Goal: Task Accomplishment & Management: Complete application form

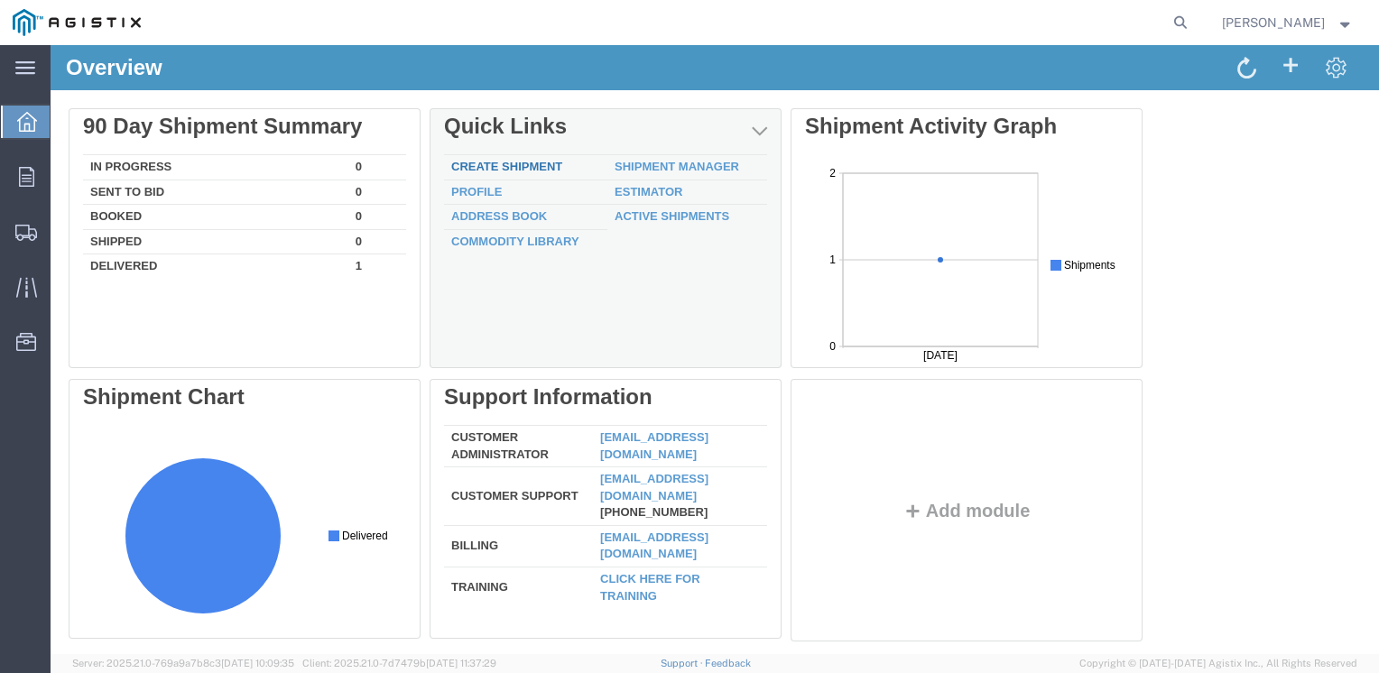
click at [460, 172] on link "Create Shipment" at bounding box center [506, 167] width 111 height 14
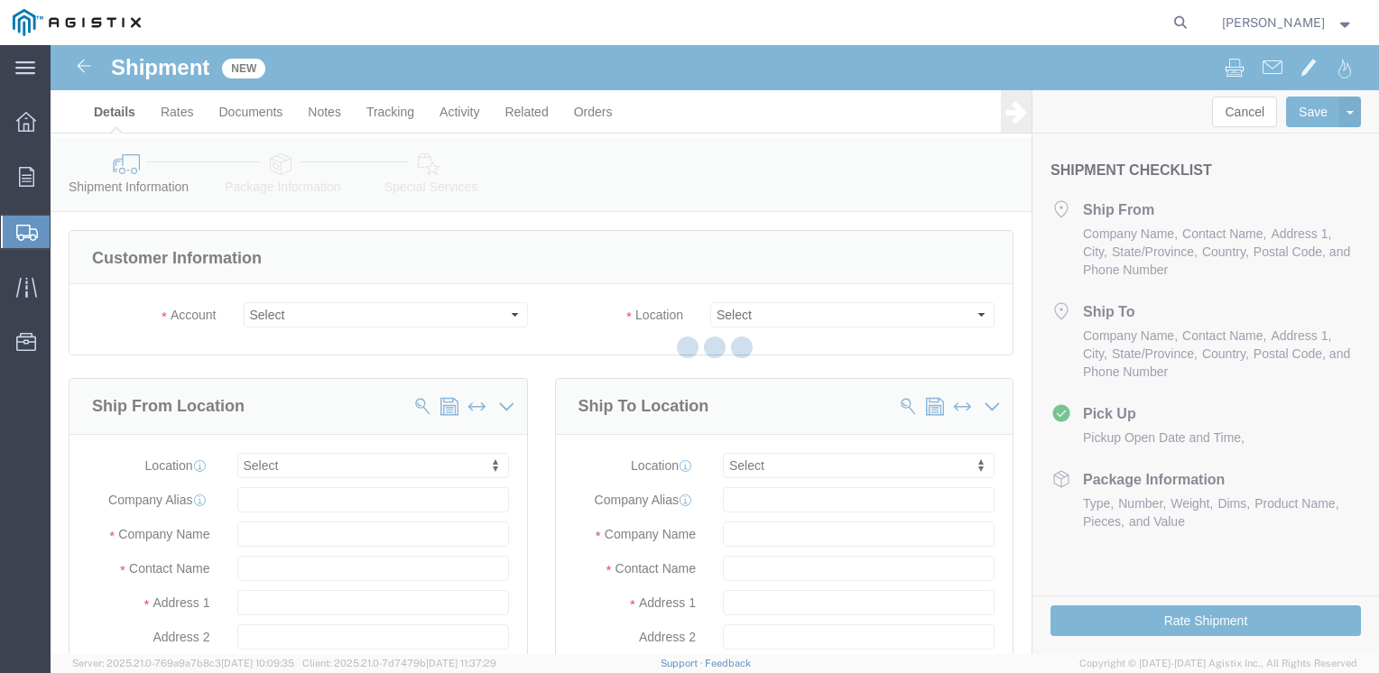
select select
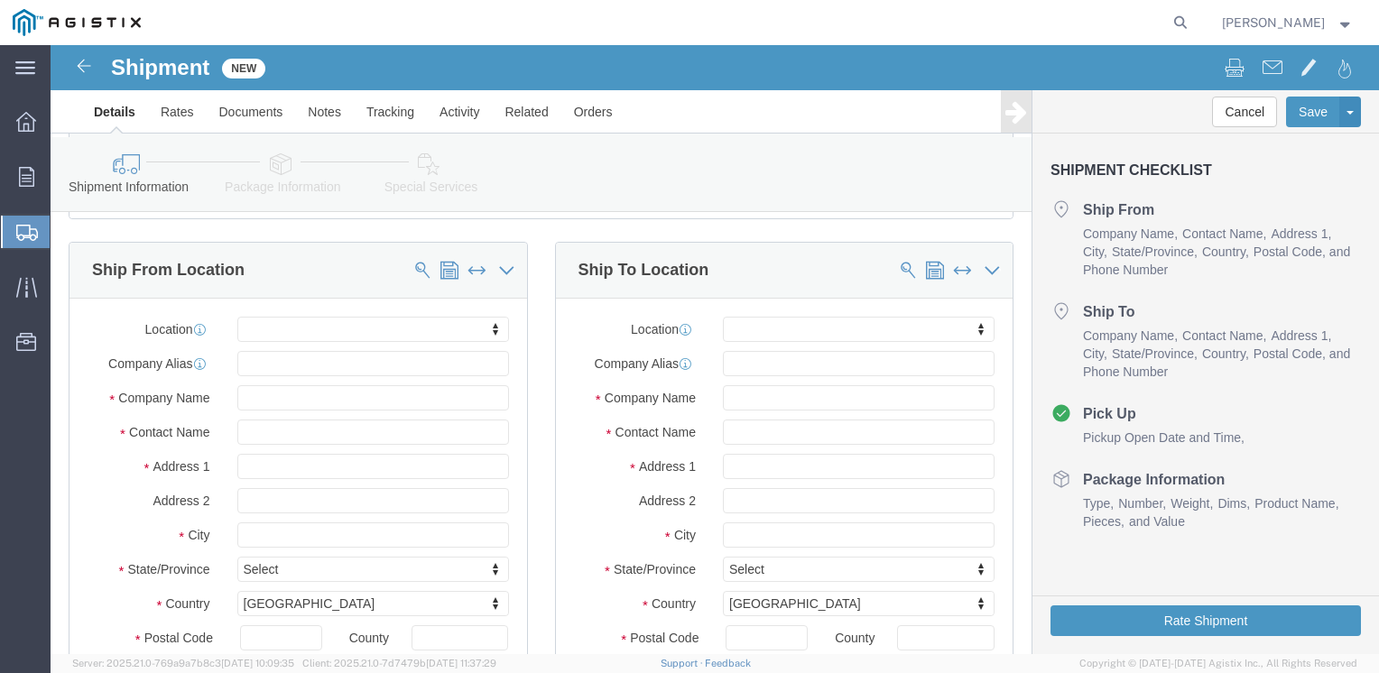
scroll to position [135, 0]
type input "rich"
select select "61892"
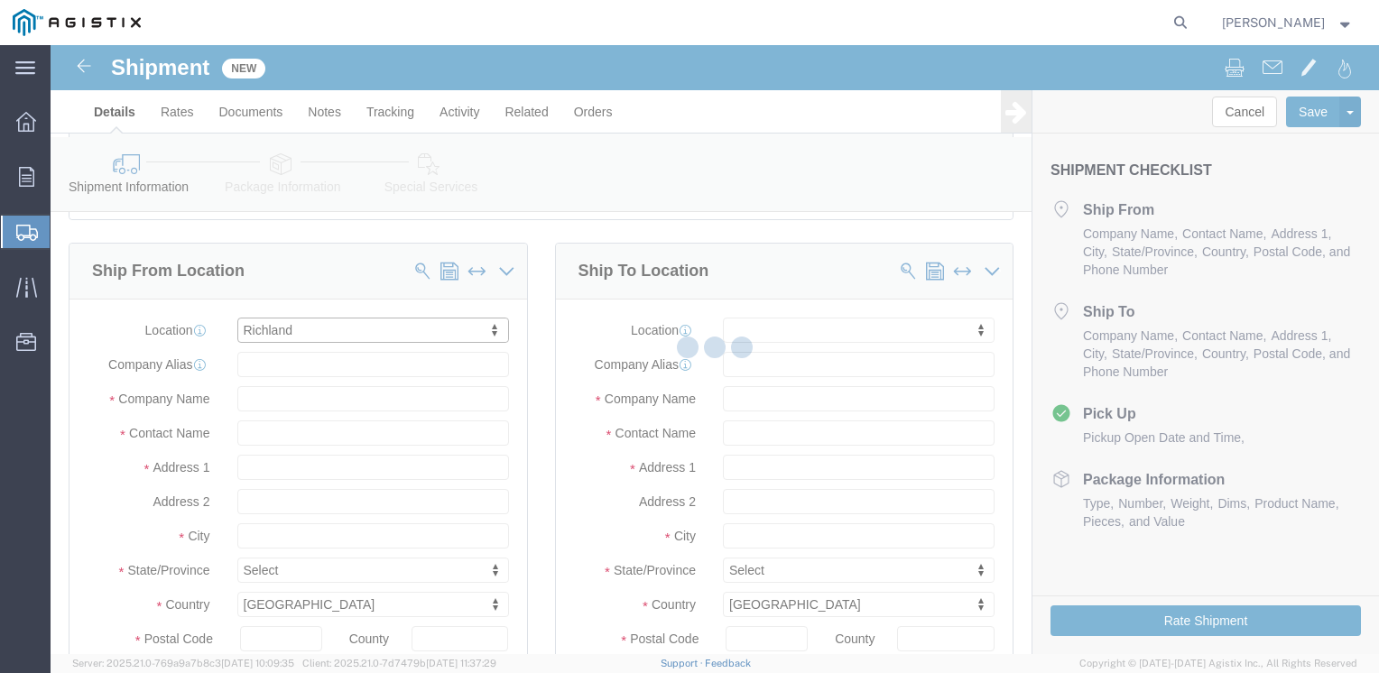
type input "Siemens Industry Inc"
type input "[STREET_ADDRESS]"
type input "Siemens-Energy"
type input "Richland"
type input "39218"
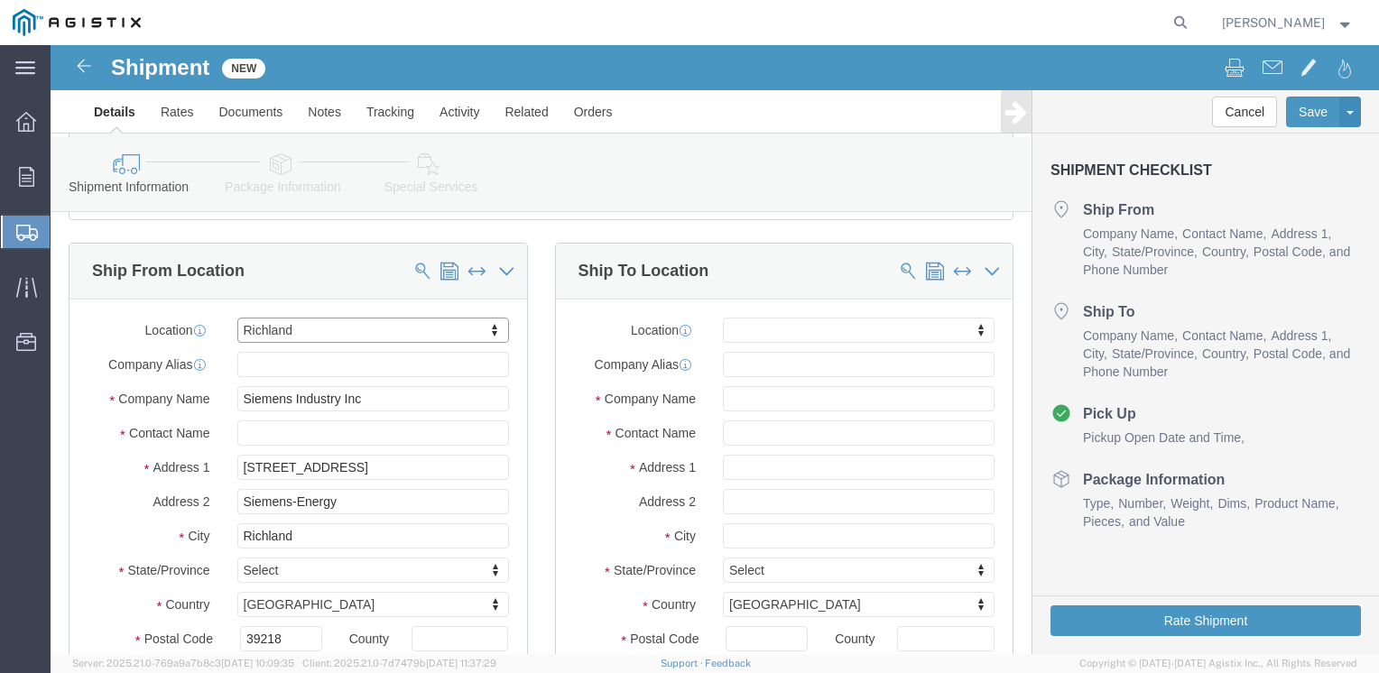
select select "MS"
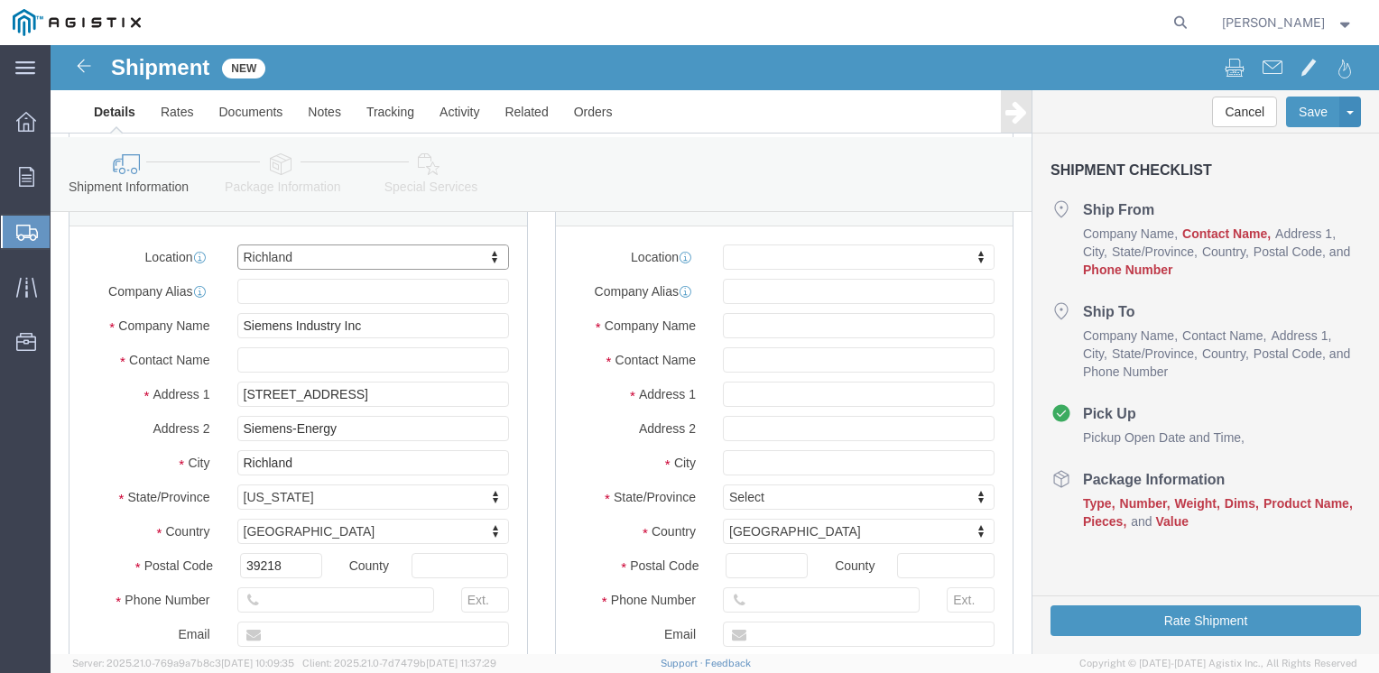
scroll to position [220, 0]
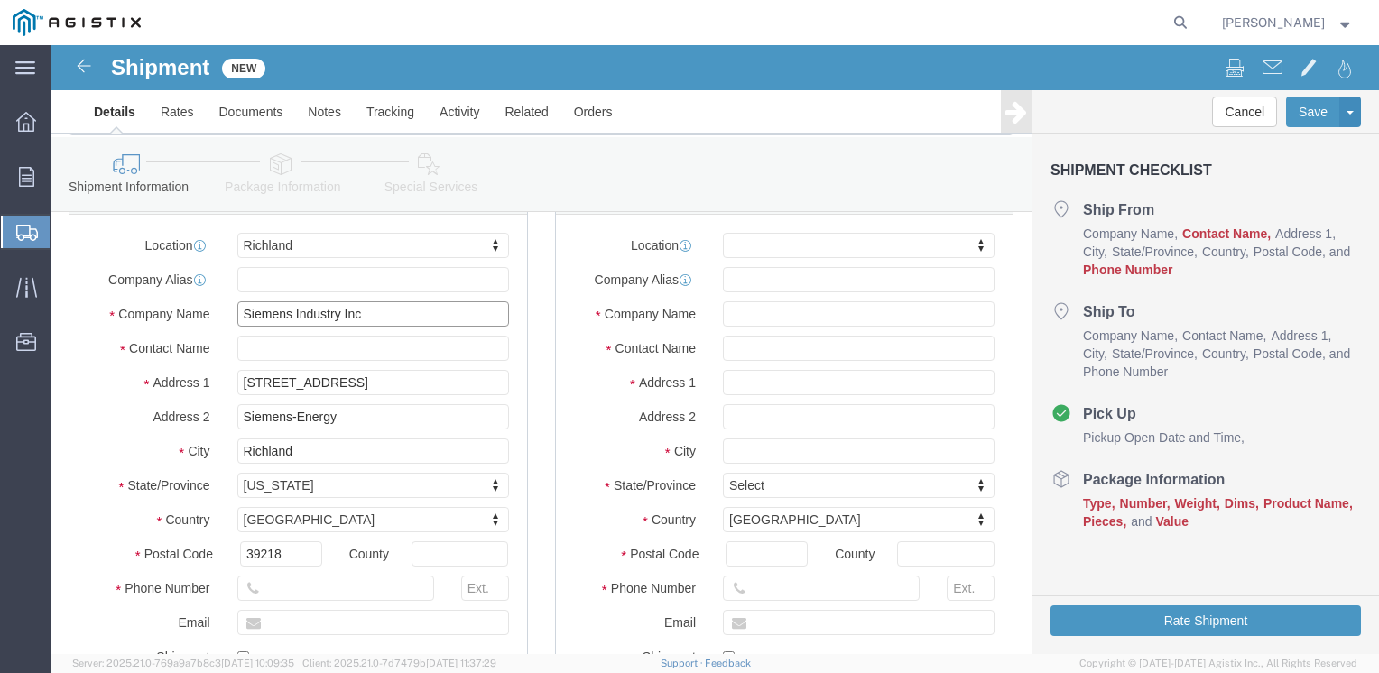
drag, startPoint x: 287, startPoint y: 266, endPoint x: 242, endPoint y: 267, distance: 45.1
click input "Siemens Industry Inc"
type input "Siemens Energy Inc"
click p "- Siemens Energy Inc - ([PERSON_NAME]) [STREET_ADDRESS]"
select select
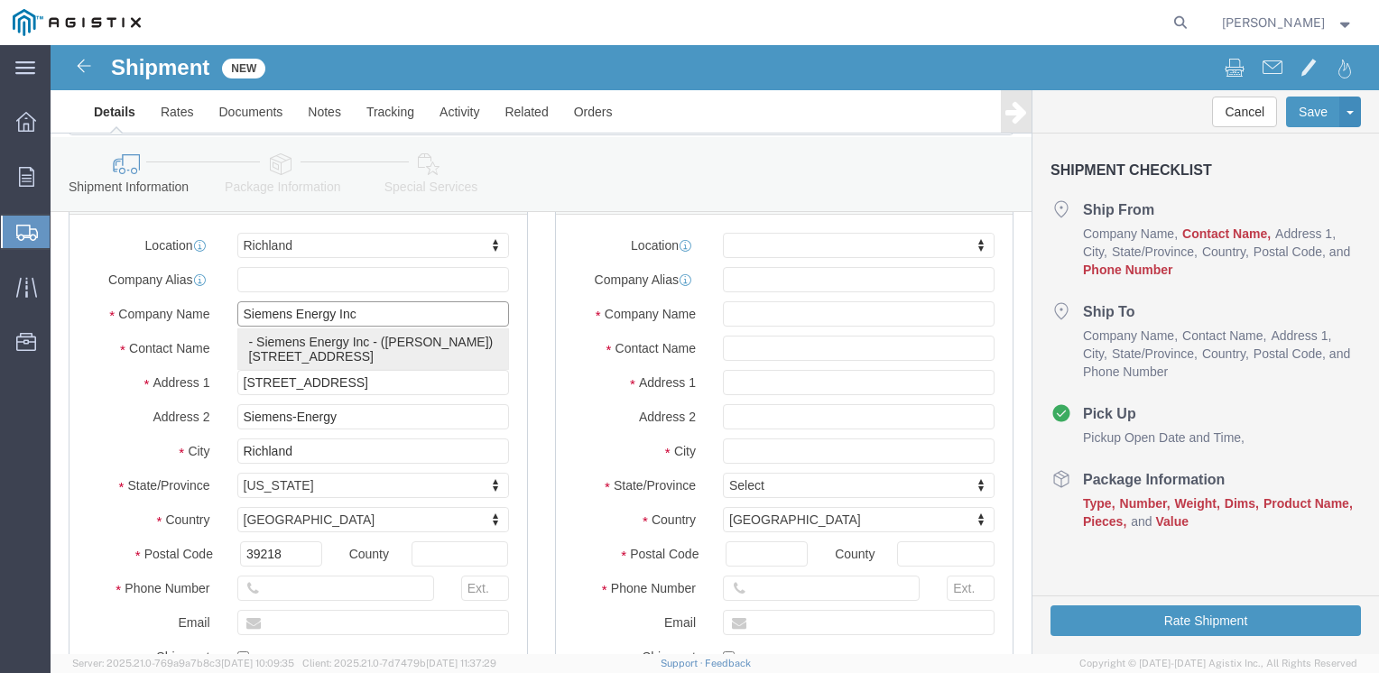
type input "[PERSON_NAME]"
select select "MS"
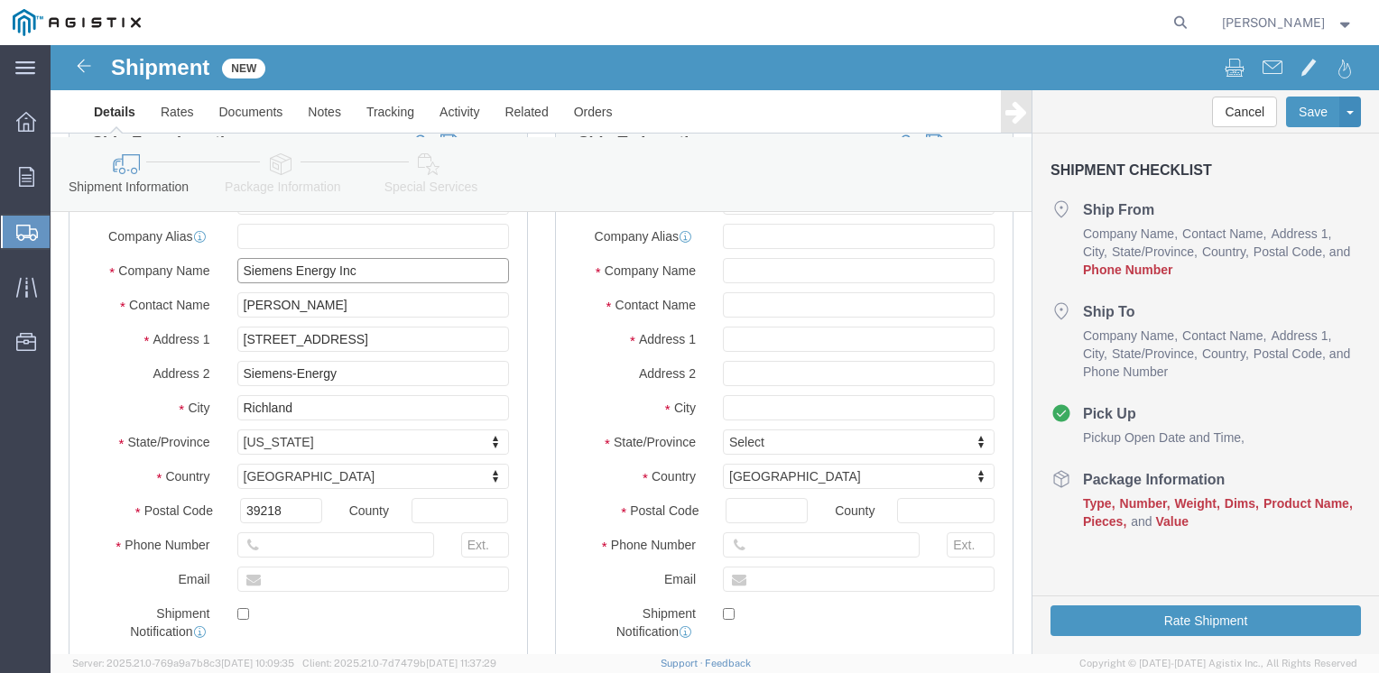
scroll to position [263, 0]
type input "Siemens Energy Inc"
click input "text"
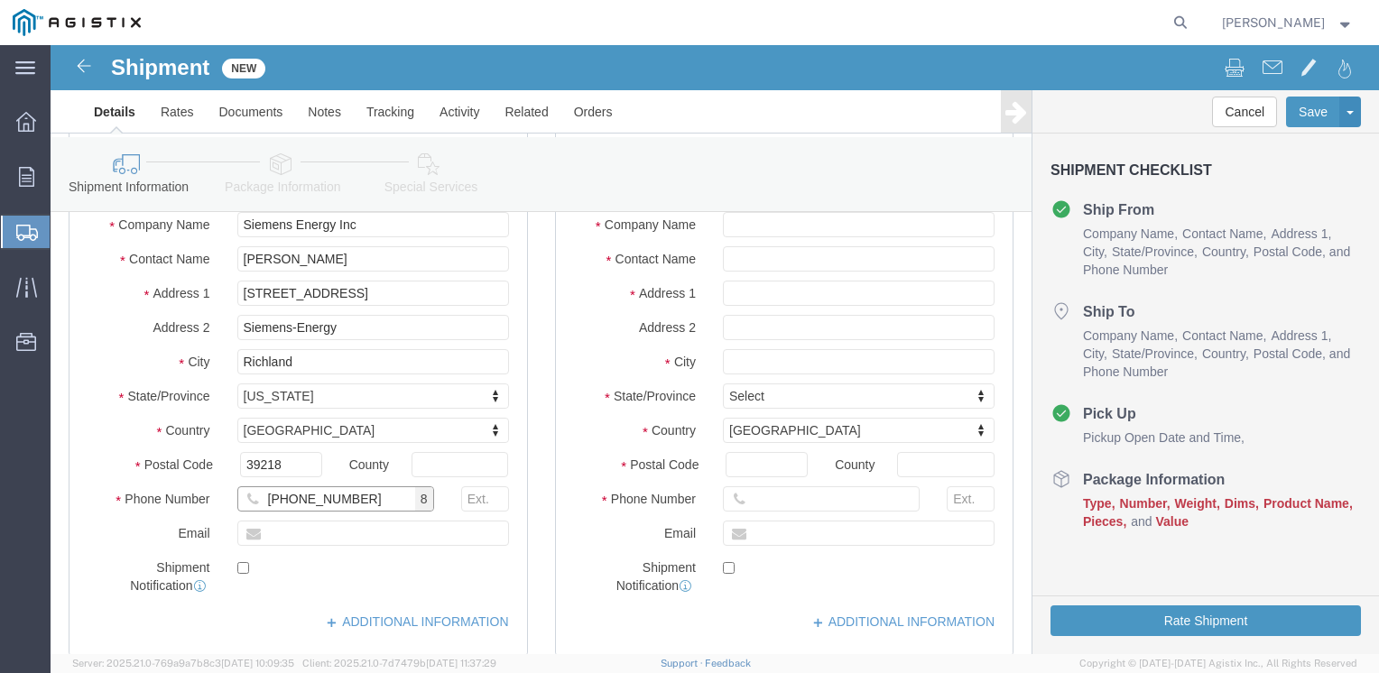
scroll to position [310, 0]
type input "[PHONE_NUMBER]"
click input "text"
type input "[PERSON_NAME][EMAIL_ADDRESS][PERSON_NAME][DOMAIN_NAME]"
checkbox input "true"
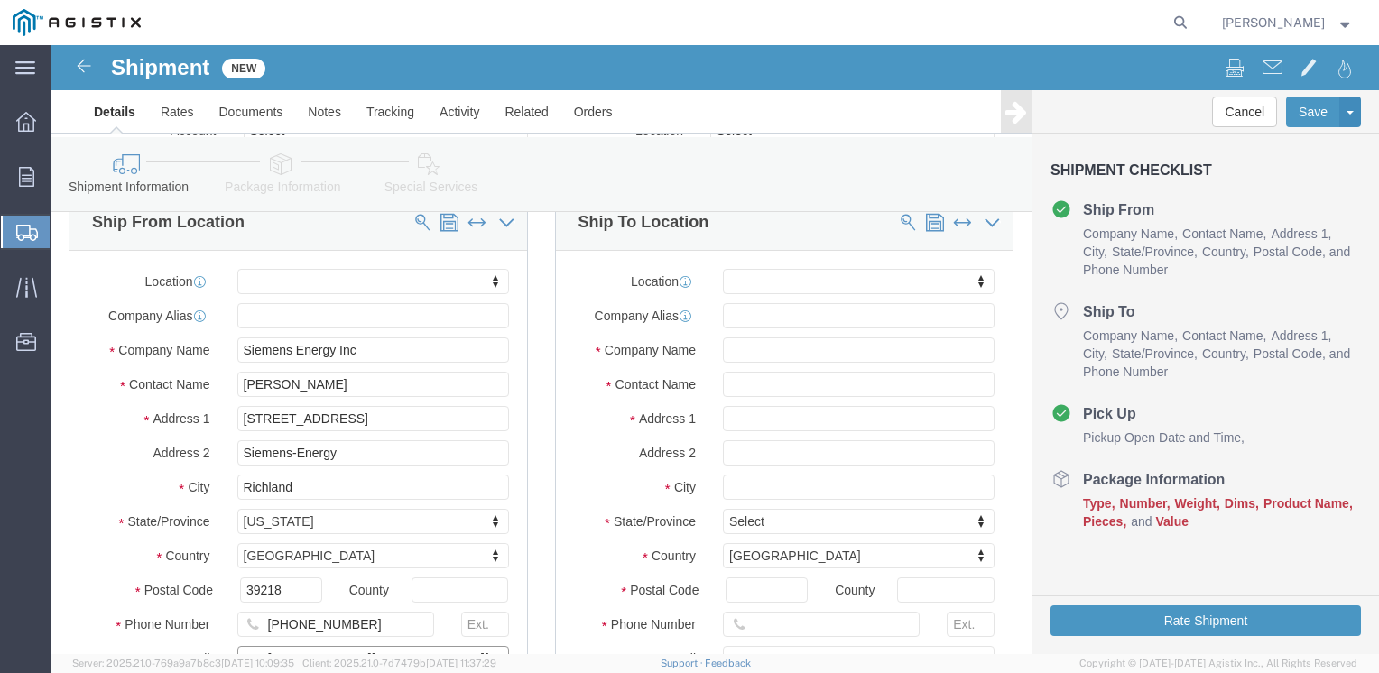
scroll to position [162, 0]
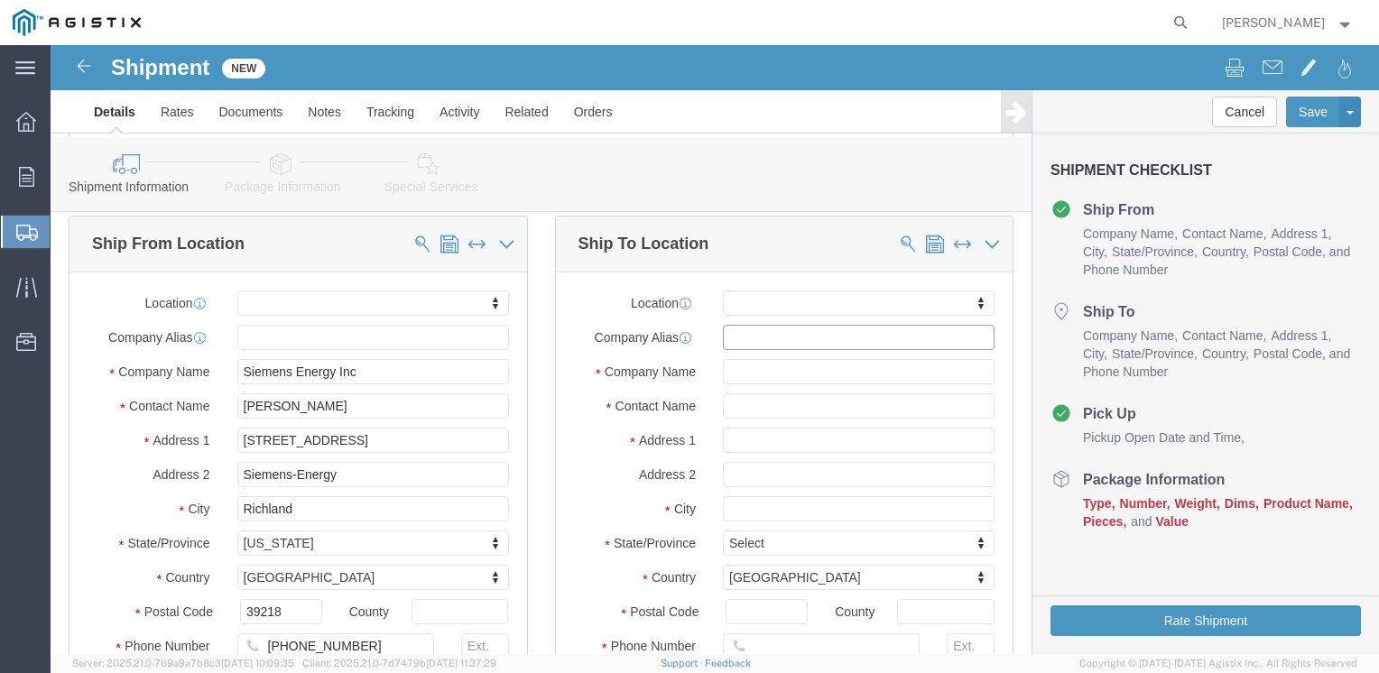
click input "text"
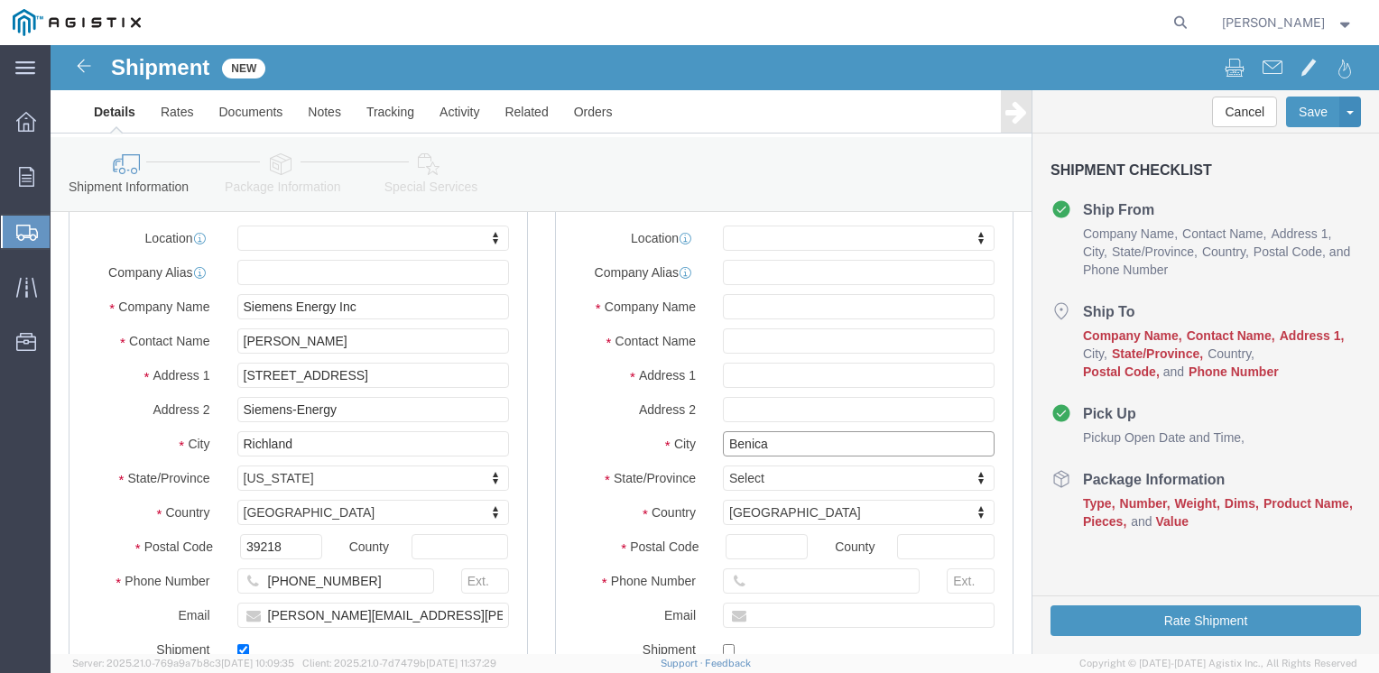
scroll to position [227, 0]
type input "Benica"
select select
click input "text"
type input "[PERSON_NAME]"
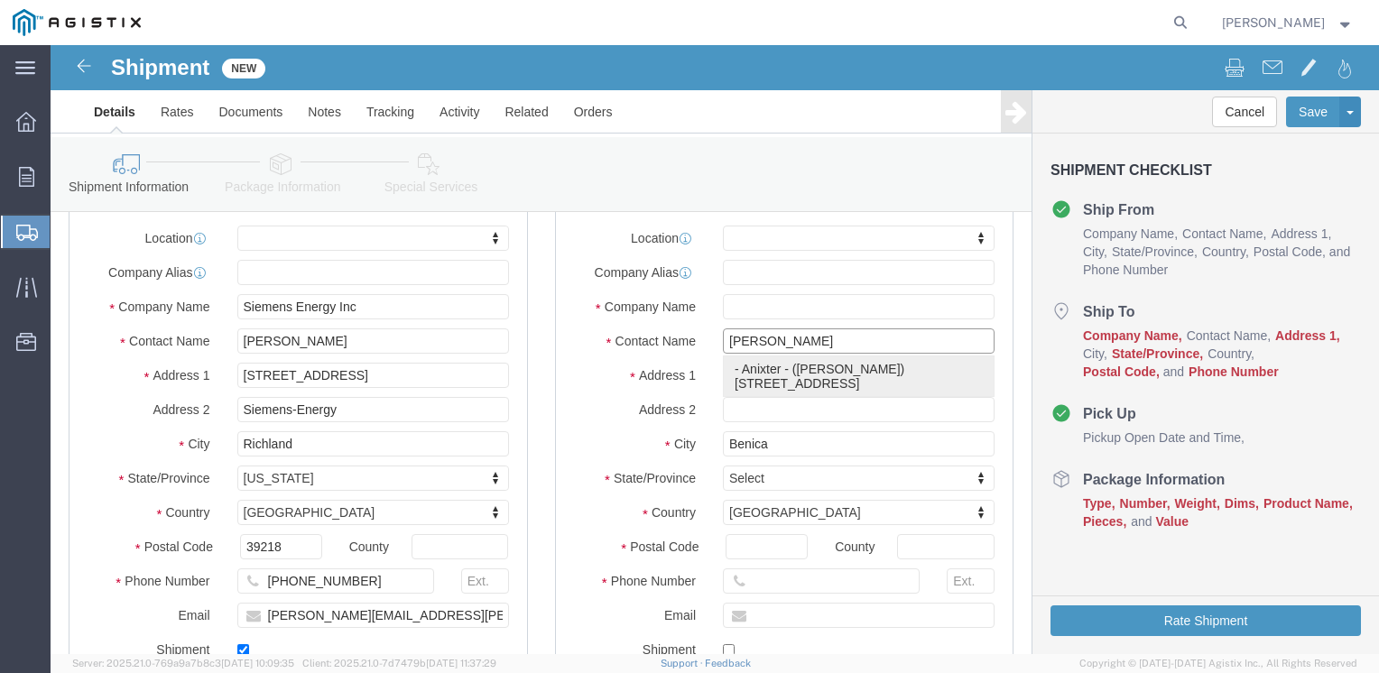
click p "- Anixter - ([PERSON_NAME]) [STREET_ADDRESS]"
select select
type input "Anixter"
type input "[PERSON_NAME]"
type input "[STREET_ADDRESS]"
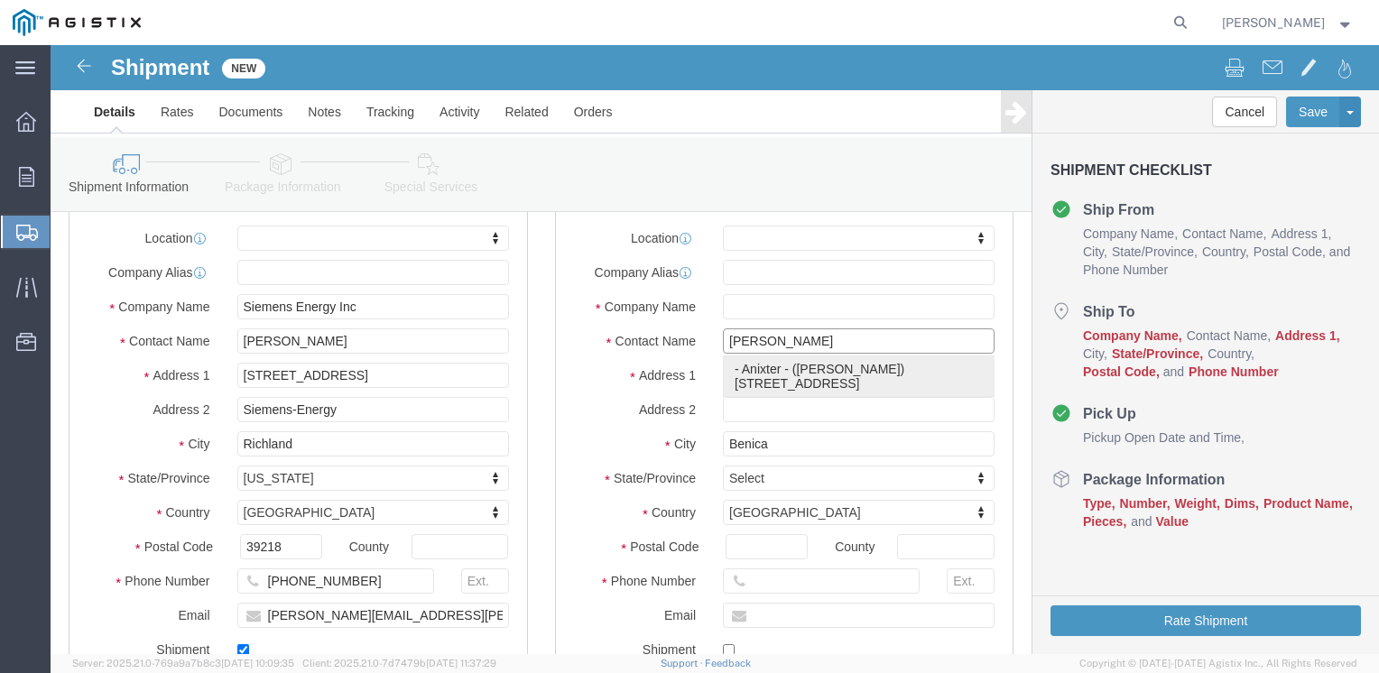
type input "Benicia"
type input "94510-1218"
select select "CA"
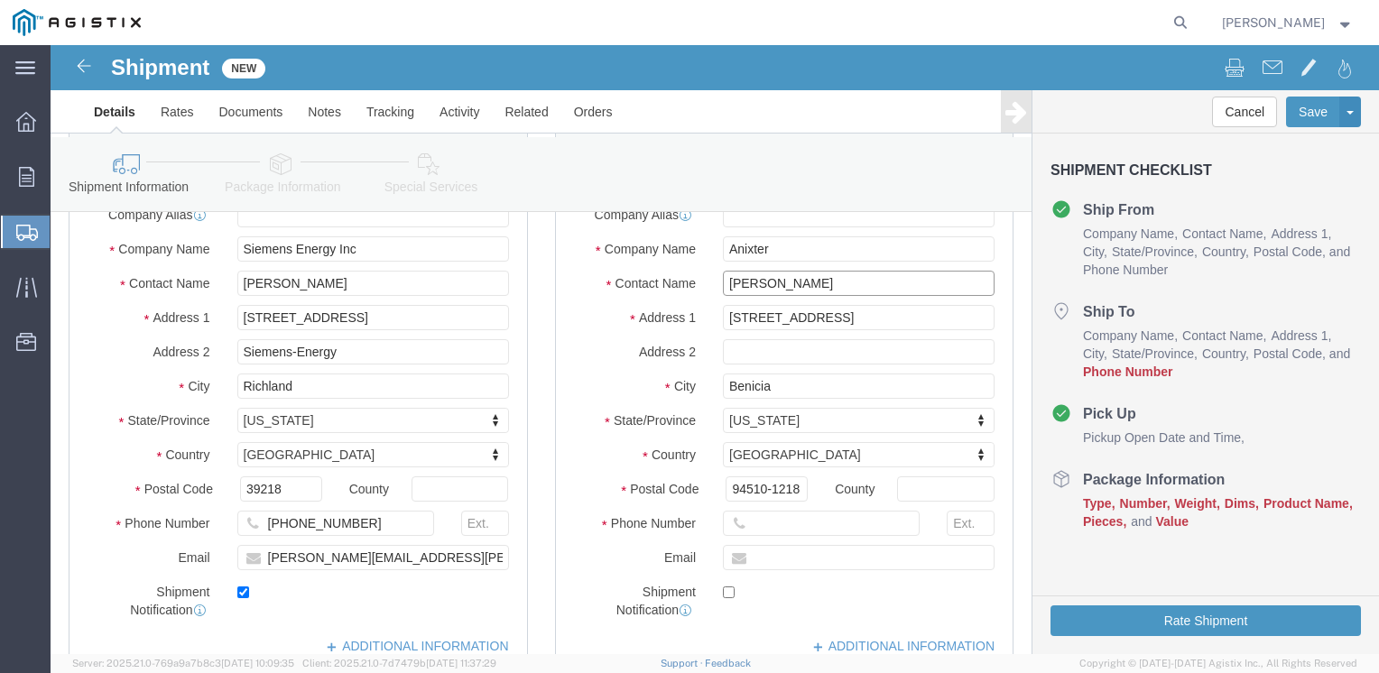
scroll to position [289, 0]
type input "[PERSON_NAME]"
click input "text"
paste input "[PHONE_NUMBER]"
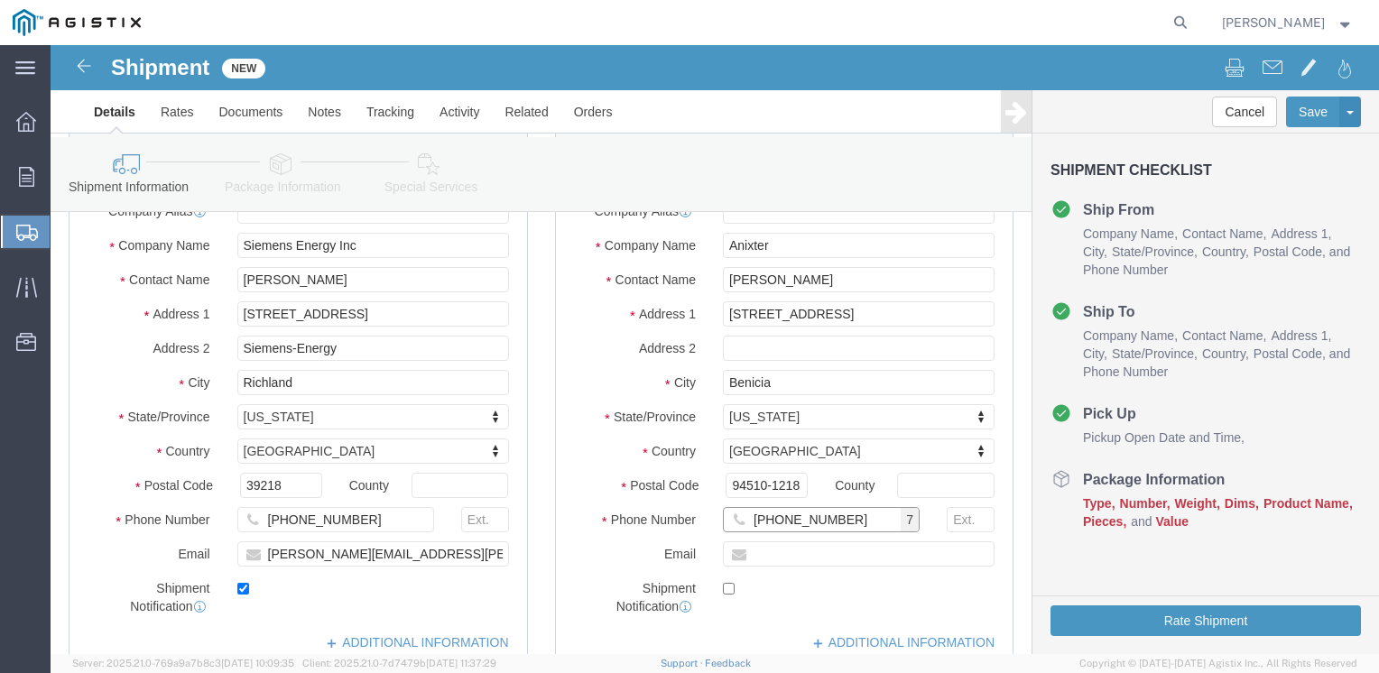
type input "[PHONE_NUMBER]"
click input "text"
paste input "[PERSON_NAME][EMAIL_ADDRESS][PERSON_NAME][DOMAIN_NAME]"
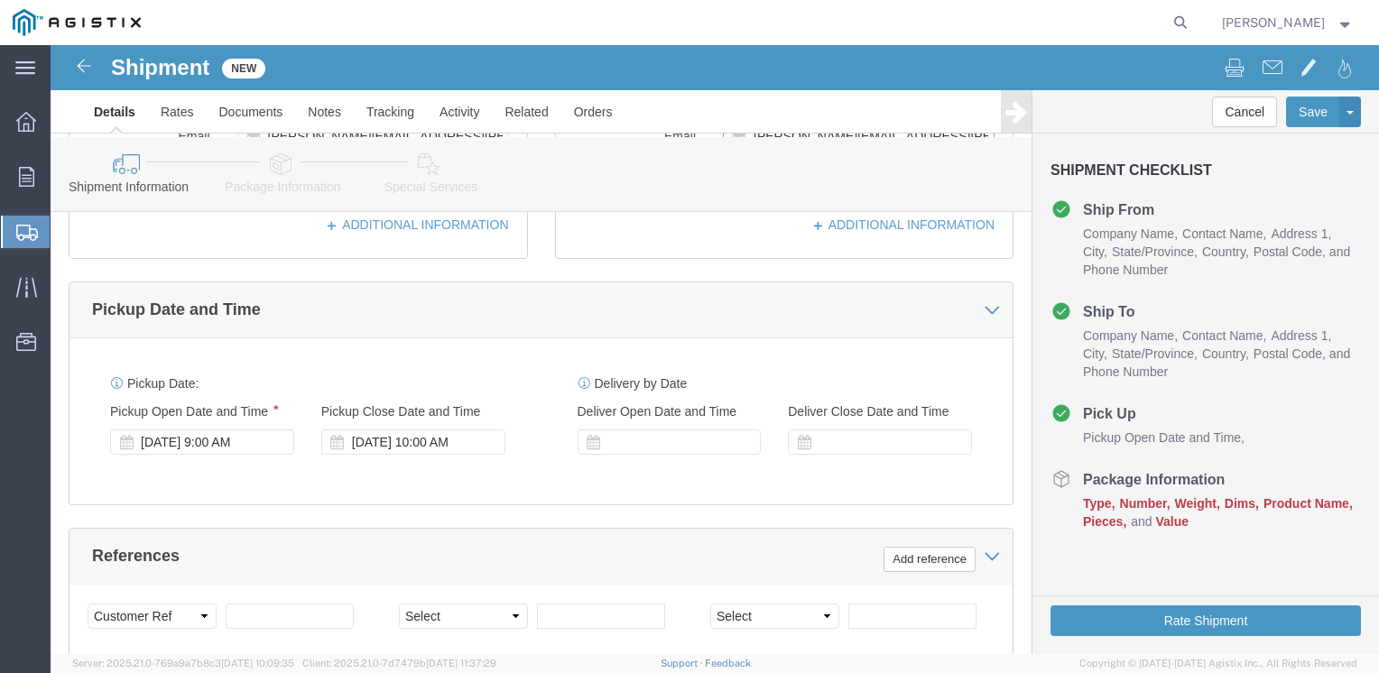
scroll to position [707, 0]
type input "[PERSON_NAME][EMAIL_ADDRESS][PERSON_NAME][DOMAIN_NAME]"
checkbox input "true"
click icon
click div "[DATE] 9:00 AM"
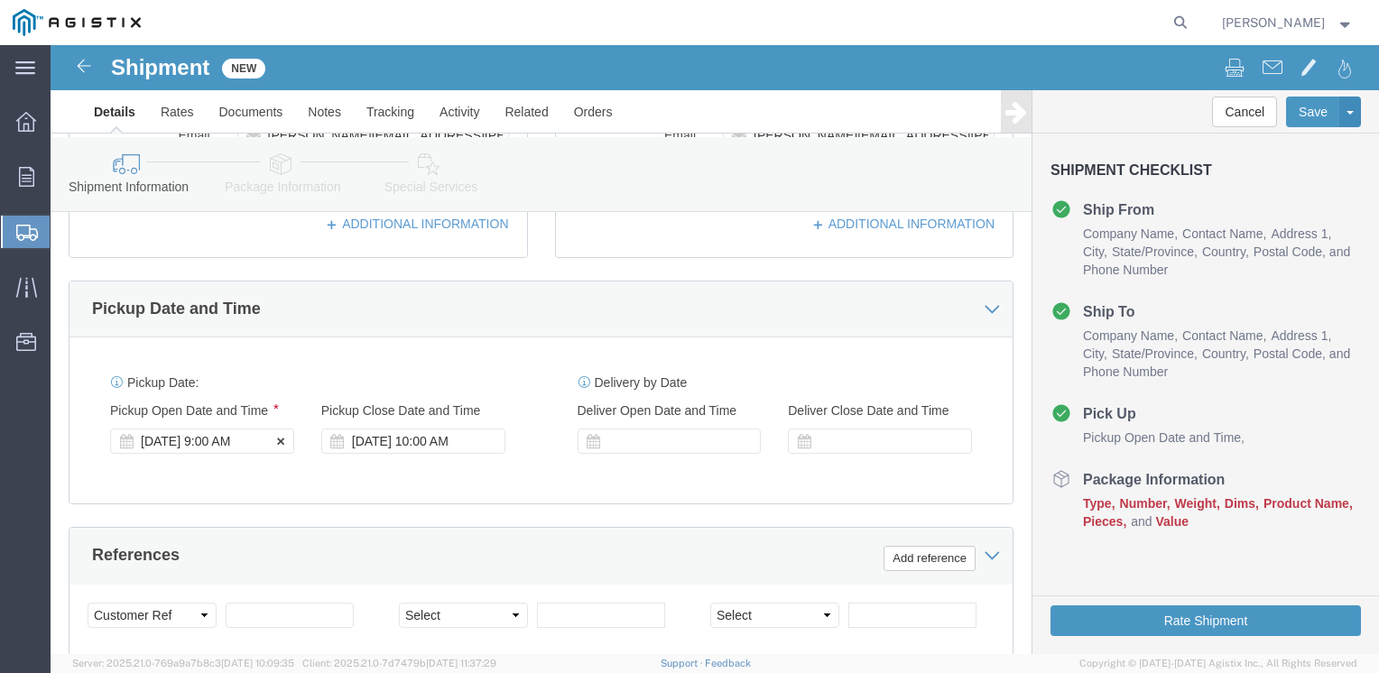
scroll to position [1106, 0]
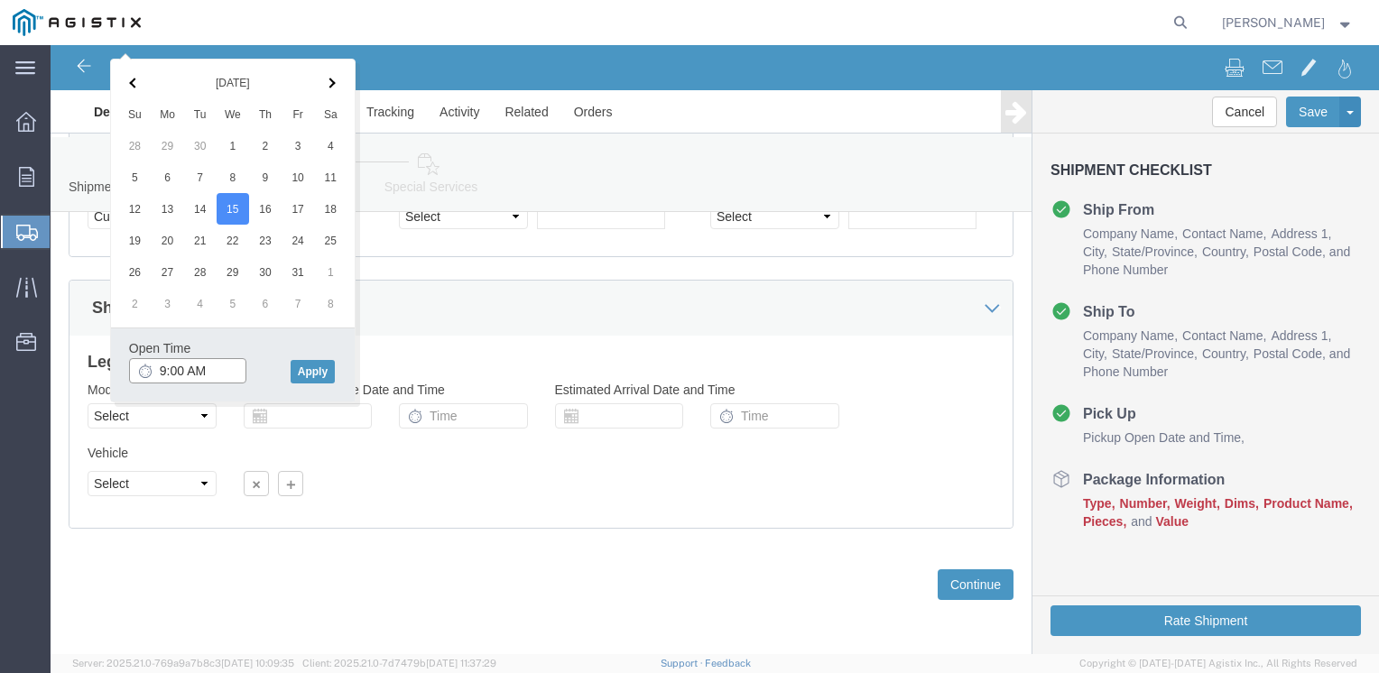
click input "9:00 AM"
type input "7:00 AM"
click button "Apply"
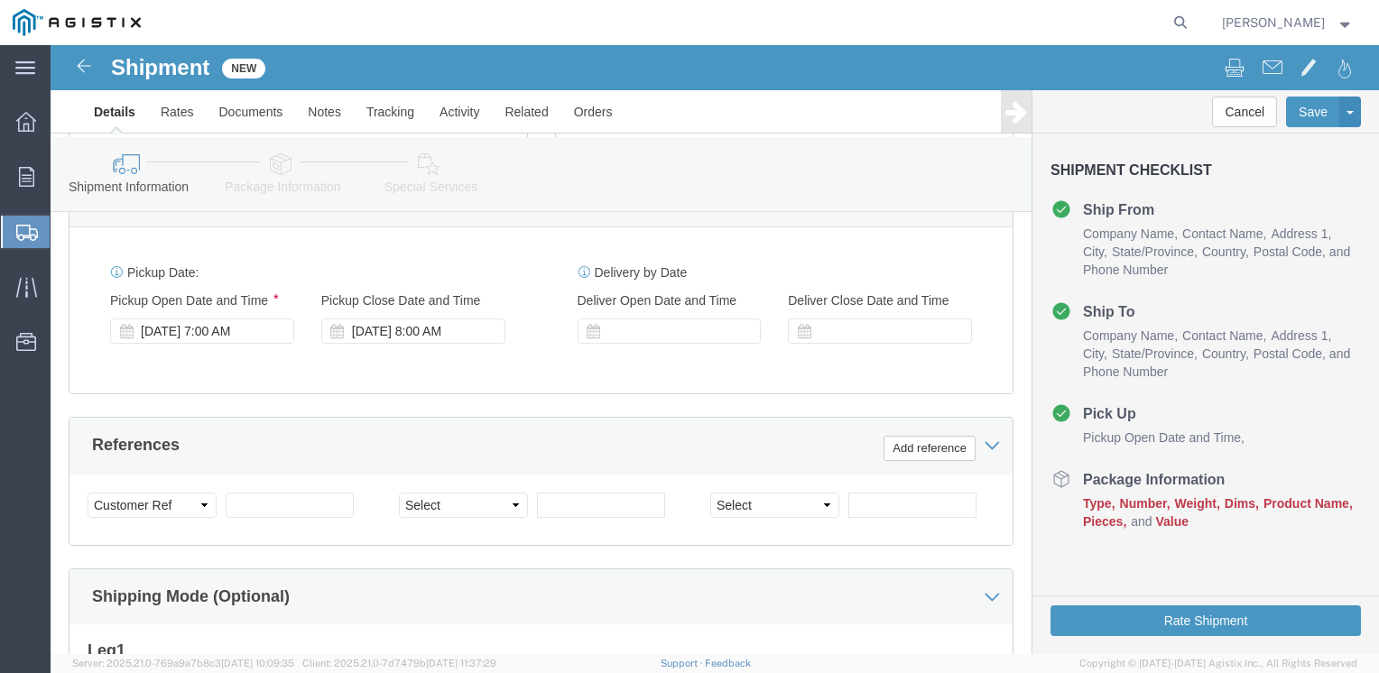
scroll to position [816, 0]
click icon
click div "[DATE] 8:00 AM"
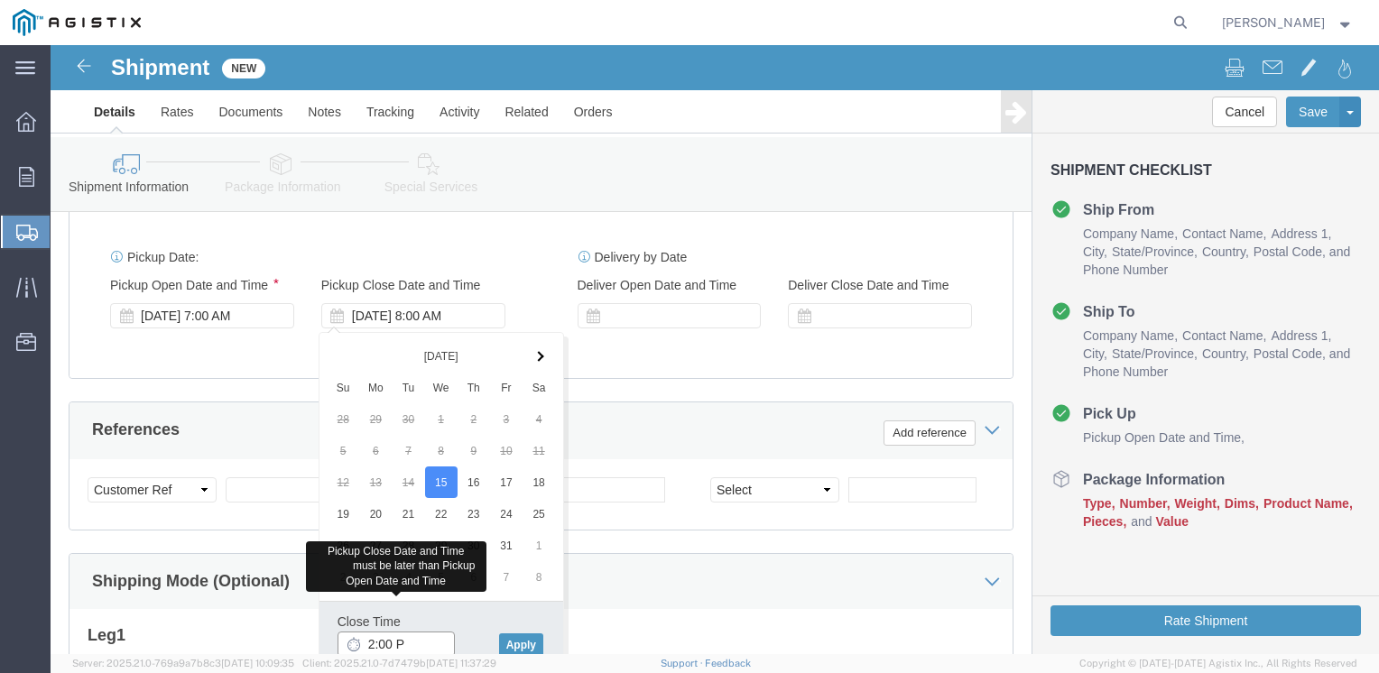
type input "2:00 PM"
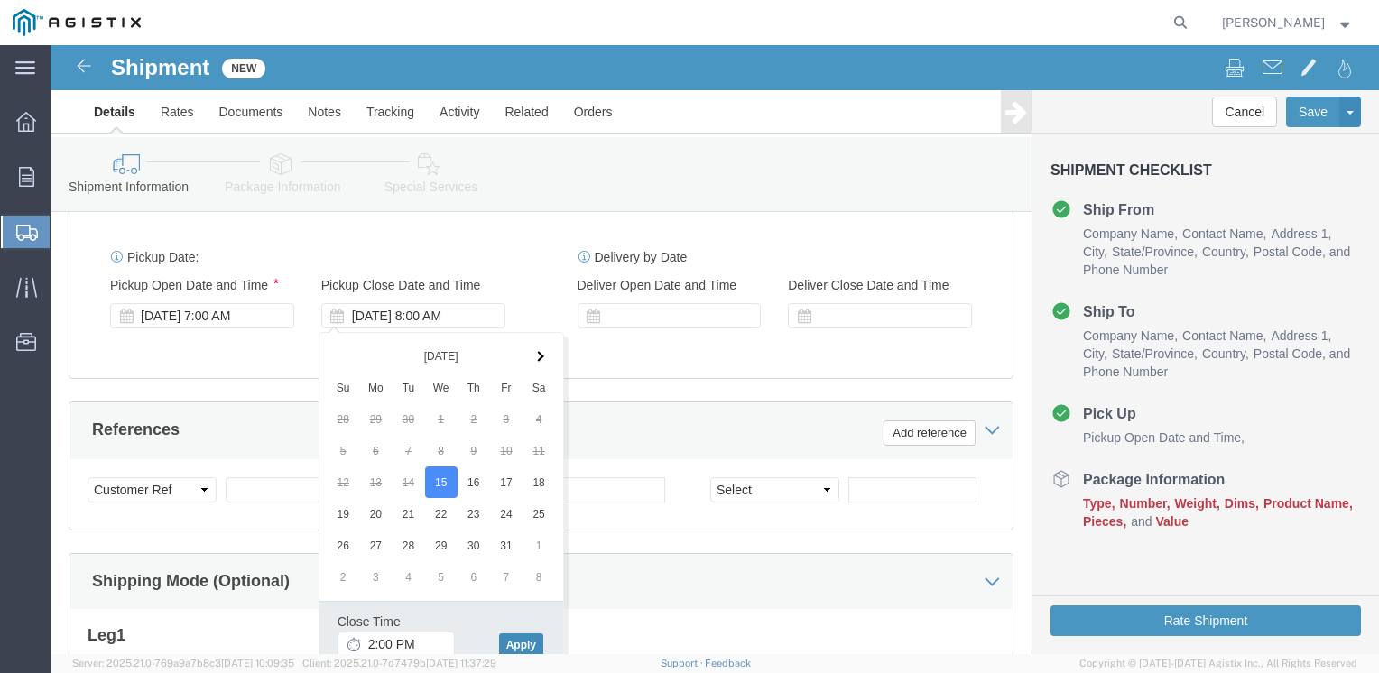
click button "Apply"
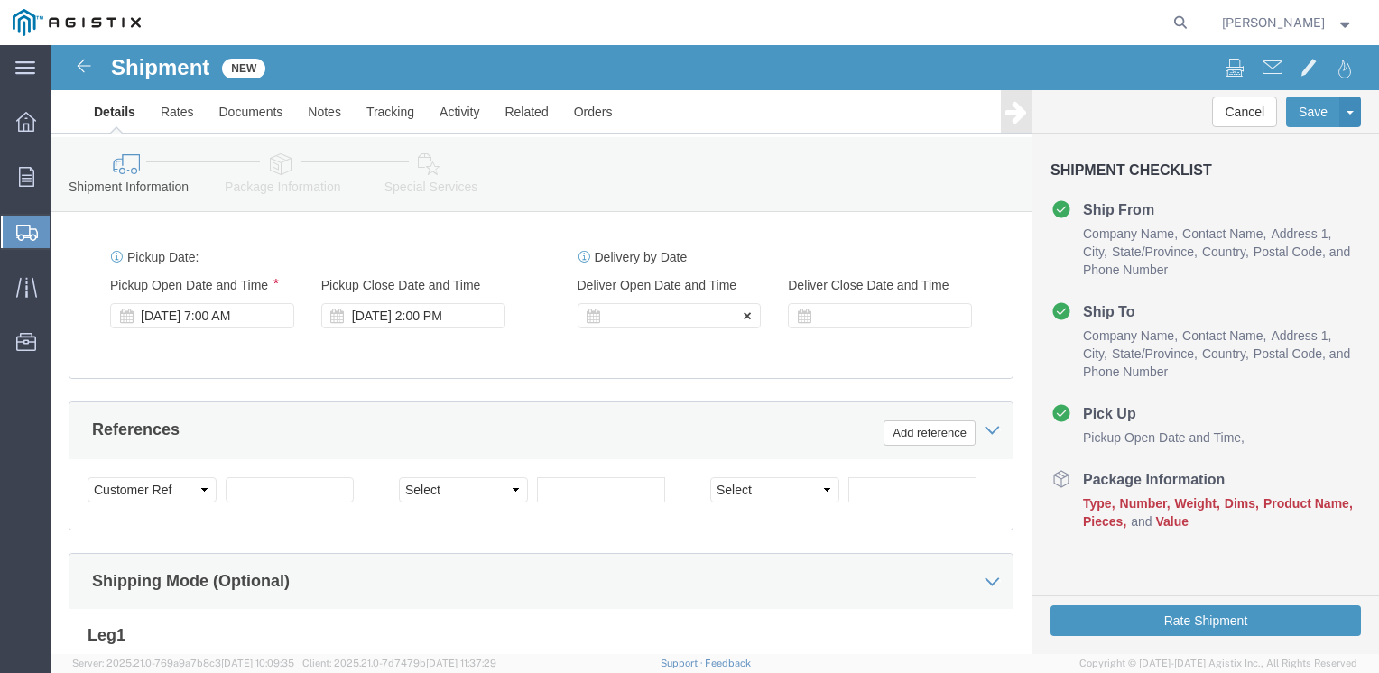
click div
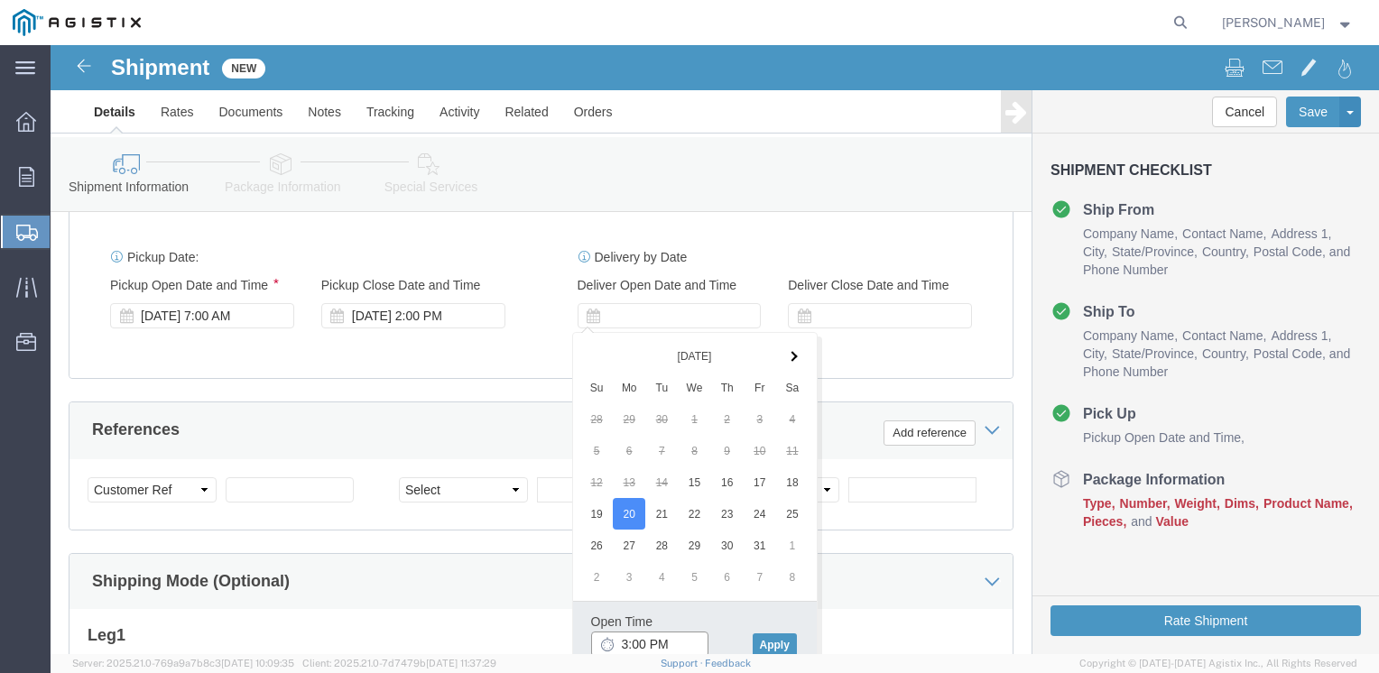
click input "3:00 PM"
type input "8:00 AM"
click button "Apply"
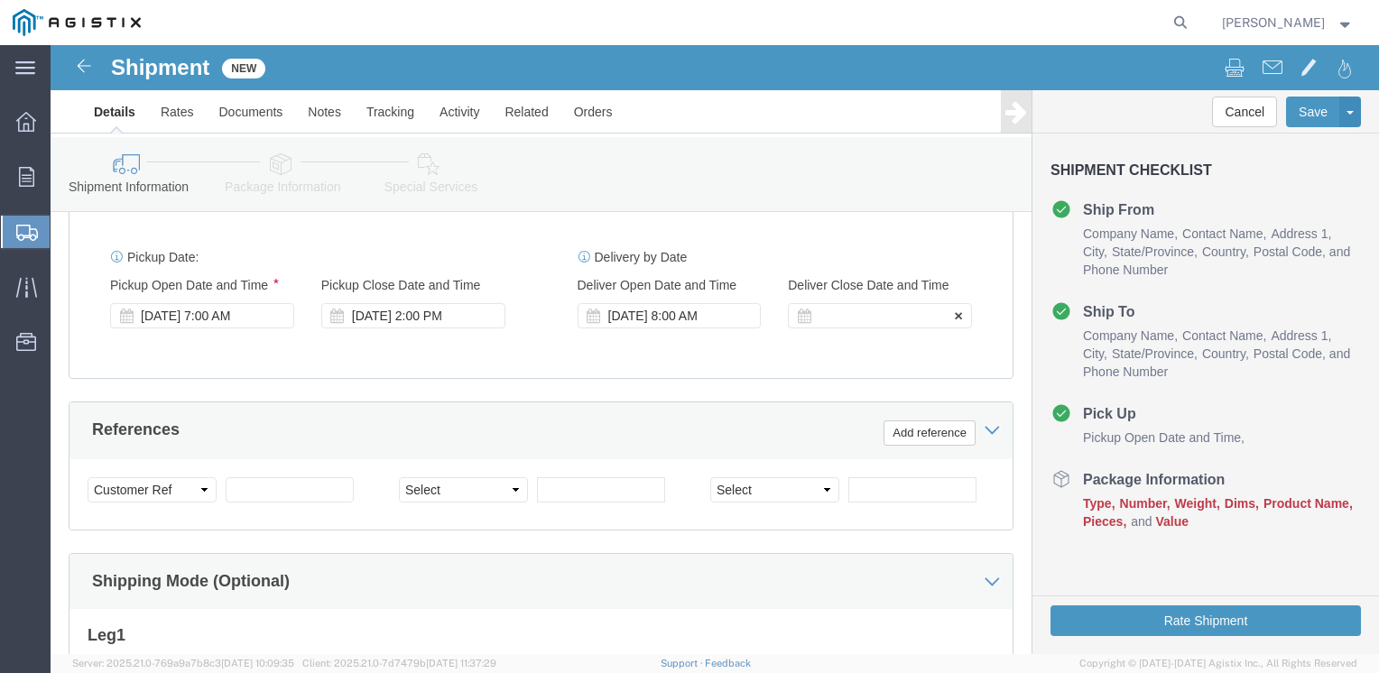
click div
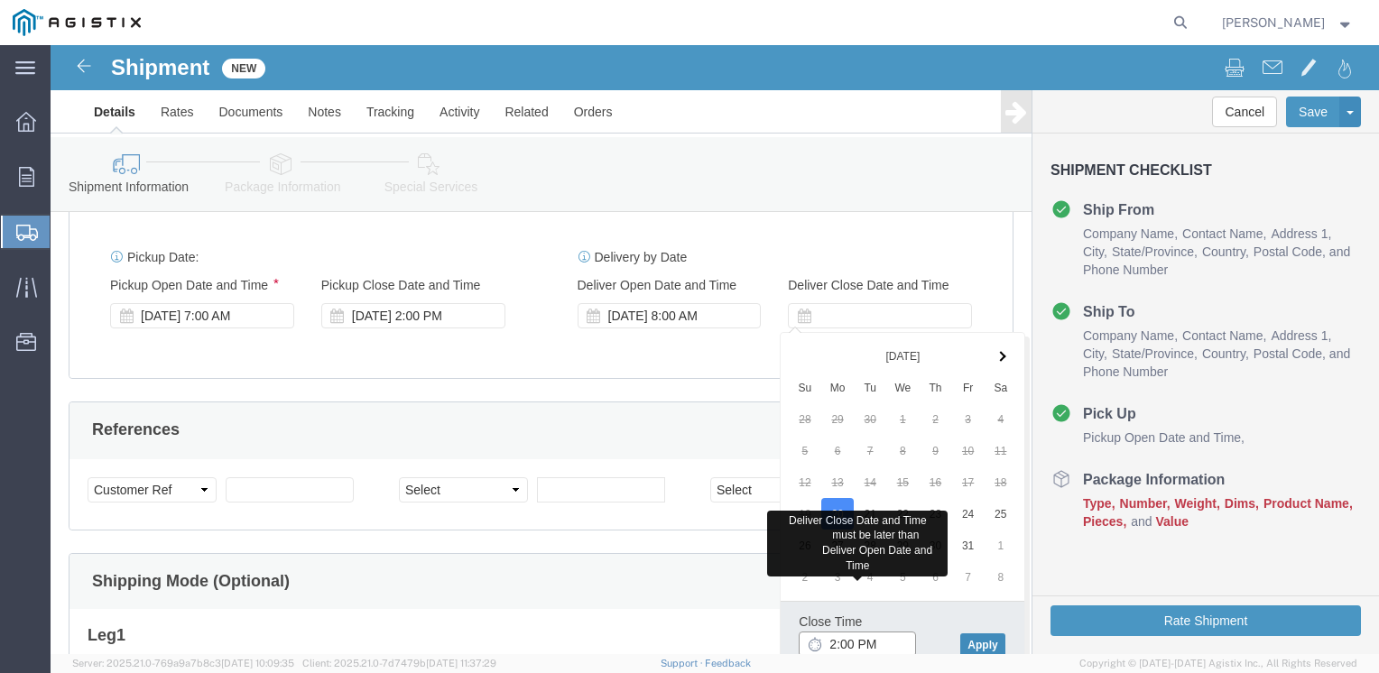
type input "2:00 PM"
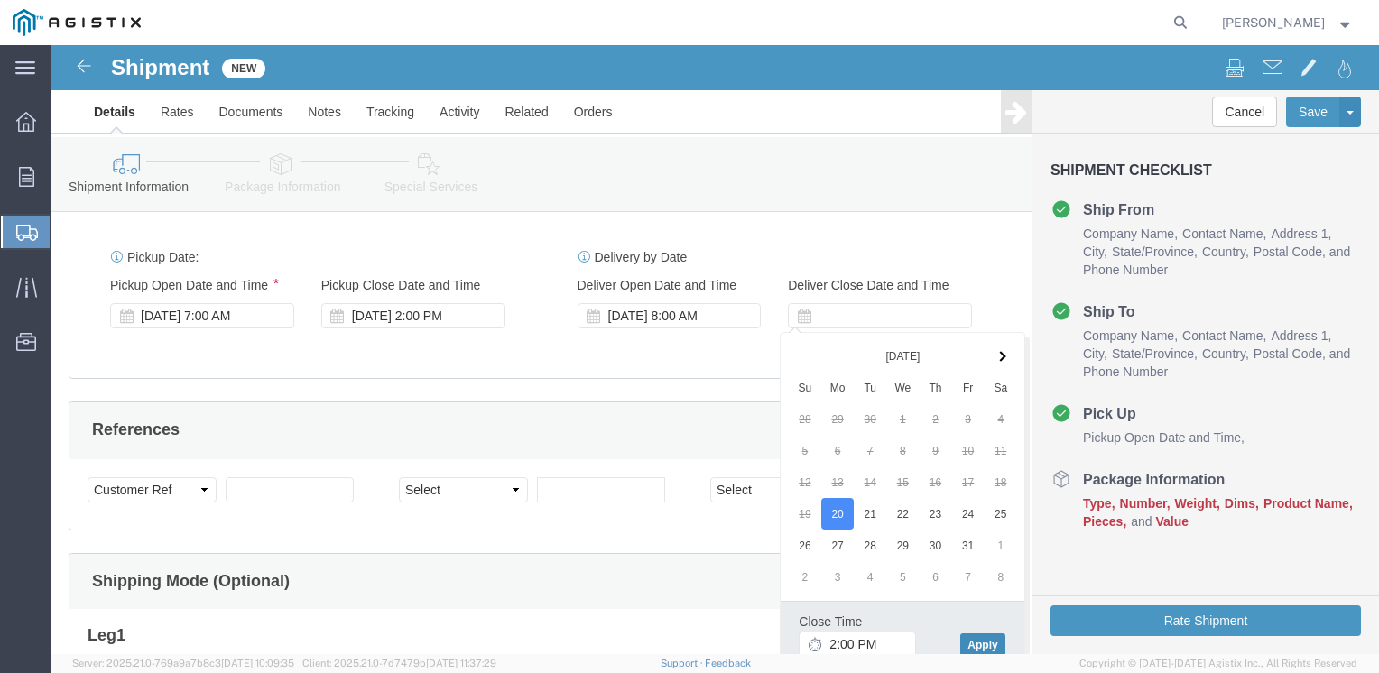
click button "Apply"
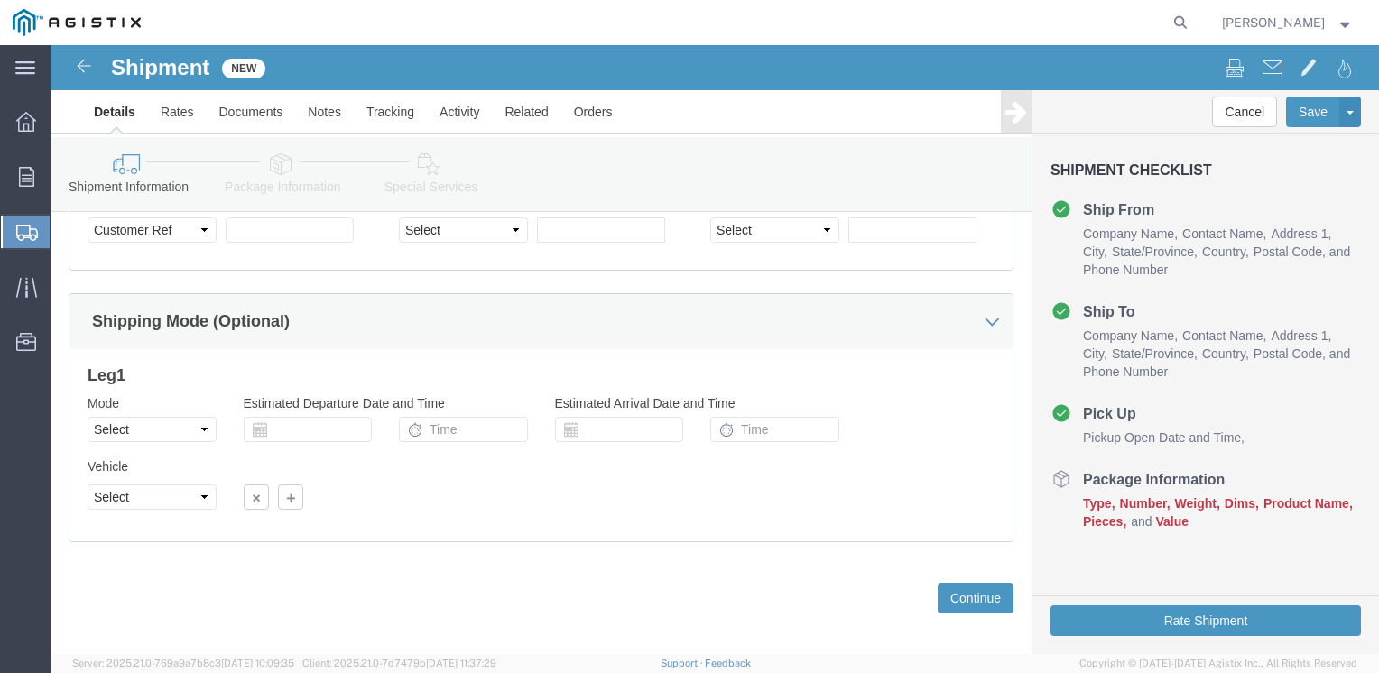
scroll to position [1106, 0]
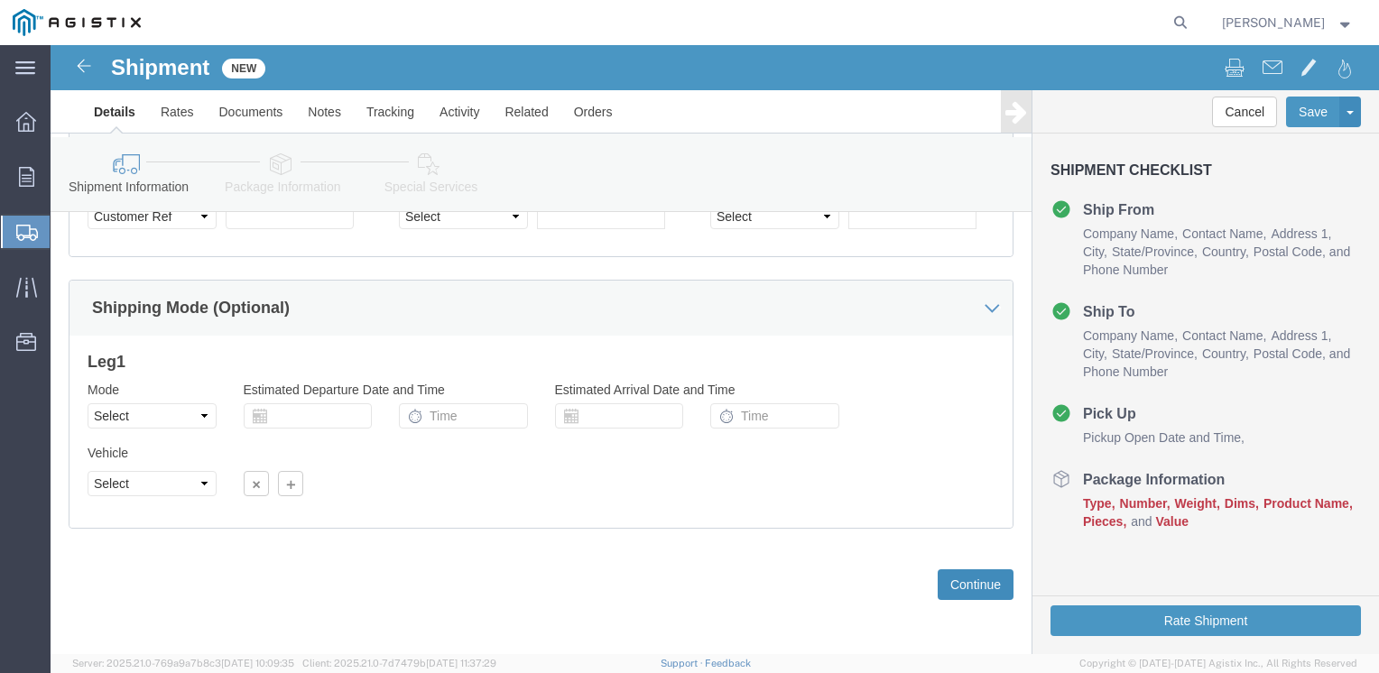
click button "Continue"
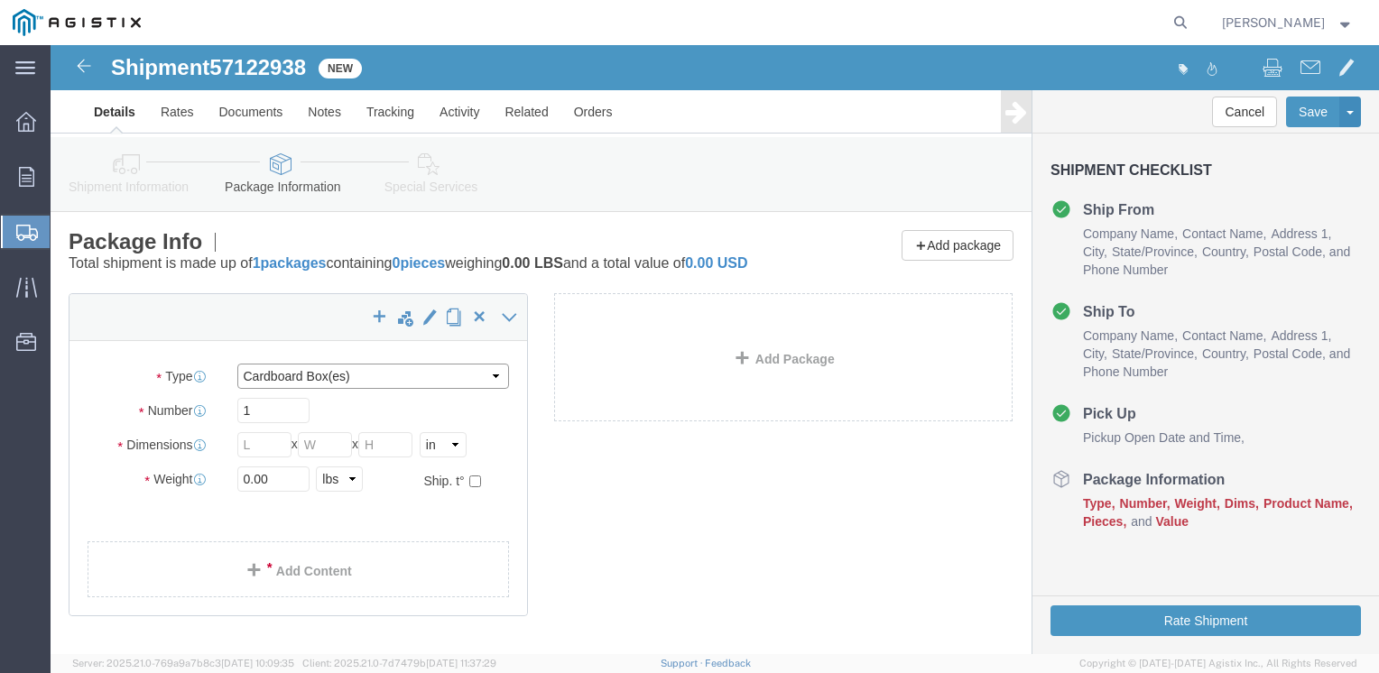
click select "Select Bale(s) Basket(s) Bolt(s) Bottle(s) Buckets Bulk Bundle(s) Can(s) Cardbo…"
select select "PONS"
click select "Select Bale(s) Basket(s) Bolt(s) Bottle(s) Buckets Bulk Bundle(s) Can(s) Cardbo…"
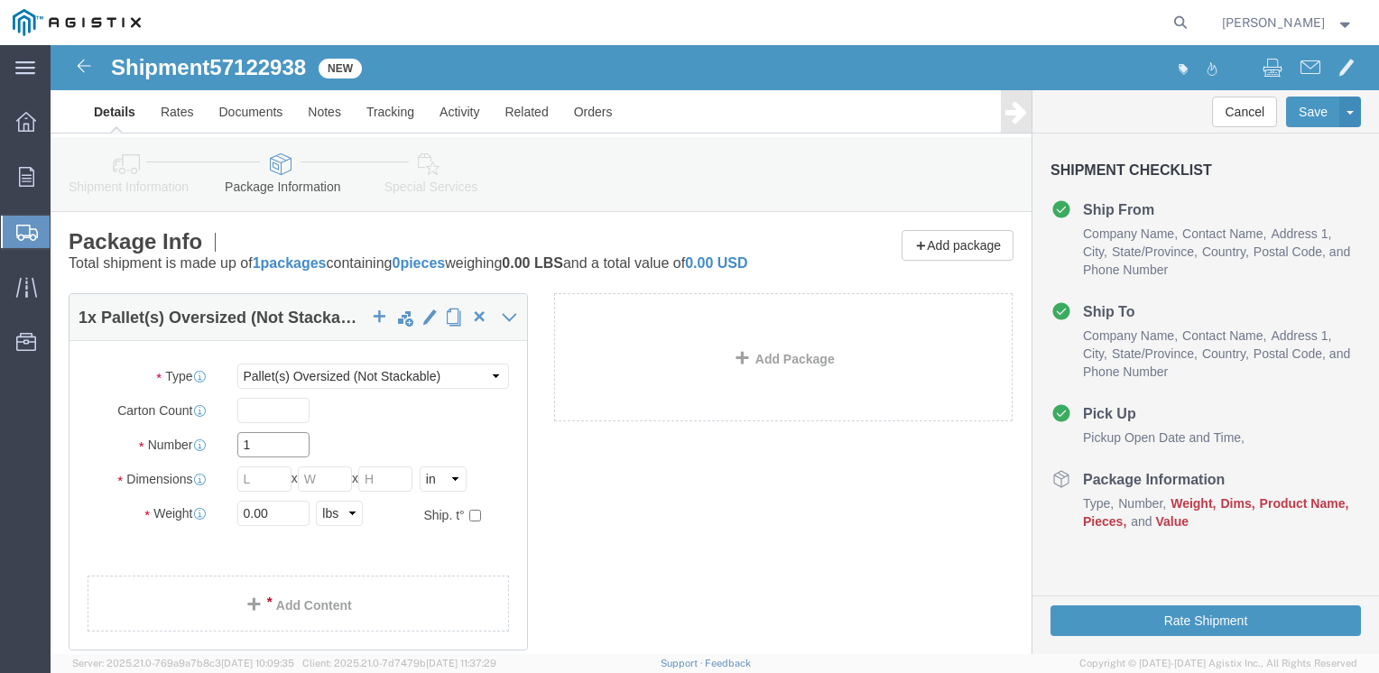
click input "1"
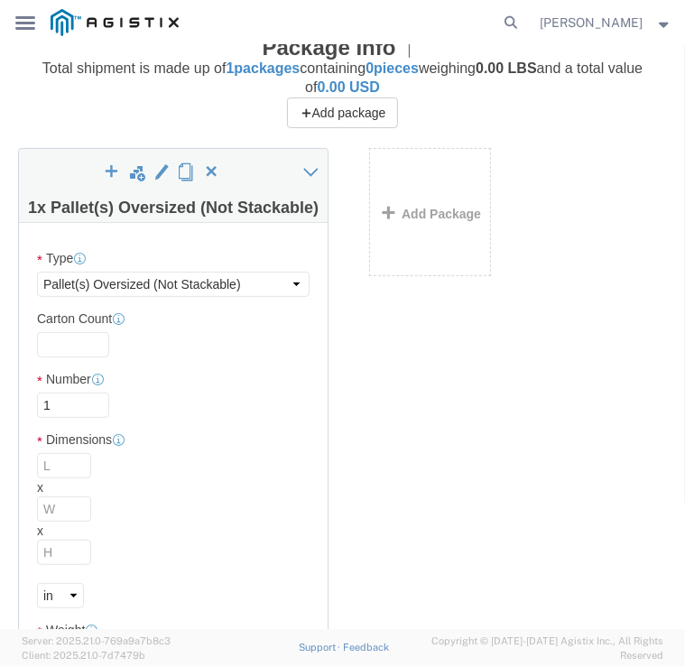
scroll to position [235, 0]
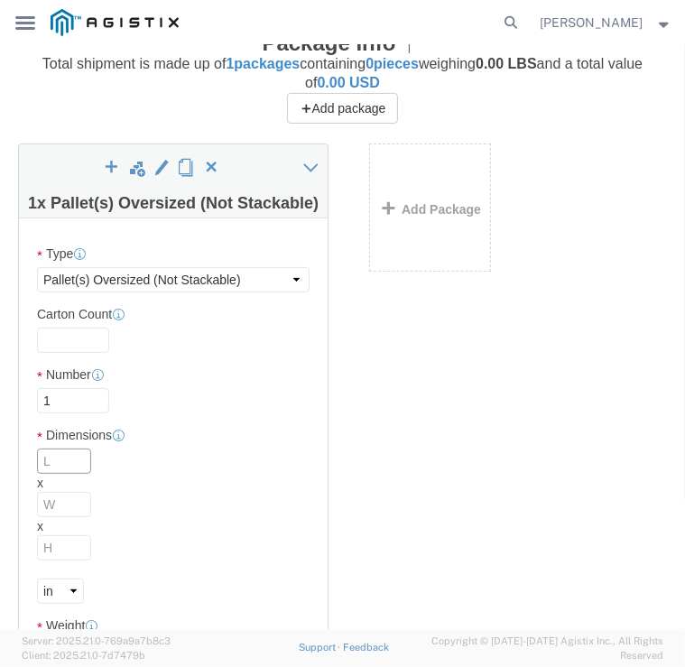
click input "text"
type input "54"
type input "44"
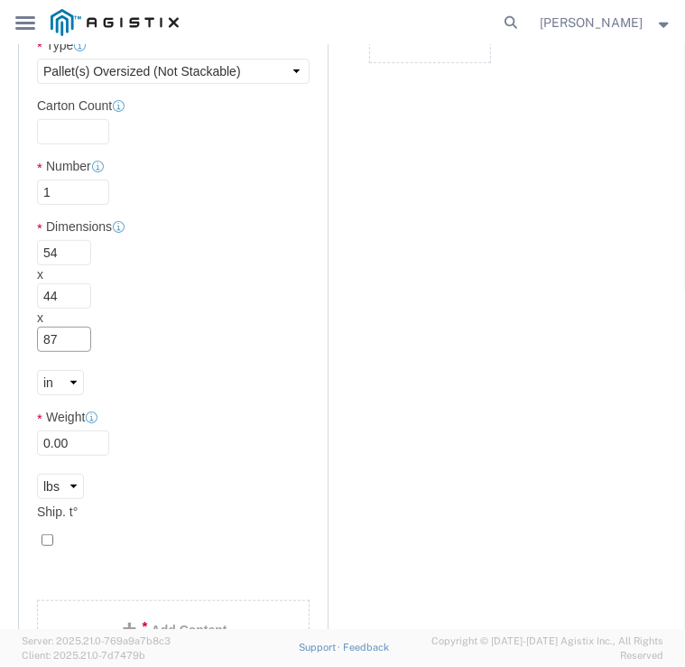
scroll to position [444, 0]
type input "87"
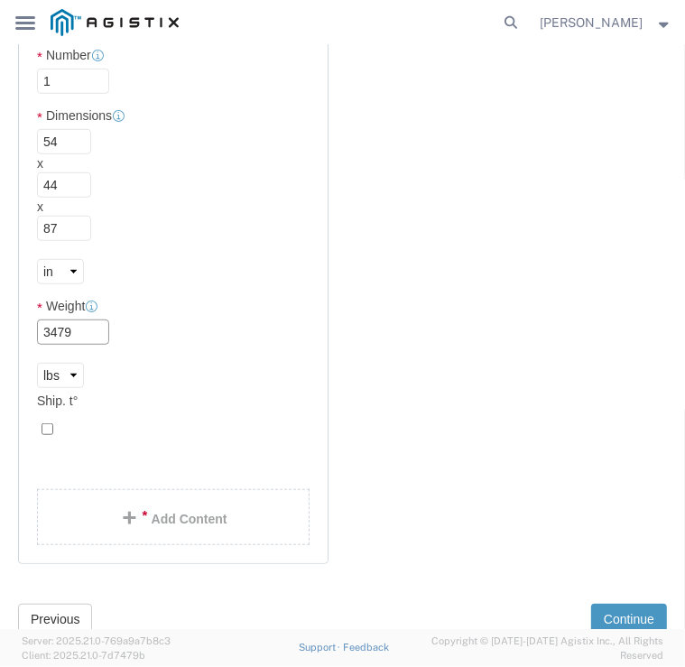
scroll to position [556, 0]
type input "3479"
click link "Add Content"
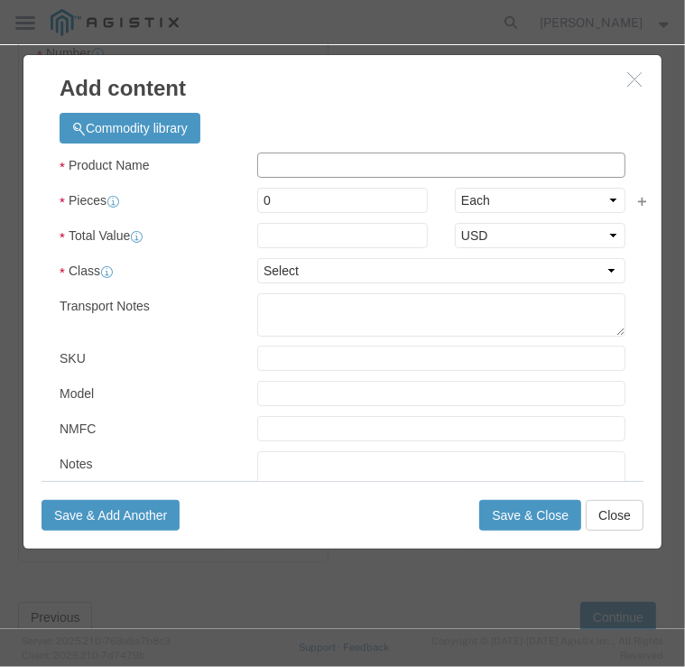
click input "text"
type input "Voltage Regulator"
drag, startPoint x: 303, startPoint y: 147, endPoint x: 94, endPoint y: 174, distance: 211.1
click div "Product Name Voltage Regulator Pieces 0 Select Bag Barrels 100Board Feet Bottle…"
type input "1"
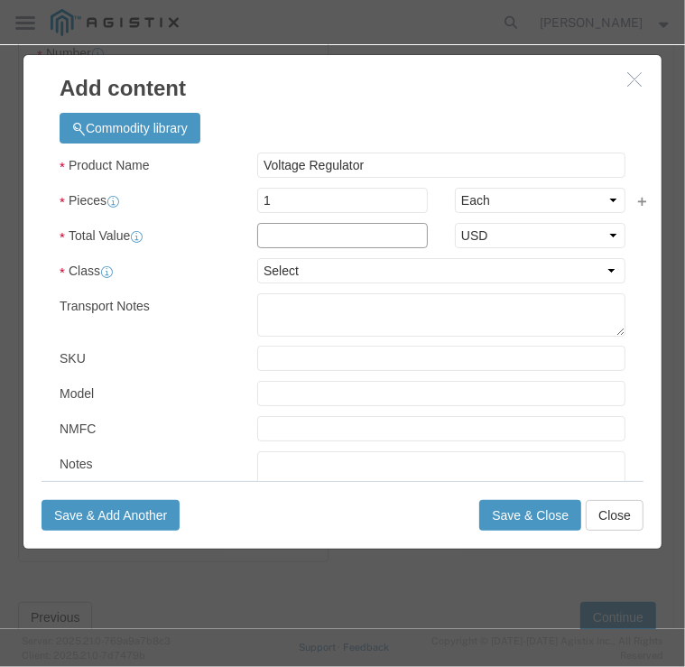
click input "text"
type input "30000"
click select "Select 50 55 60 65 70 85 92.5 100 125 175 250 300 400"
select select "70"
click select "Select 50 55 60 65 70 85 92.5 100 125 175 250 300 400"
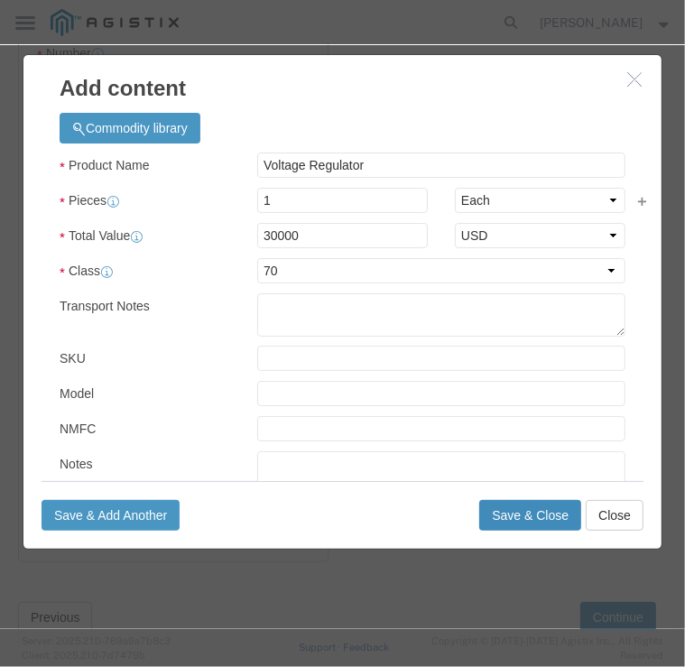
click button "Save & Close"
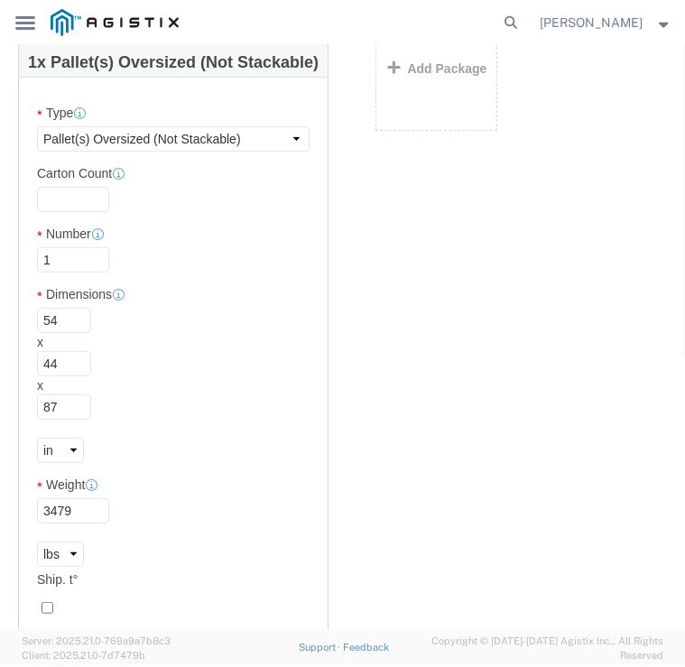
scroll to position [334, 0]
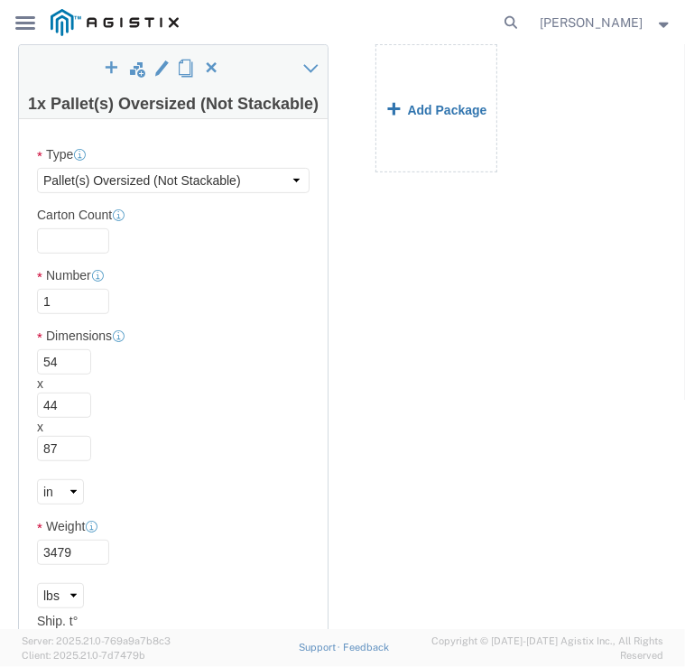
click link "Add Package"
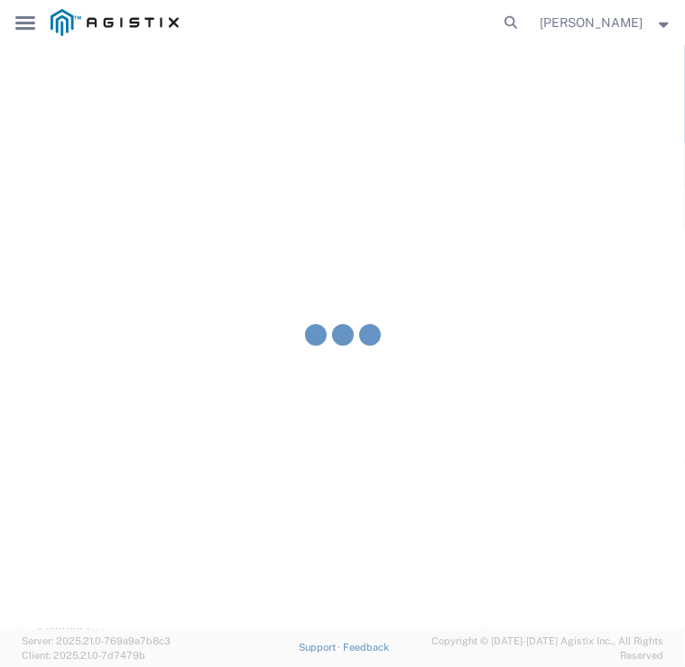
scroll to position [0, 0]
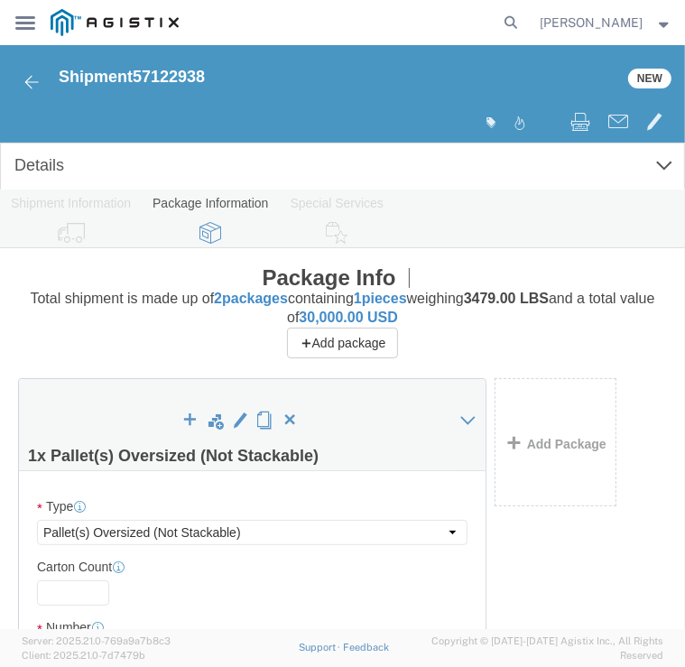
select select "PONS"
select select "CBOX"
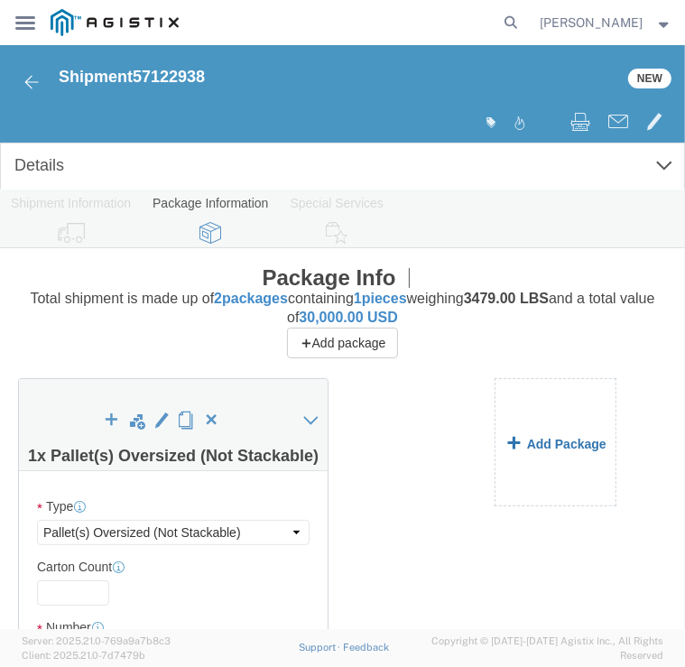
click link "Add Package"
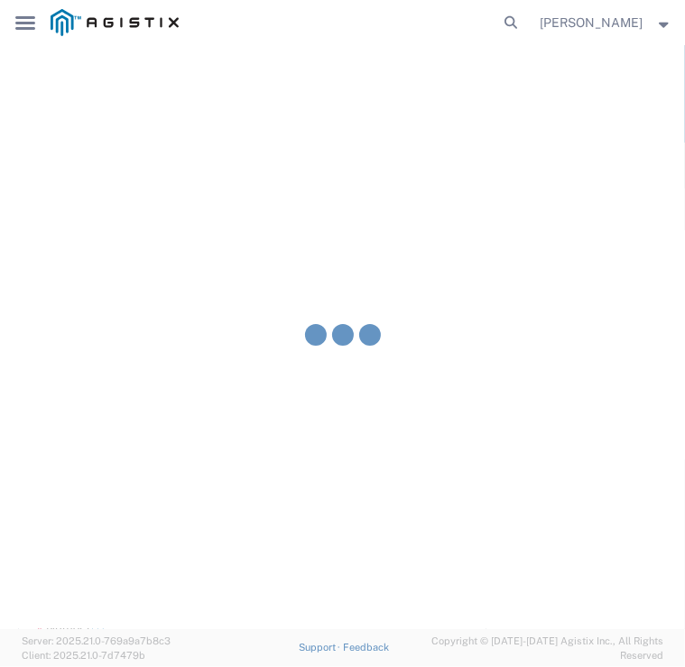
select select "PONS"
select select "CBOX"
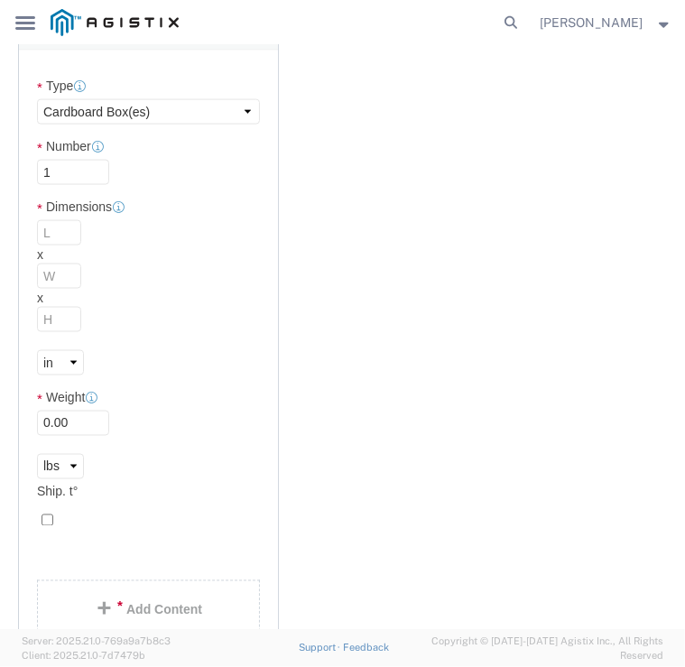
scroll to position [1349, 0]
click select "Select Bale(s) Basket(s) Bolt(s) Bottle(s) Buckets Bulk Bundle(s) Can(s) Cardbo…"
select select "PONS"
click select "Select Bale(s) Basket(s) Bolt(s) Bottle(s) Buckets Bulk Bundle(s) Can(s) Cardbo…"
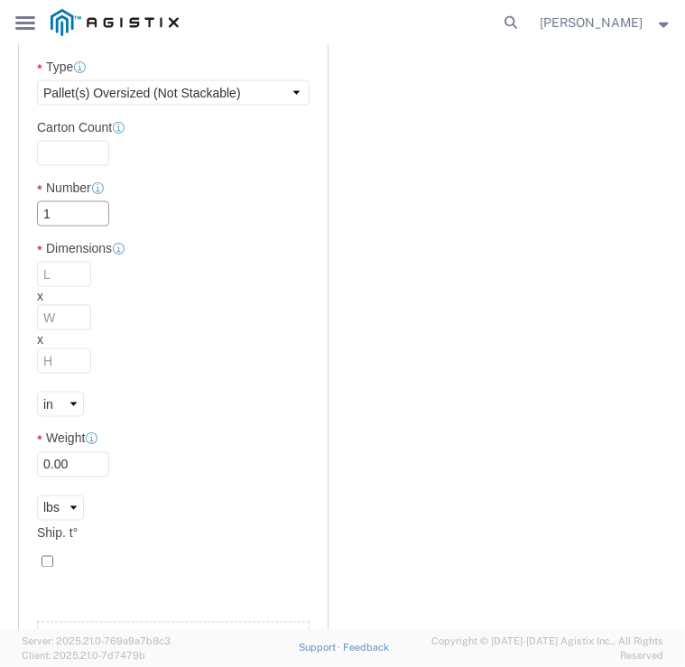
drag, startPoint x: 71, startPoint y: 173, endPoint x: -14, endPoint y: 170, distance: 84.9
click html "Shipment 57122938 New Details Rates Documents Notes Tracking Activity Related O…"
type input "5"
type input "55"
type input "44"
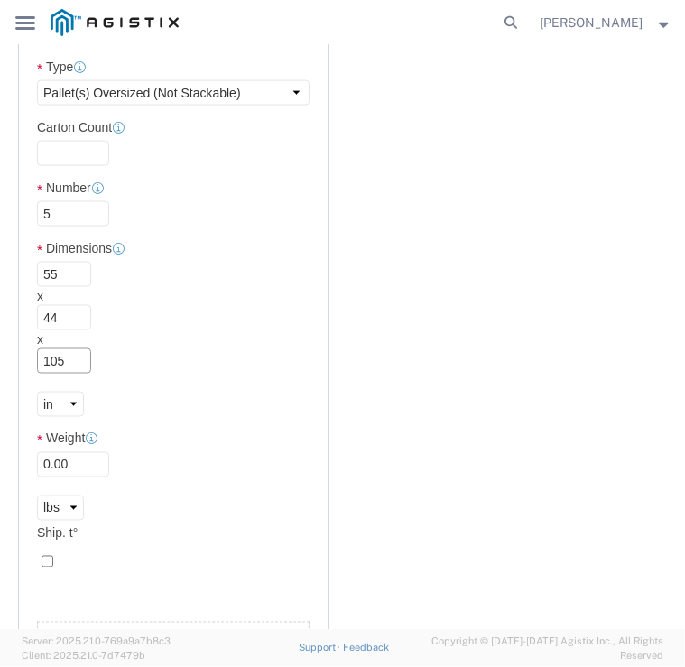
type input "105"
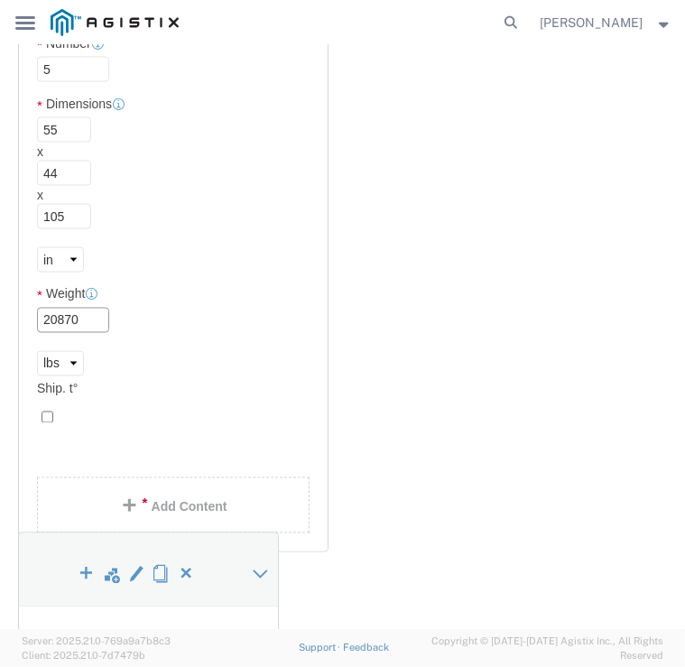
scroll to position [1495, 0]
type input "20870"
click link "Add Content"
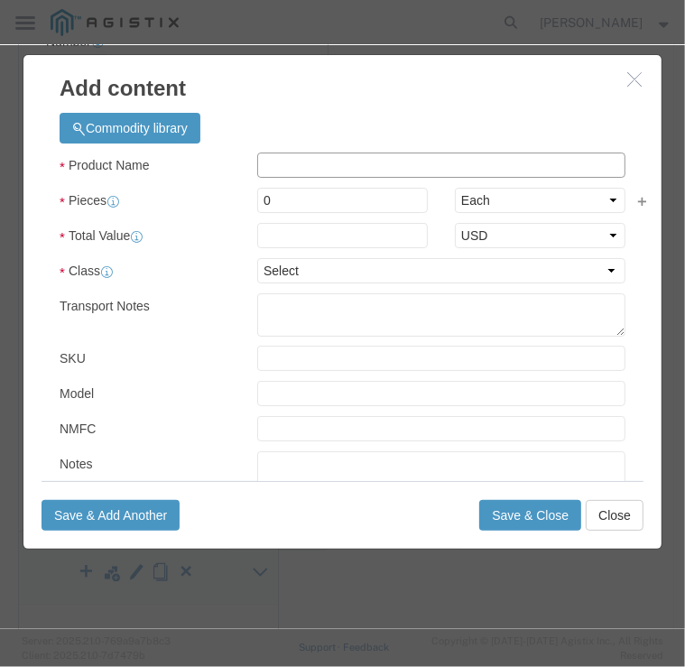
click input "text"
type input "Voltage Regulator"
drag, startPoint x: 314, startPoint y: 189, endPoint x: 40, endPoint y: 202, distance: 274.6
click div "Commodity library Product Name Voltage Regulator Pieces 0 Select Bag Barrels 10…"
drag, startPoint x: 308, startPoint y: 189, endPoint x: 79, endPoint y: 182, distance: 228.4
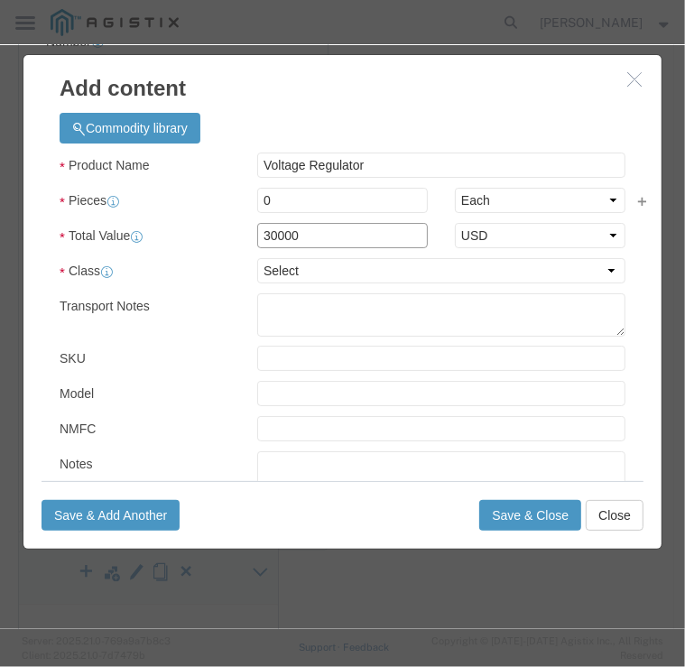
drag, startPoint x: 79, startPoint y: 182, endPoint x: 409, endPoint y: 199, distance: 329.7
click input "30000"
type input "190000"
drag, startPoint x: 306, startPoint y: 161, endPoint x: 41, endPoint y: 242, distance: 277.4
click div "Commodity library Product Name Voltage Regulator Pieces 0 Select Bag Barrels 10…"
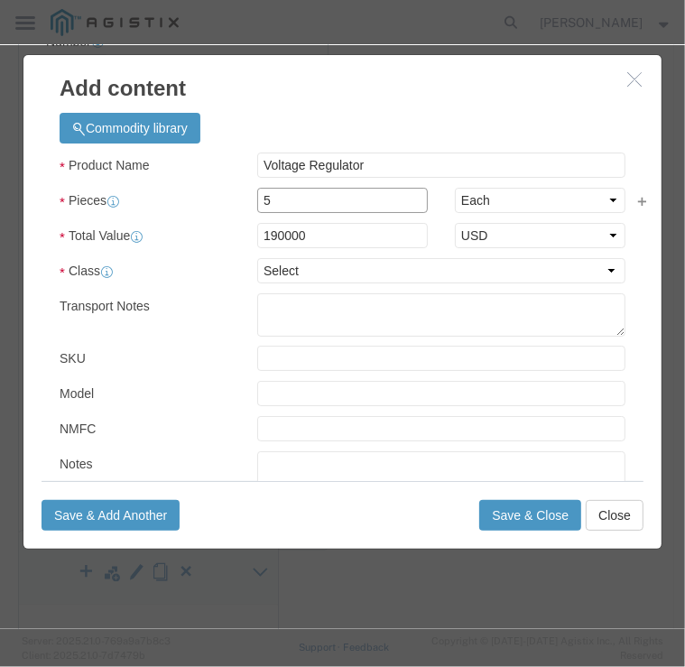
type input "5"
type input "950000"
click select "Select 50 55 60 65 70 85 92.5 100 125 175 250 300 400"
select select "70"
click select "Select 50 55 60 65 70 85 92.5 100 125 175 250 300 400"
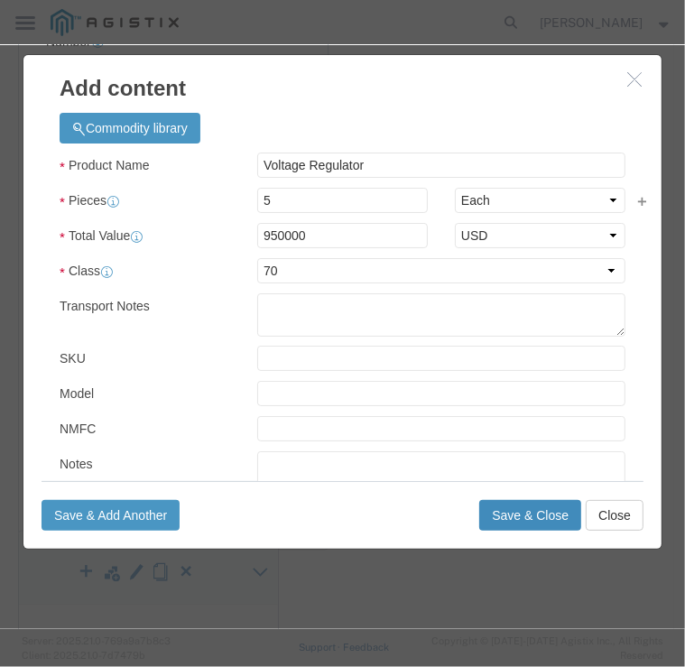
click button "Save & Close"
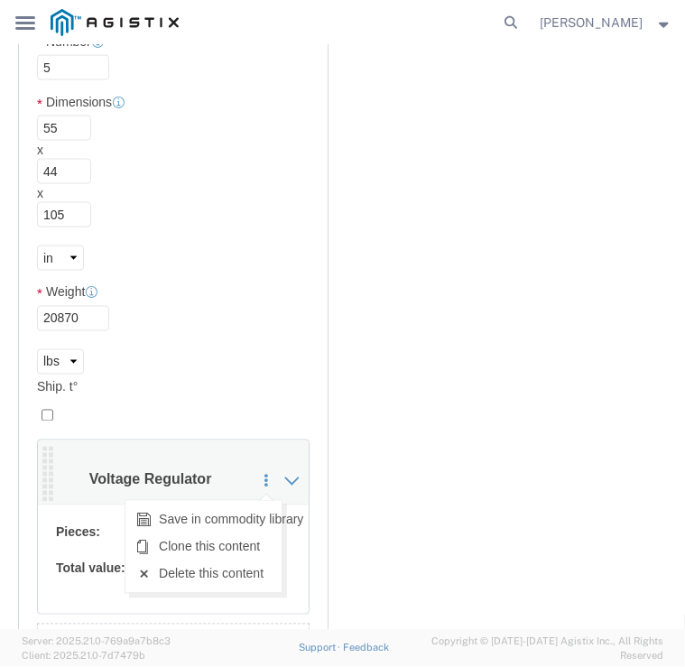
click icon
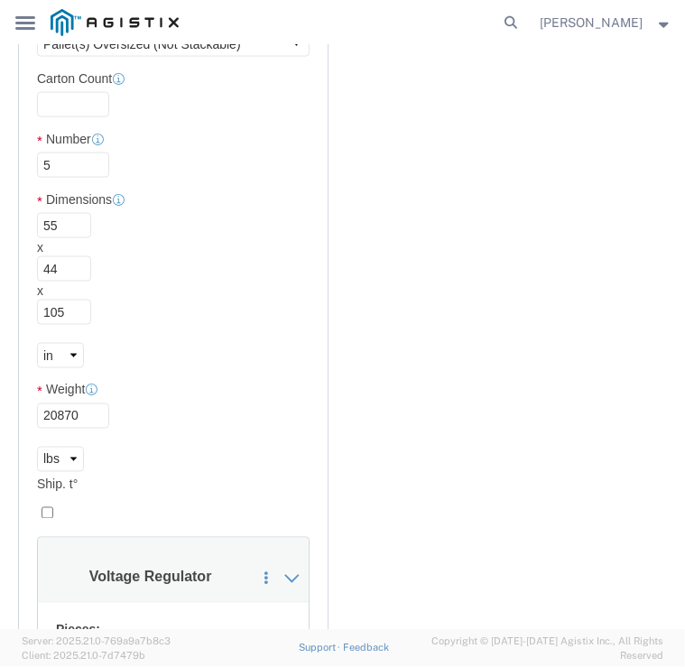
scroll to position [1671, 0]
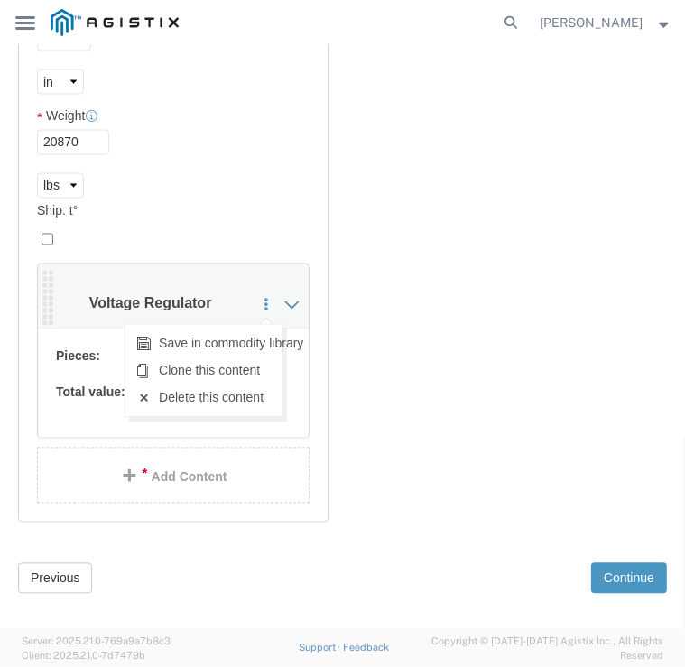
click icon
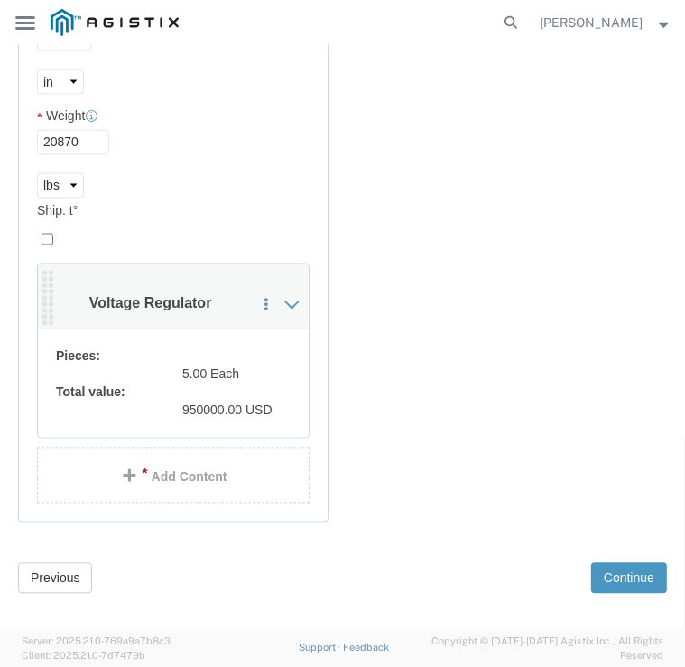
click dd "5.00 Each"
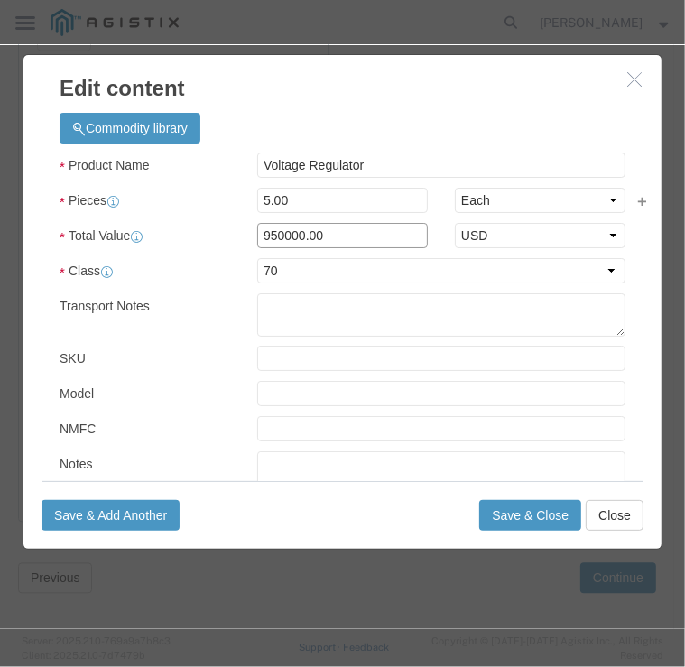
drag, startPoint x: 322, startPoint y: 190, endPoint x: 80, endPoint y: 226, distance: 244.5
click div "Product Name Voltage Regulator Pieces 5.00 Select Bag Barrels 100Board Feet Bot…"
type input "190000"
click button "Save & Close"
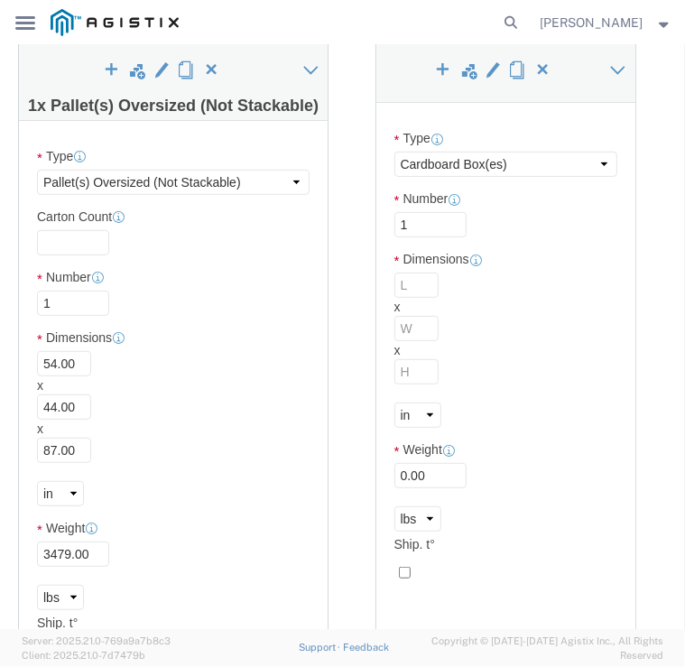
scroll to position [310, 0]
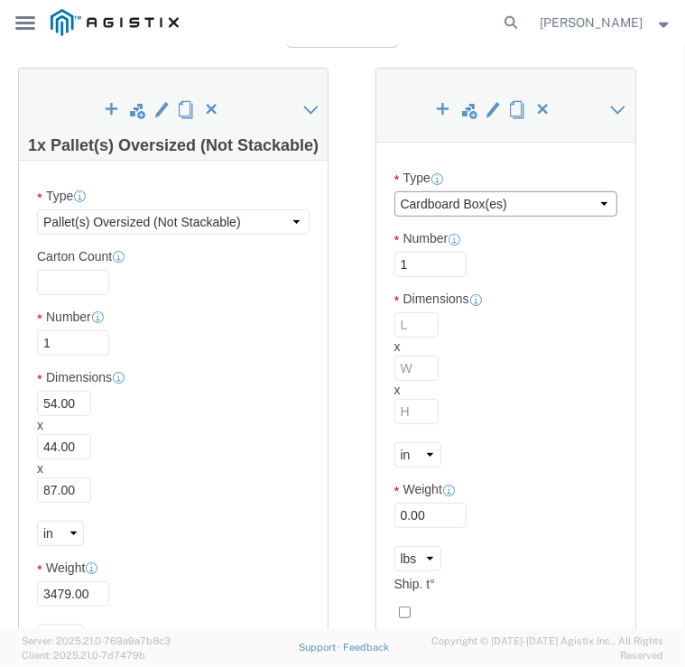
click select "Select Bale(s) Basket(s) Bolt(s) Bottle(s) Buckets Bulk Bundle(s) Can(s) Cardbo…"
select select "PONS"
click select "Select Bale(s) Basket(s) Bolt(s) Bottle(s) Buckets Bulk Bundle(s) Can(s) Cardbo…"
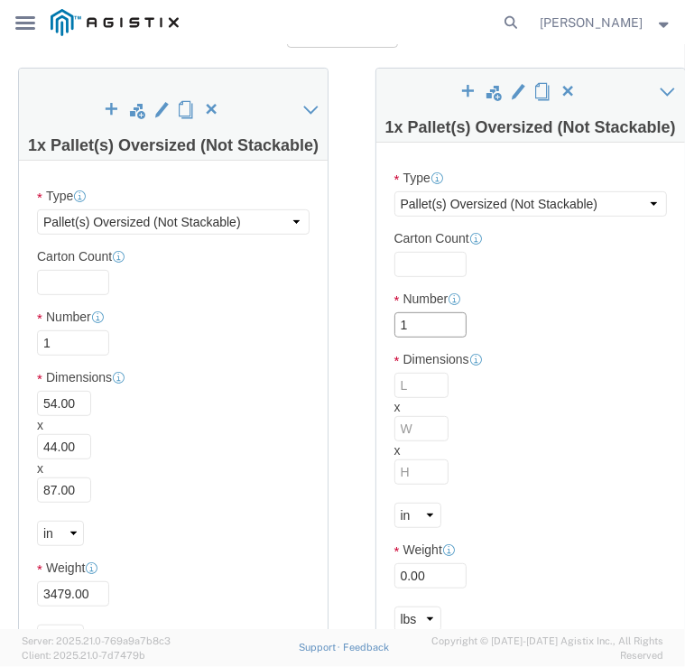
drag, startPoint x: 420, startPoint y: 269, endPoint x: 180, endPoint y: 286, distance: 239.7
click div "1 x Pallet(s) Oversized (Not Stackable) Package Type Select Bale(s) Basket(s) B…"
type input "2"
type input "62"
type input "32"
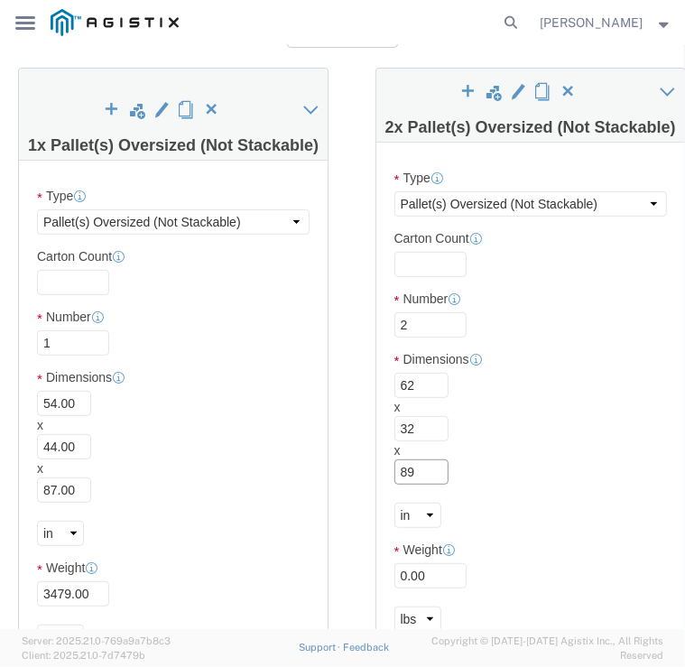
type input "89"
click div "Length 62 x Width 32 x Height 89 Select cm ft in"
type input "4466"
click div "Length 62 x Width 32 x Height 89 Select cm ft in"
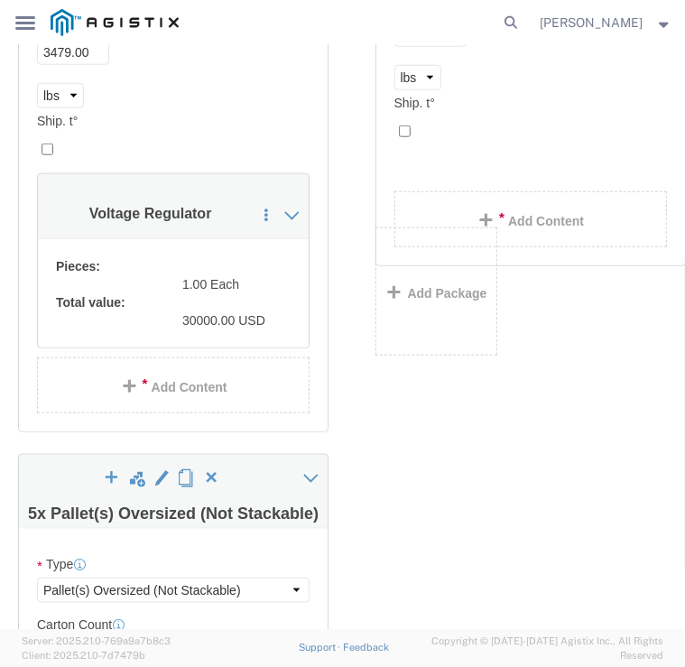
scroll to position [849, 0]
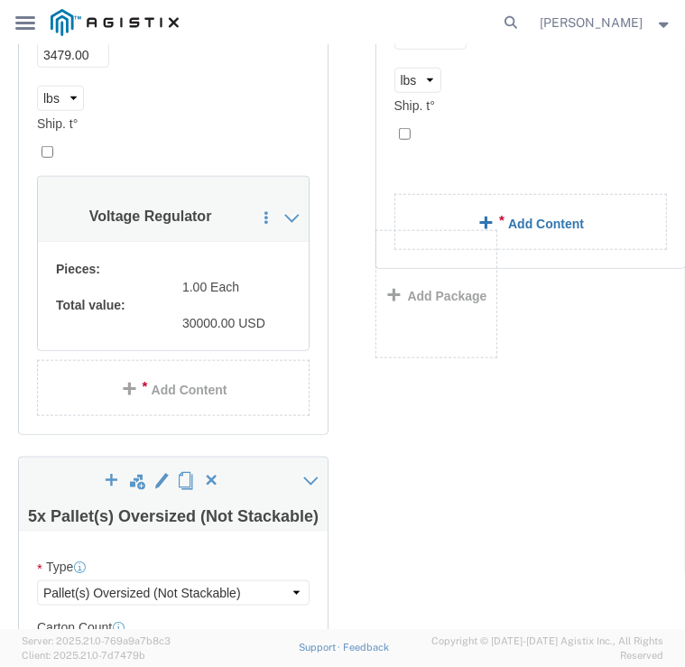
click link "Add Content"
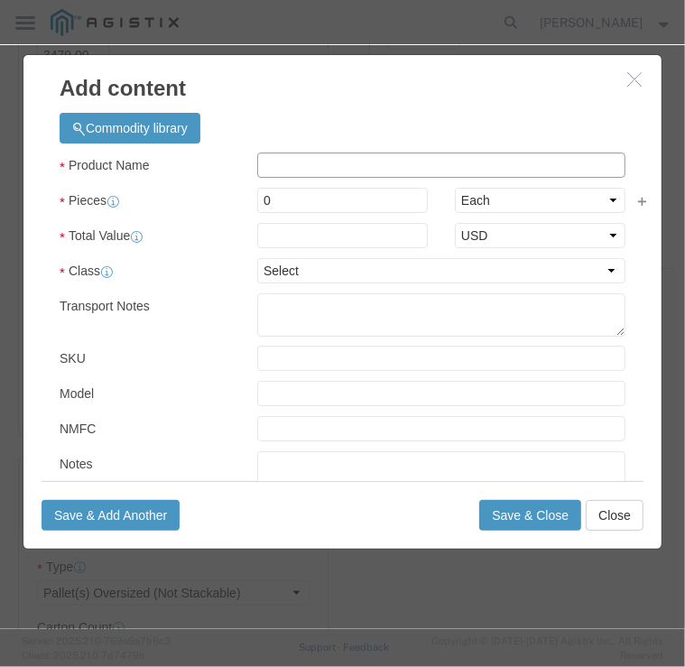
click input "text"
type input "Voltage Regulator"
drag, startPoint x: 311, startPoint y: 185, endPoint x: 9, endPoint y: 214, distance: 303.7
click input "190000"
type input "1"
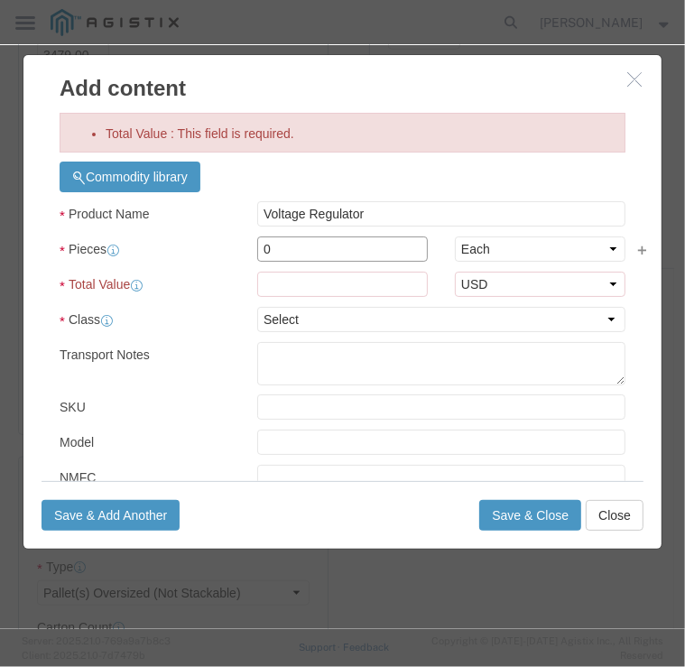
drag, startPoint x: 292, startPoint y: 206, endPoint x: 68, endPoint y: 220, distance: 225.1
drag, startPoint x: 68, startPoint y: 220, endPoint x: 275, endPoint y: 207, distance: 208.0
click input "0"
type input "2"
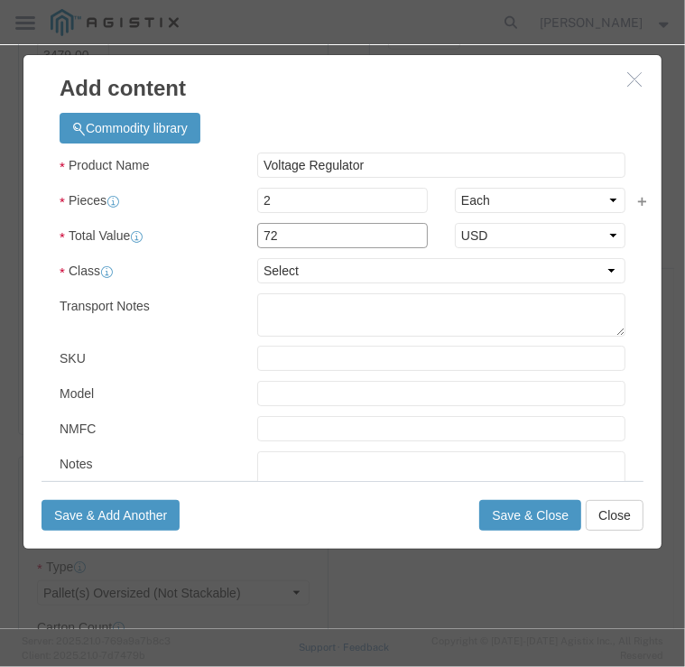
type input "72000"
click select "Select 50 55 60 65 70 85 92.5 100 125 175 250 300 400"
select select "70"
click select "Select 50 55 60 65 70 85 92.5 100 125 175 250 300 400"
click button "Save & Close"
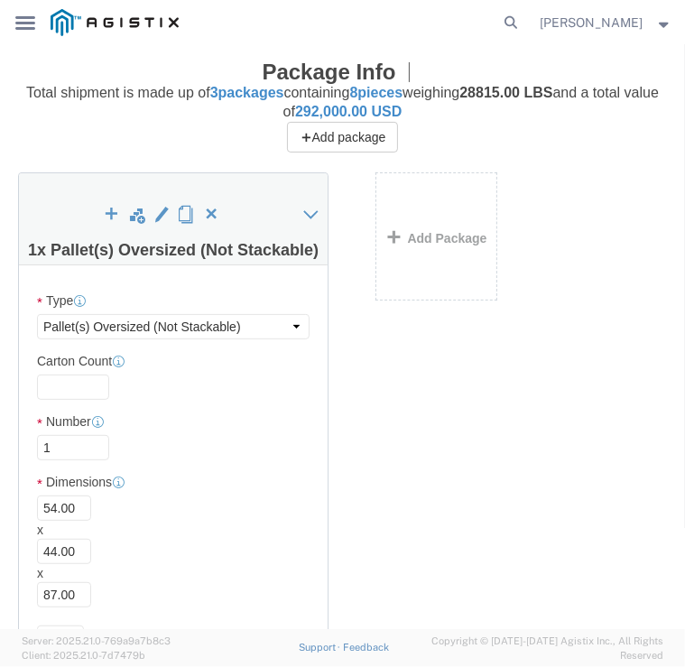
scroll to position [201, 0]
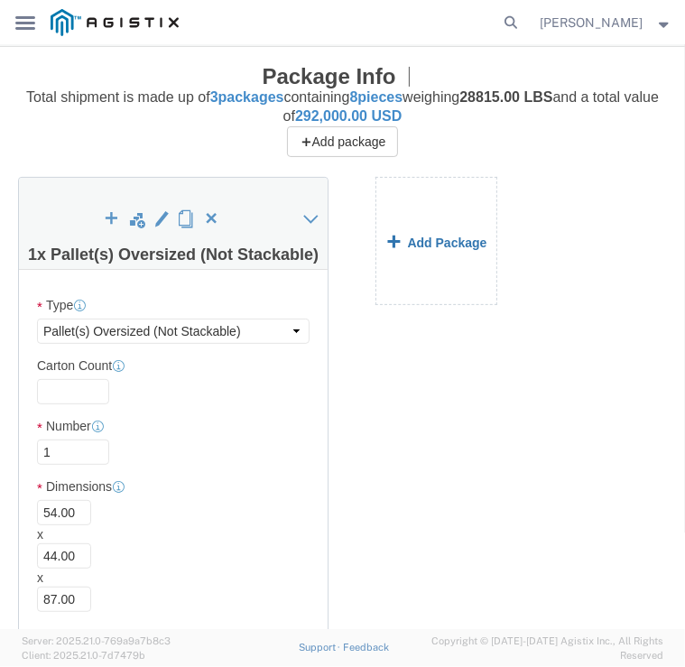
click link "Add Package"
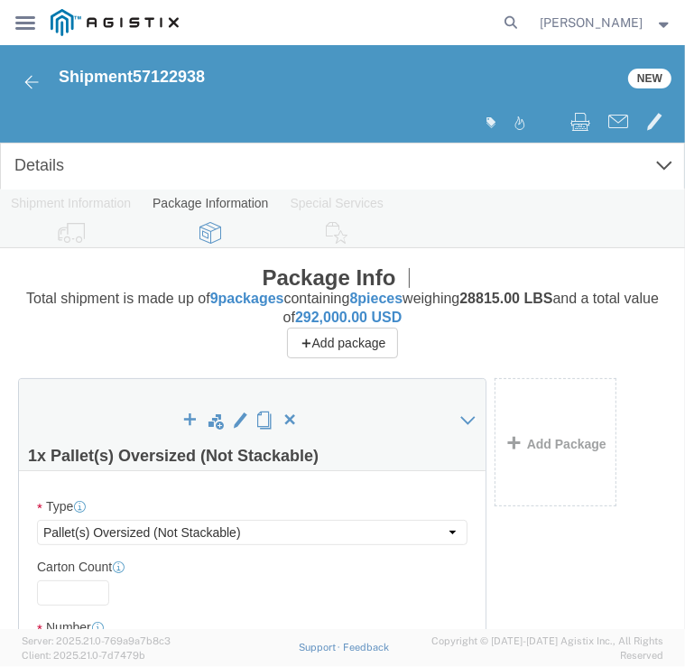
select select "PONS"
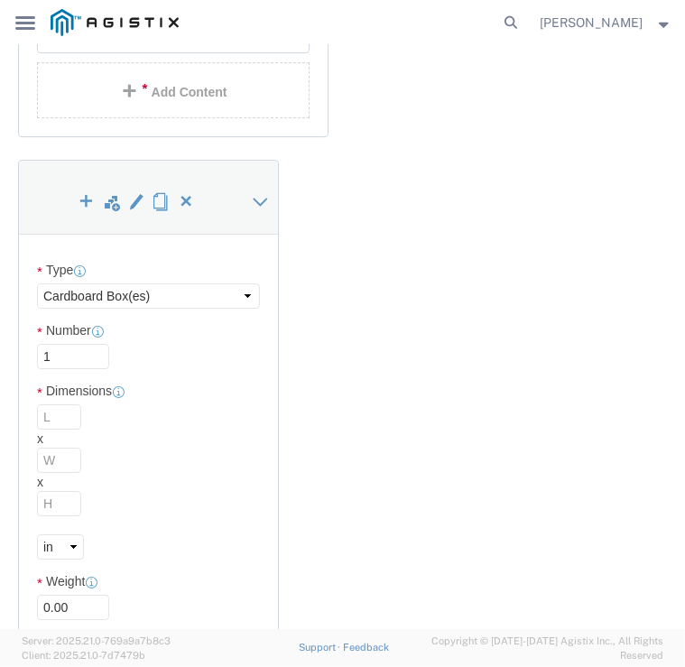
scroll to position [3220, 0]
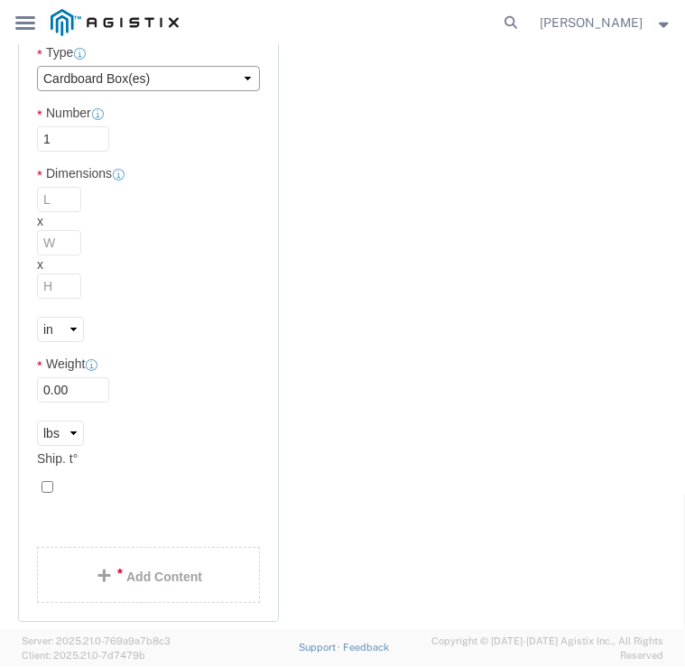
click select "Select Bale(s) Basket(s) Bolt(s) Bottle(s) Buckets Bulk Bundle(s) Can(s) Cardbo…"
select select "PONS"
click select "Select Bale(s) Basket(s) Bolt(s) Bottle(s) Buckets Bulk Bundle(s) Can(s) Cardbo…"
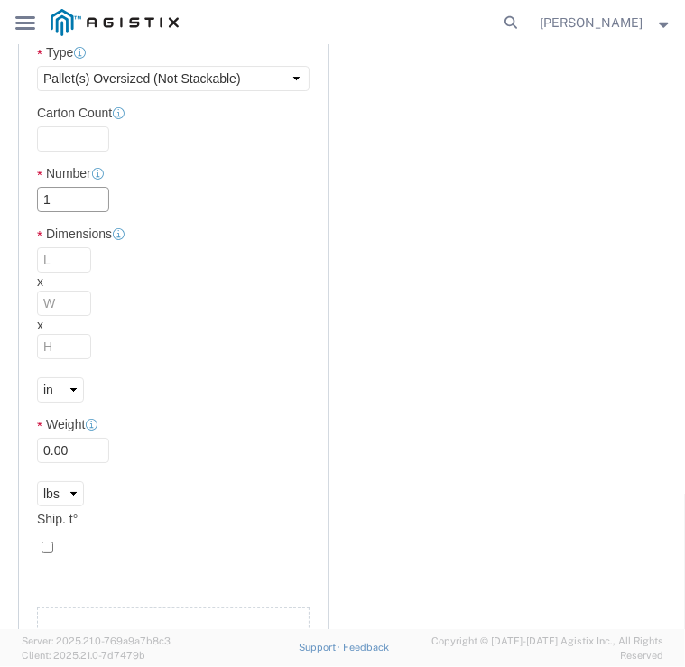
drag, startPoint x: 54, startPoint y: 144, endPoint x: -32, endPoint y: 122, distance: 88.6
click html "Shipment 57122938 New Details Rates Documents Notes Tracking Activity Related O…"
type input "5"
type input "55"
type input "36"
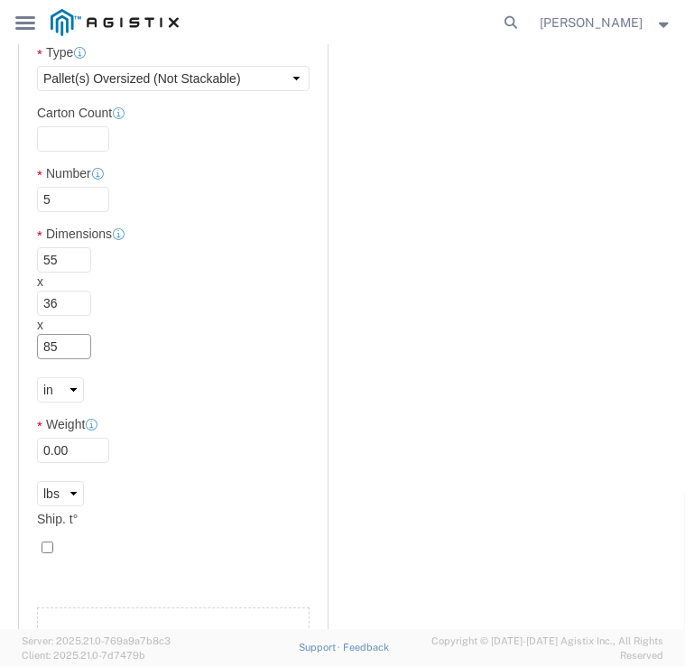
type input "85"
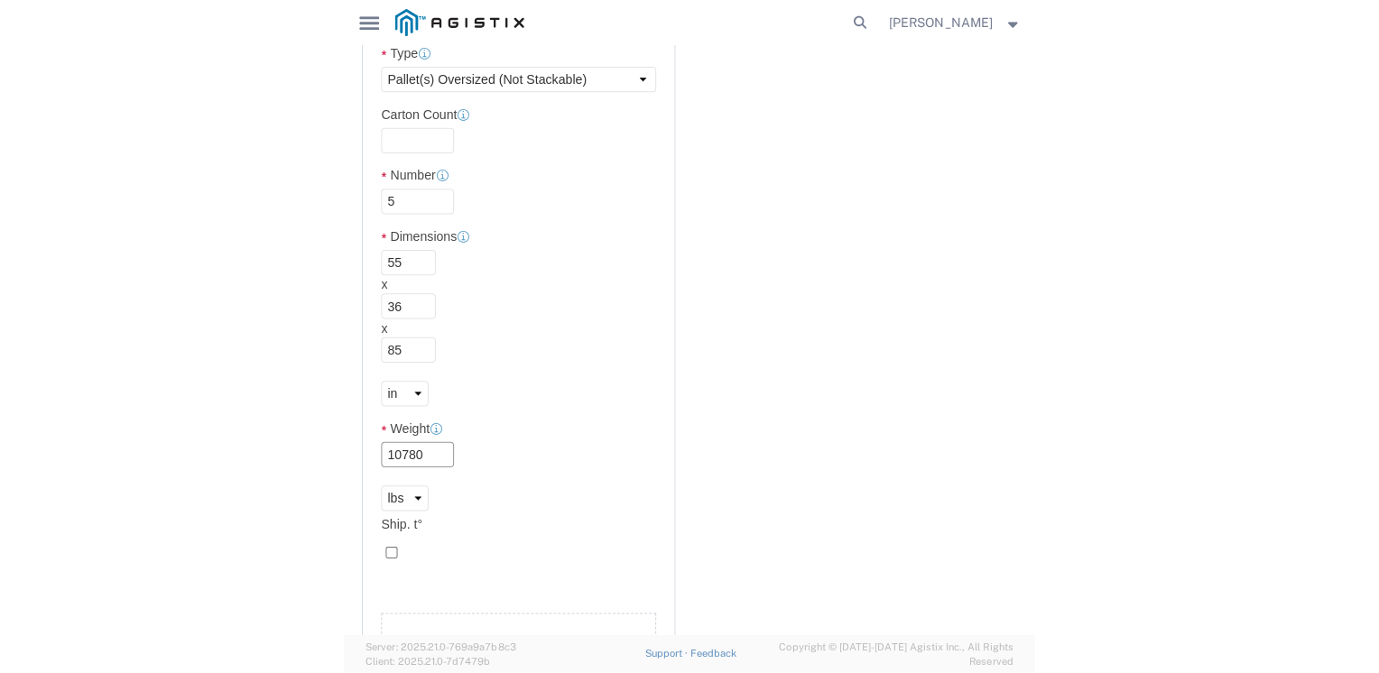
scroll to position [3320, 0]
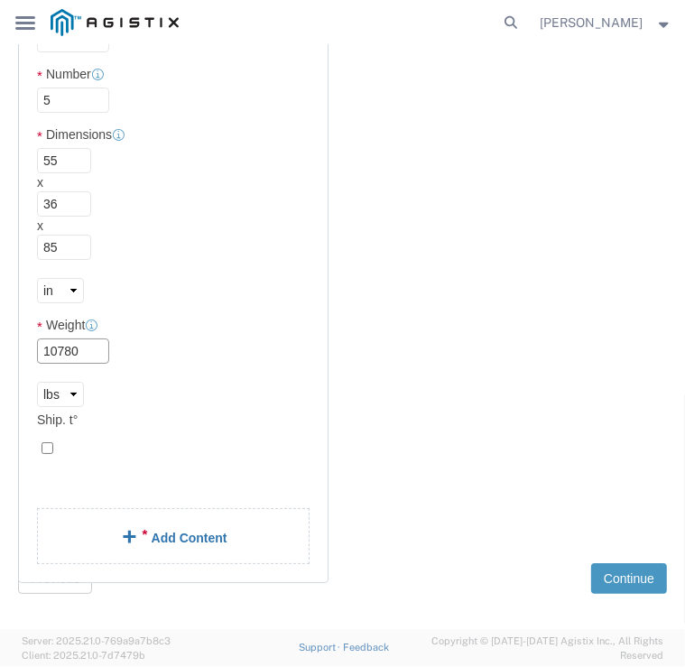
type input "10780"
click link "Add Content"
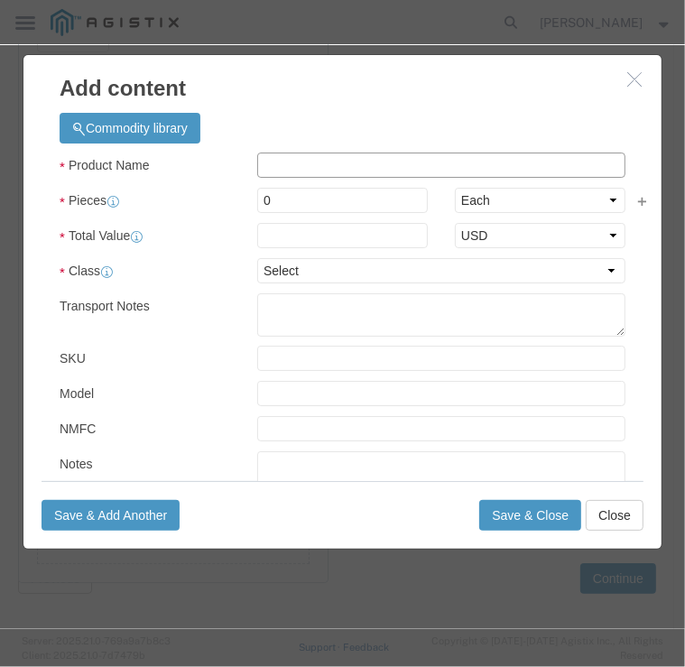
click input "text"
type input "Voltage Regulator"
click div "Product Name Voltage Regulator Pieces 0 Select Bag Barrels 100Board Feet Bottle…"
click input "190000"
drag, startPoint x: 314, startPoint y: 195, endPoint x: 228, endPoint y: 171, distance: 89.1
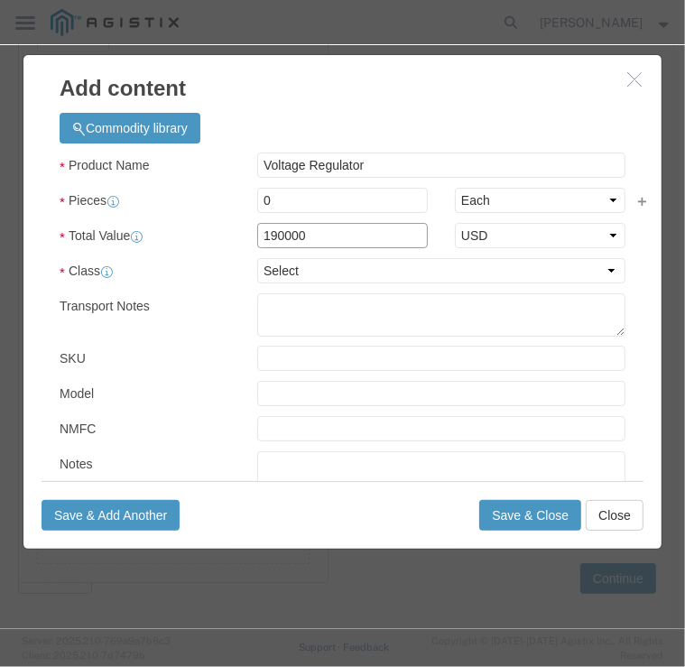
click div "Product Name Voltage Regulator Pieces 0 Select Bag Barrels 100Board Feet Bottle…"
type input "125000"
click select "Select 50 55 60 65 70 85 92.5 100 125 175 250 300 400"
select select "70"
click select "Select 50 55 60 65 70 85 92.5 100 125 175 250 300 400"
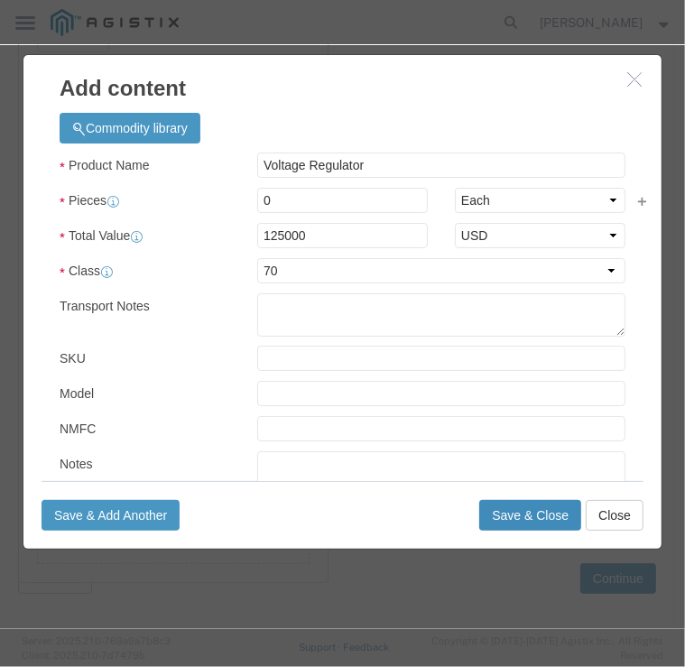
click button "Save & Close"
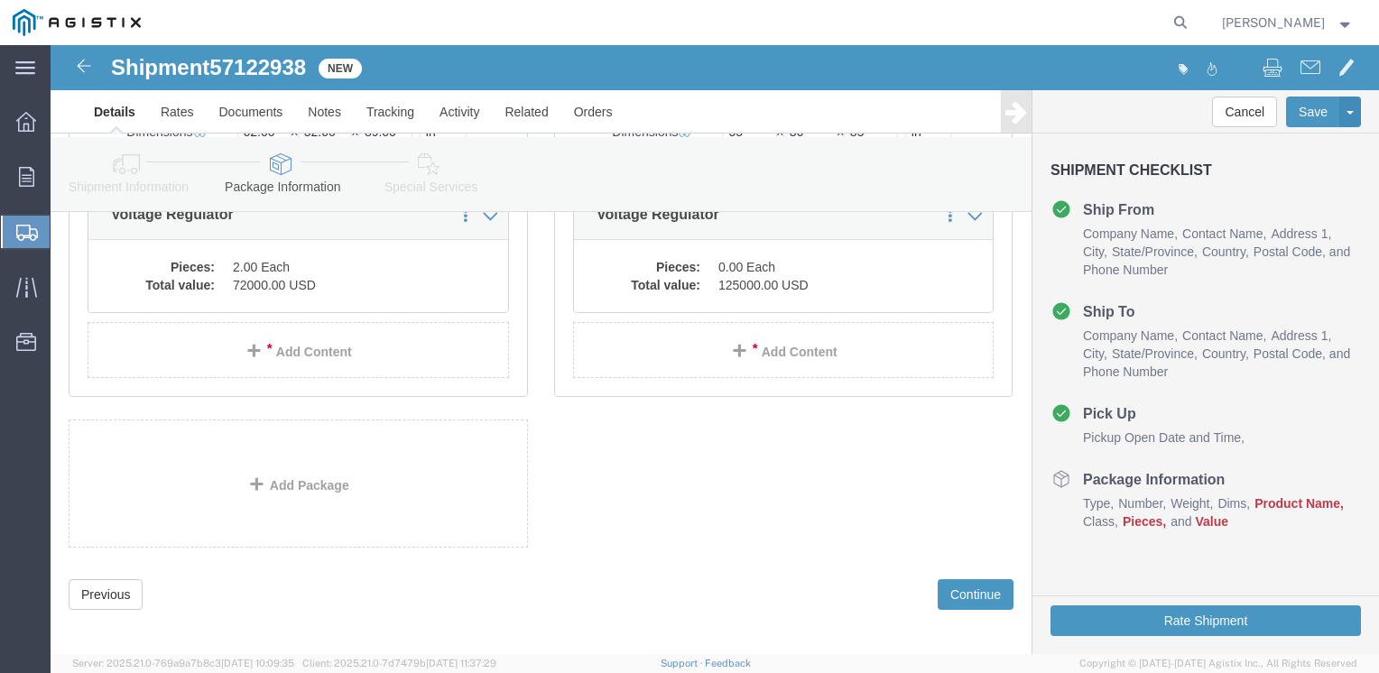
scroll to position [849, 0]
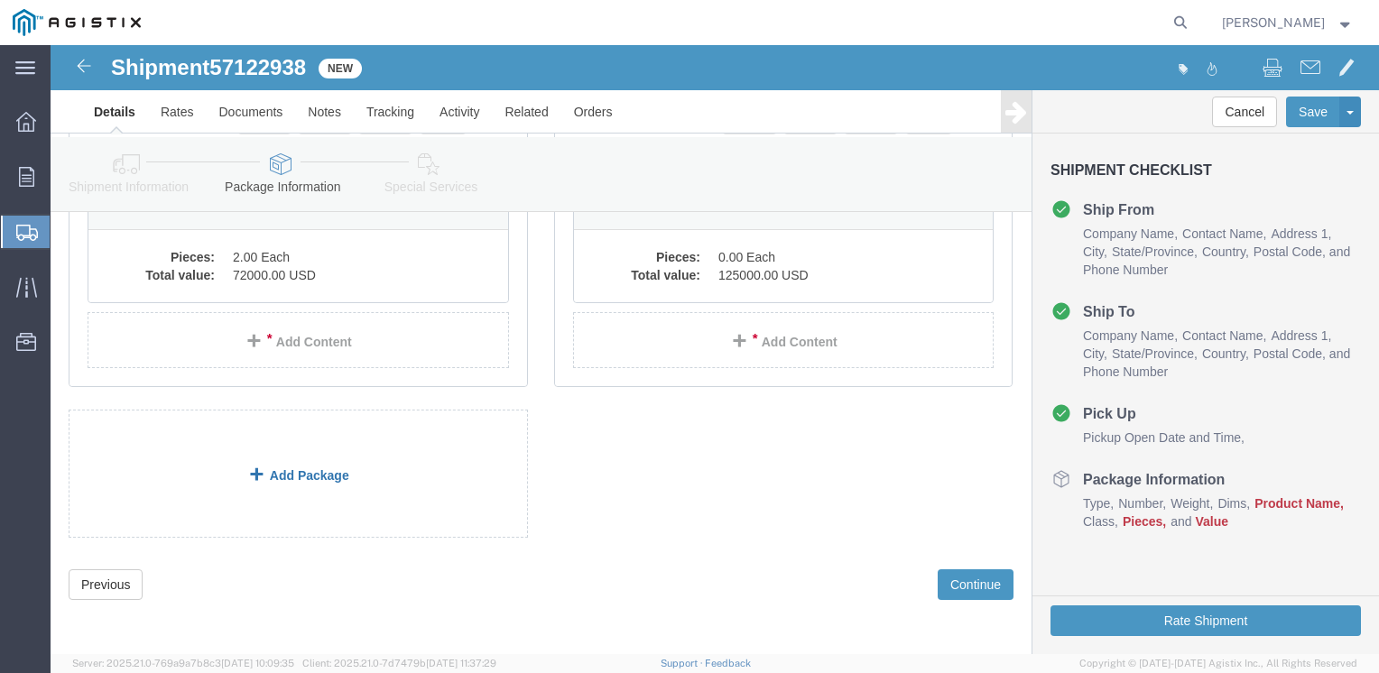
click link "Add Package"
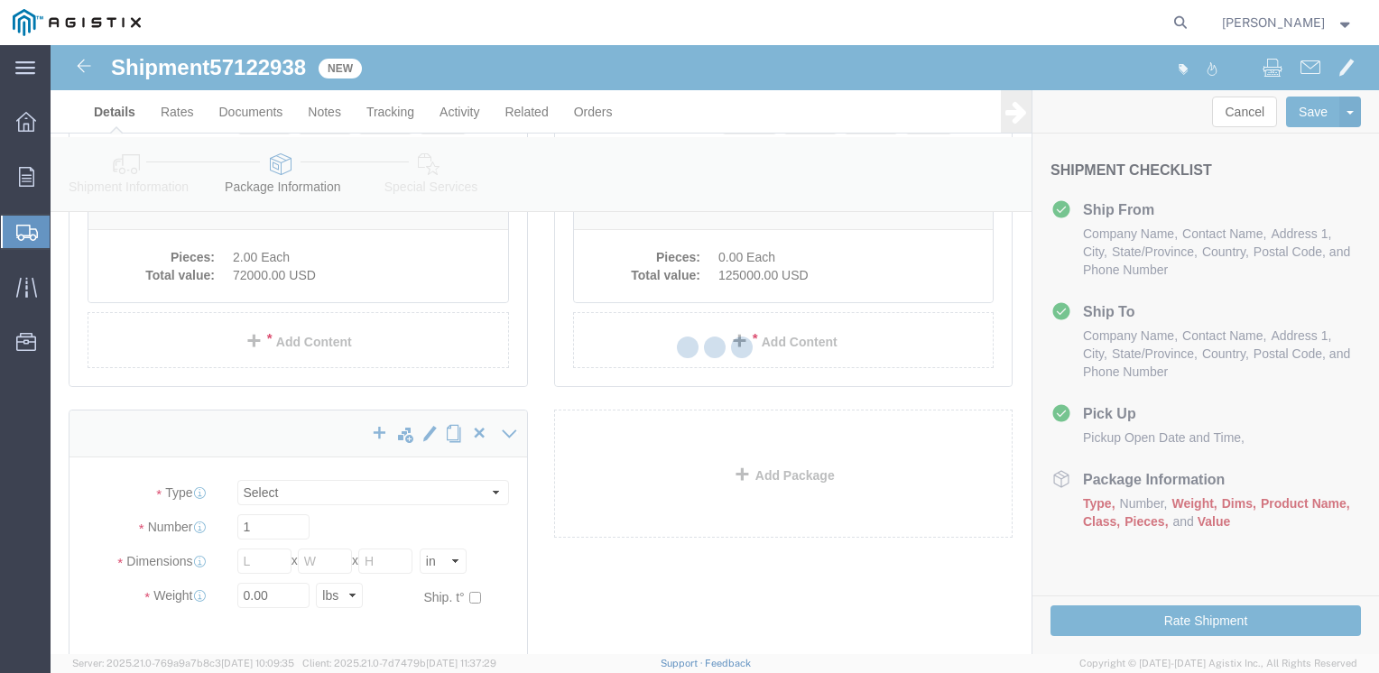
scroll to position [130, 0]
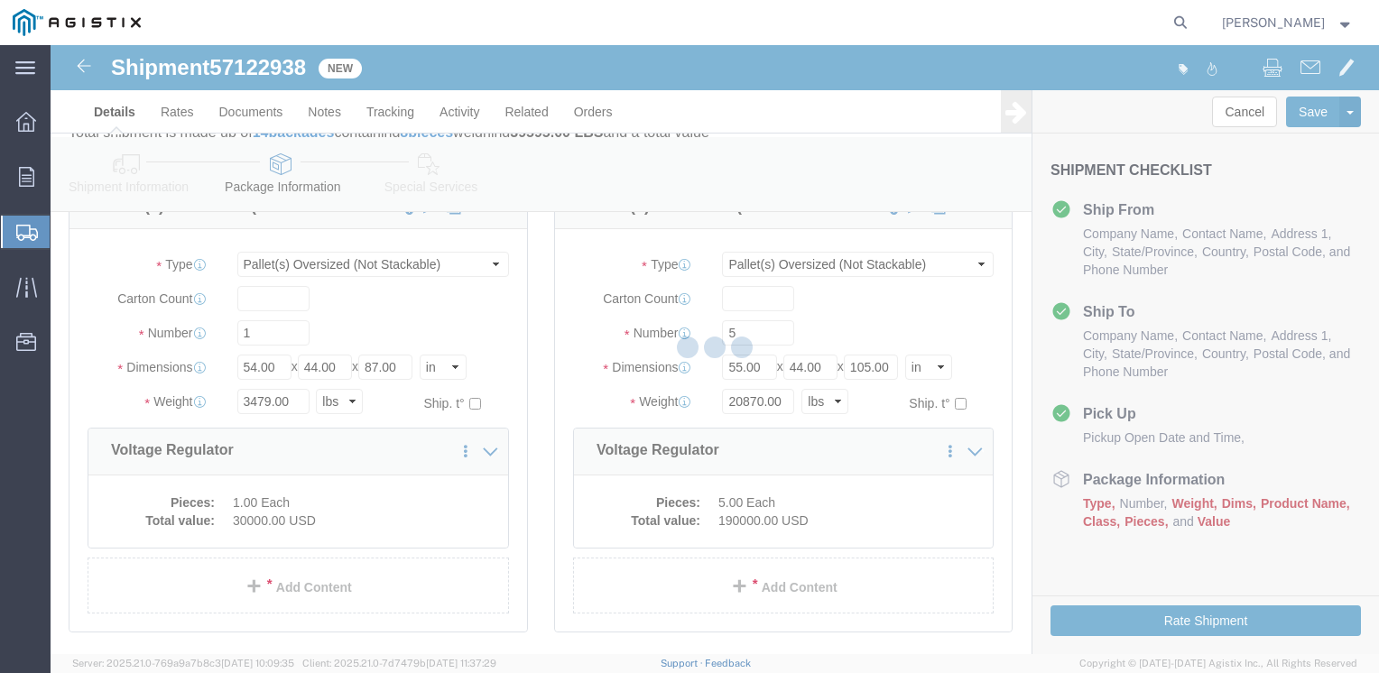
select select "PONS"
select select "CBOX"
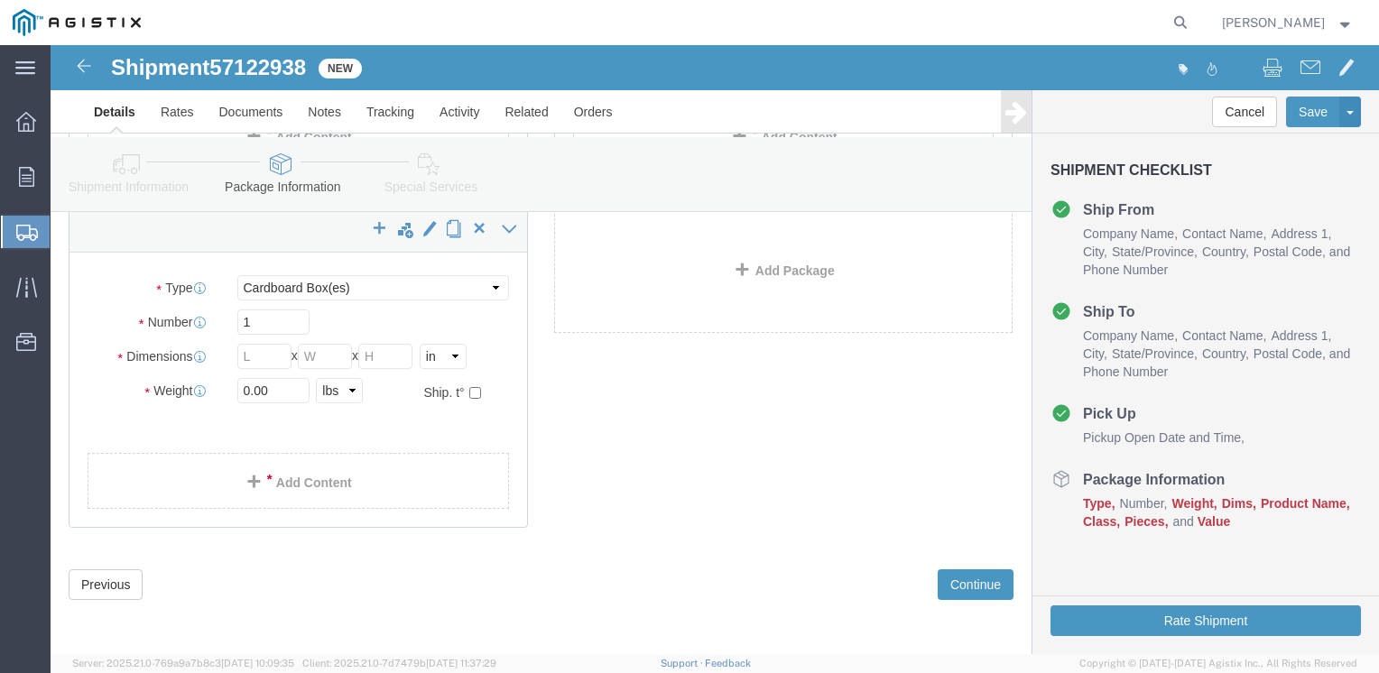
scroll to position [942, 0]
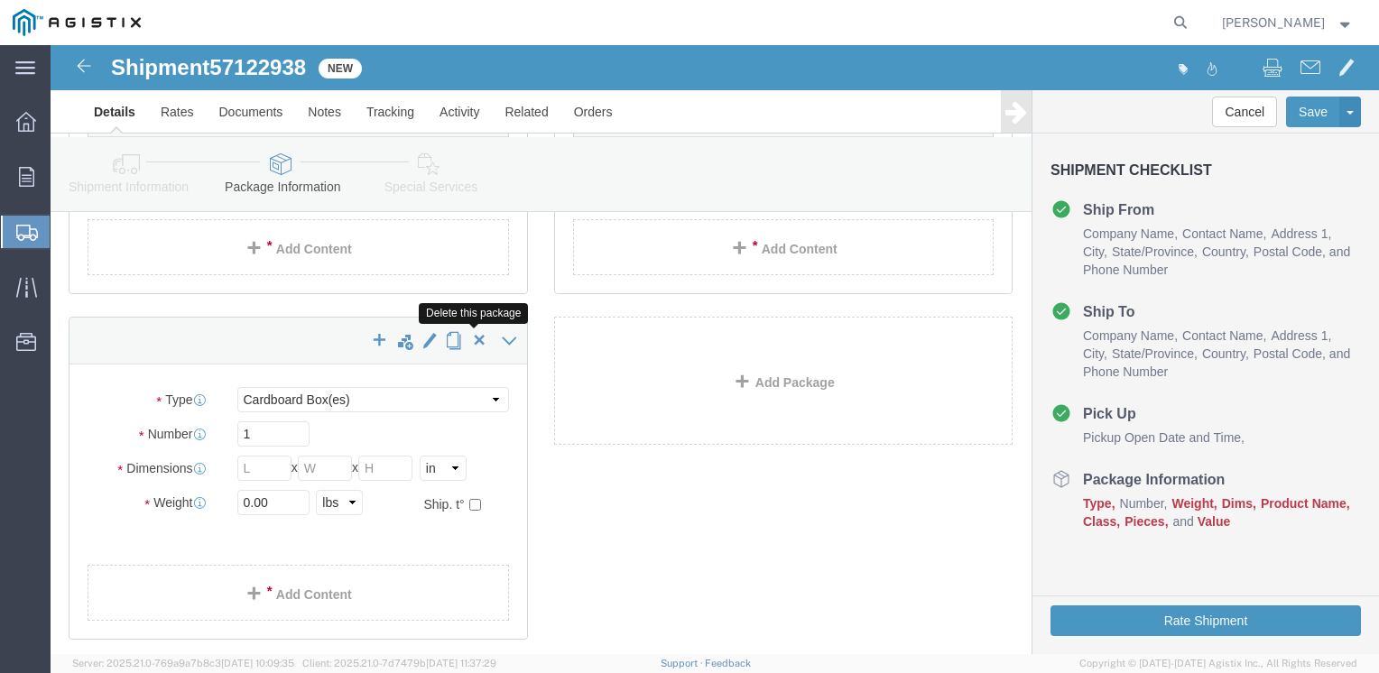
click span "button"
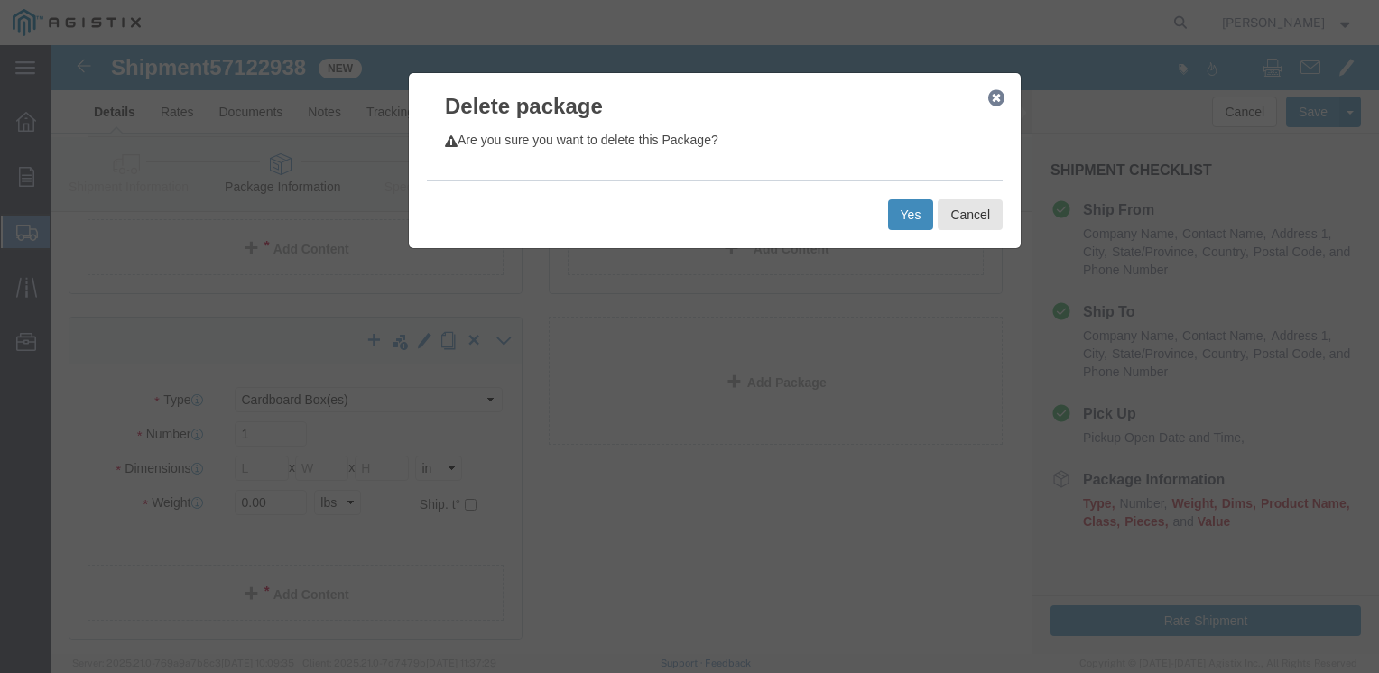
click button "Yes"
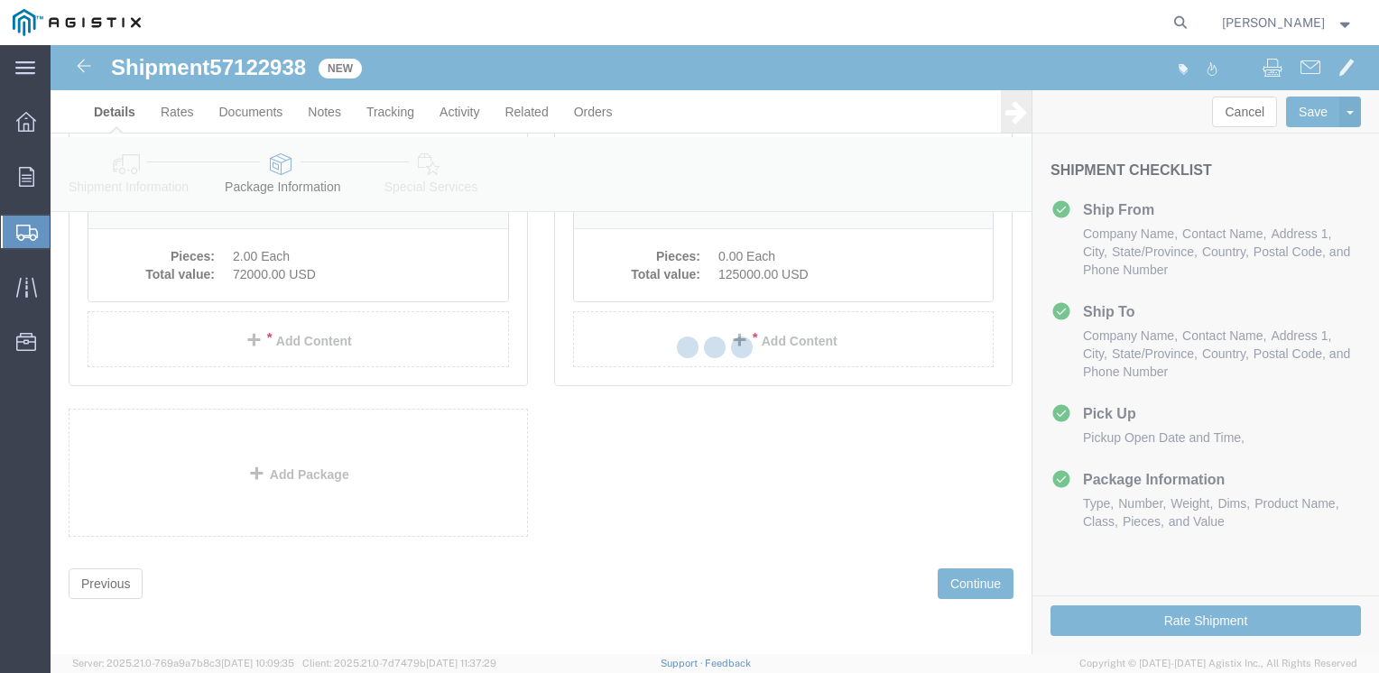
scroll to position [130, 0]
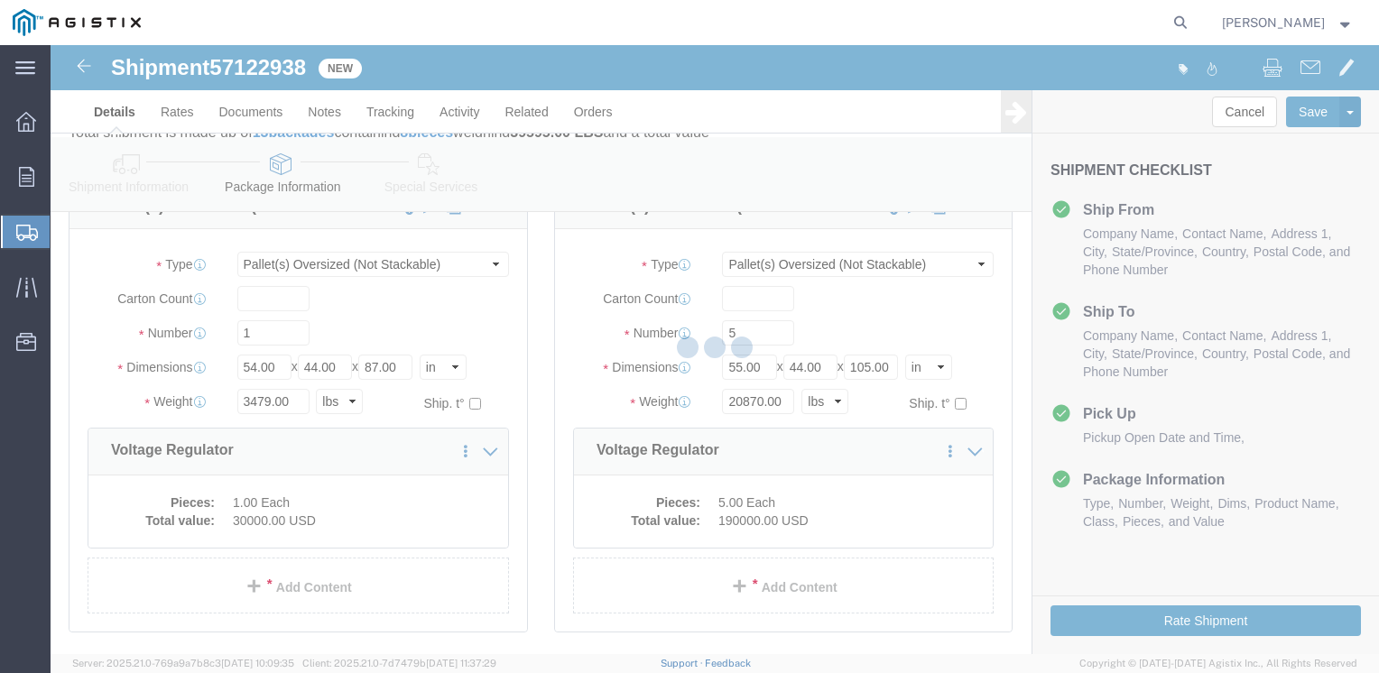
select select "PONS"
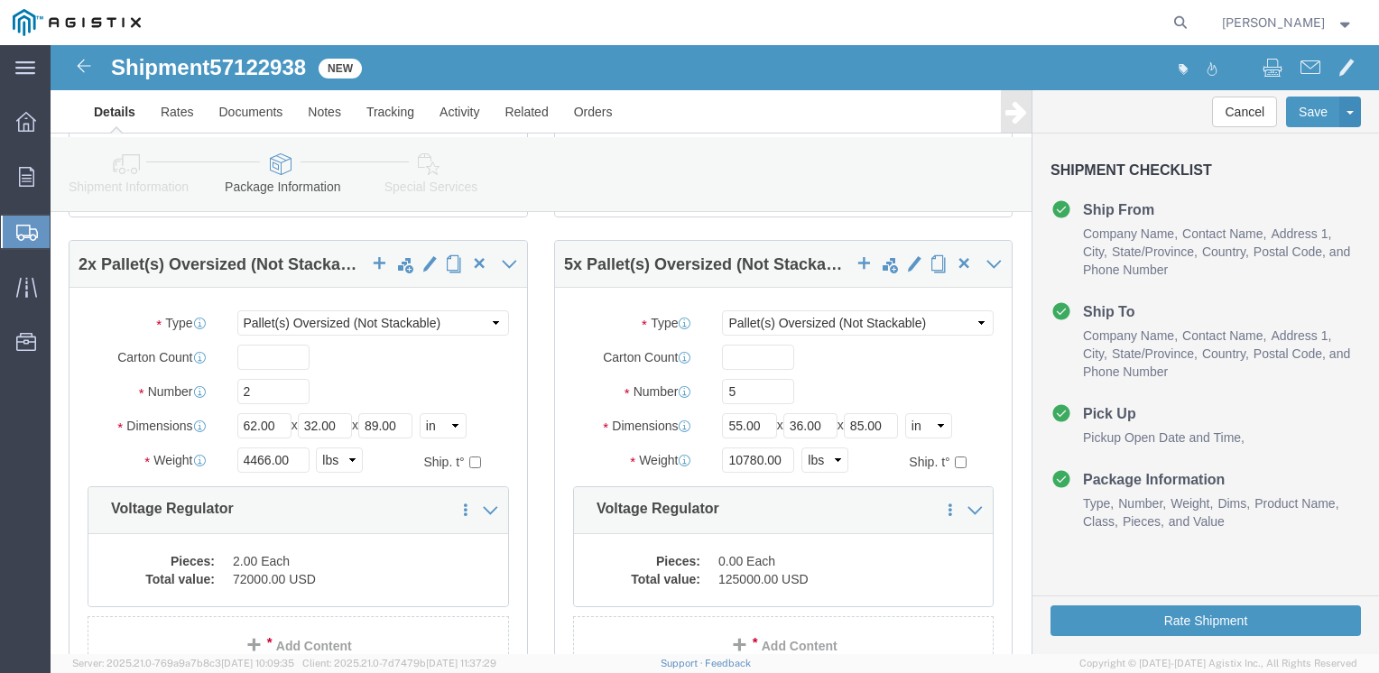
scroll to position [577, 0]
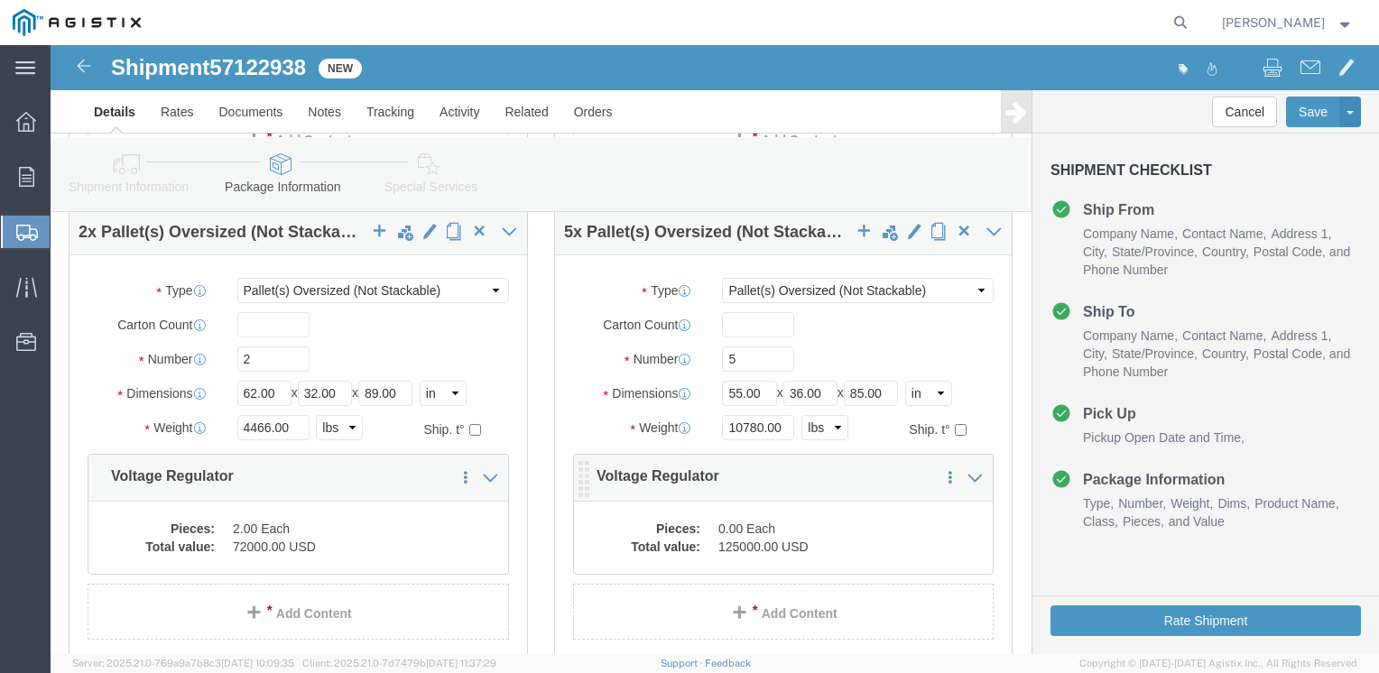
click p "Voltage Regulator"
click div "Pieces: 0.00 Each Total value: 125000.00 USD"
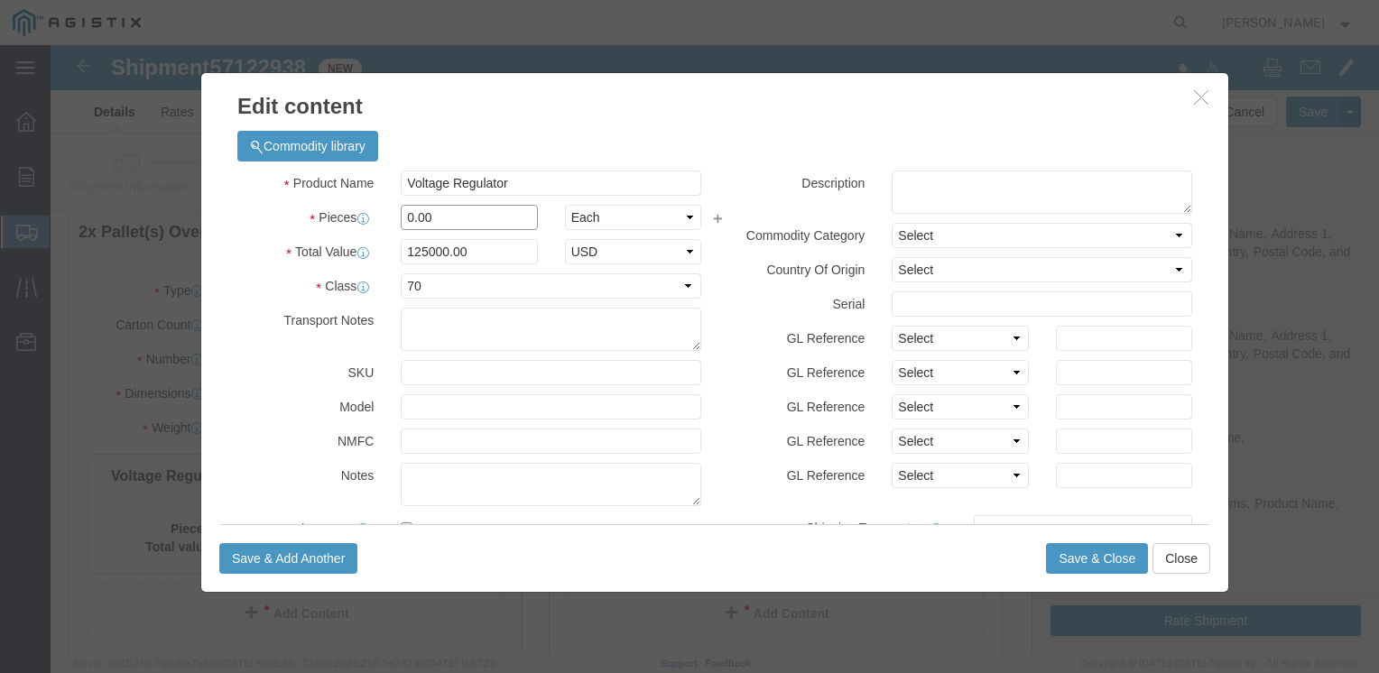
drag, startPoint x: 388, startPoint y: 171, endPoint x: 353, endPoint y: 171, distance: 35.2
click input "0.00"
type input "0"
type input "5"
type input "625000"
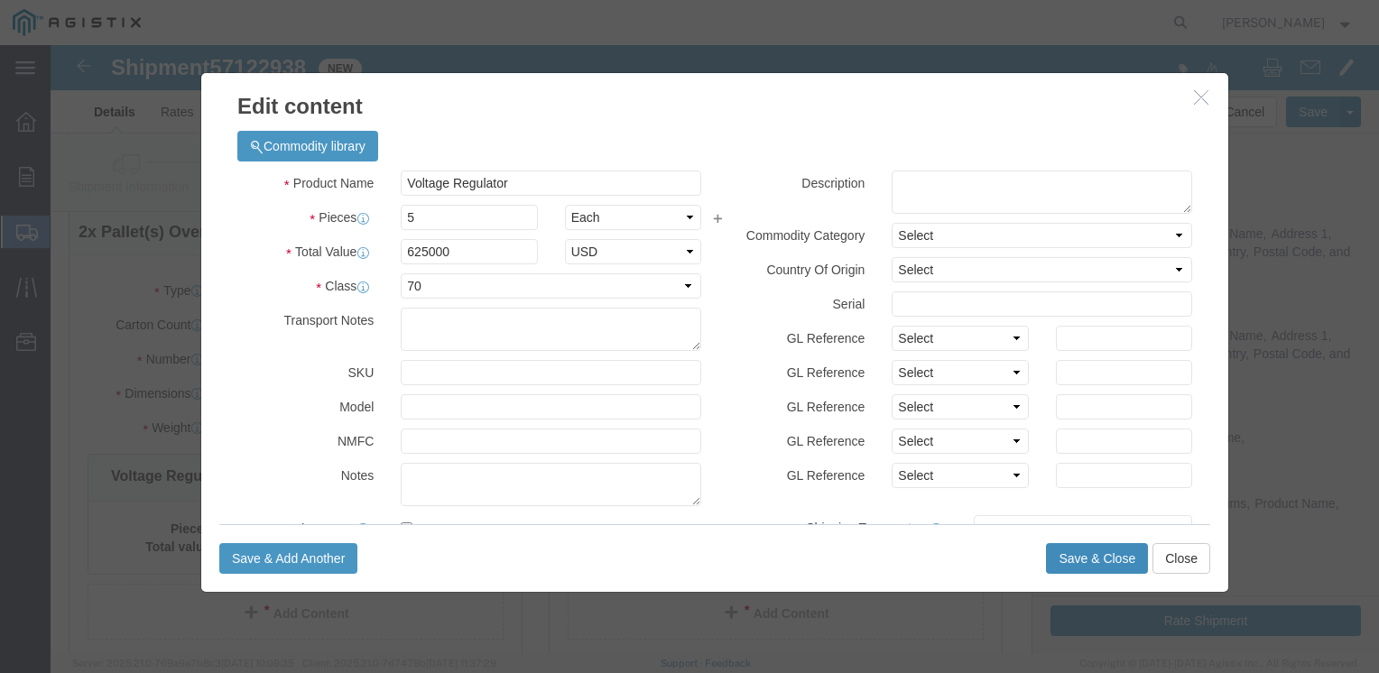
click button "Save & Close"
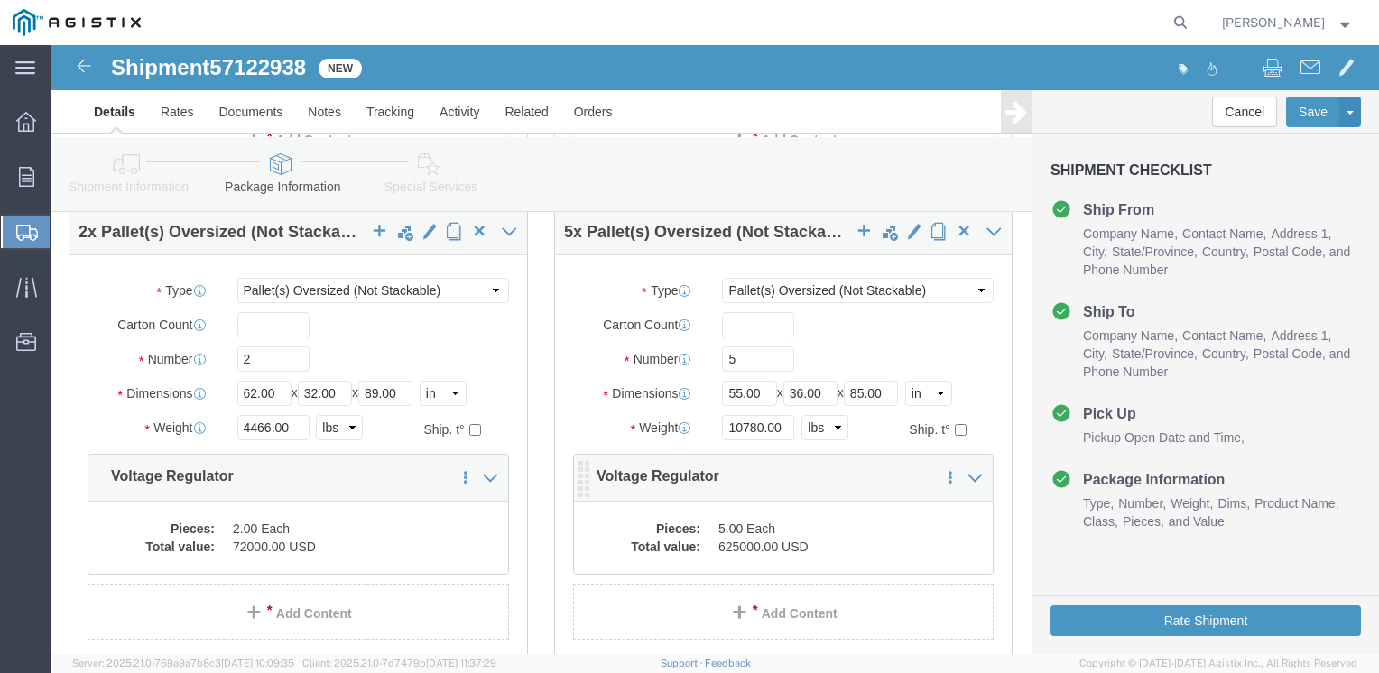
click div "Pieces: 5.00 Each Total value: 625000.00 USD"
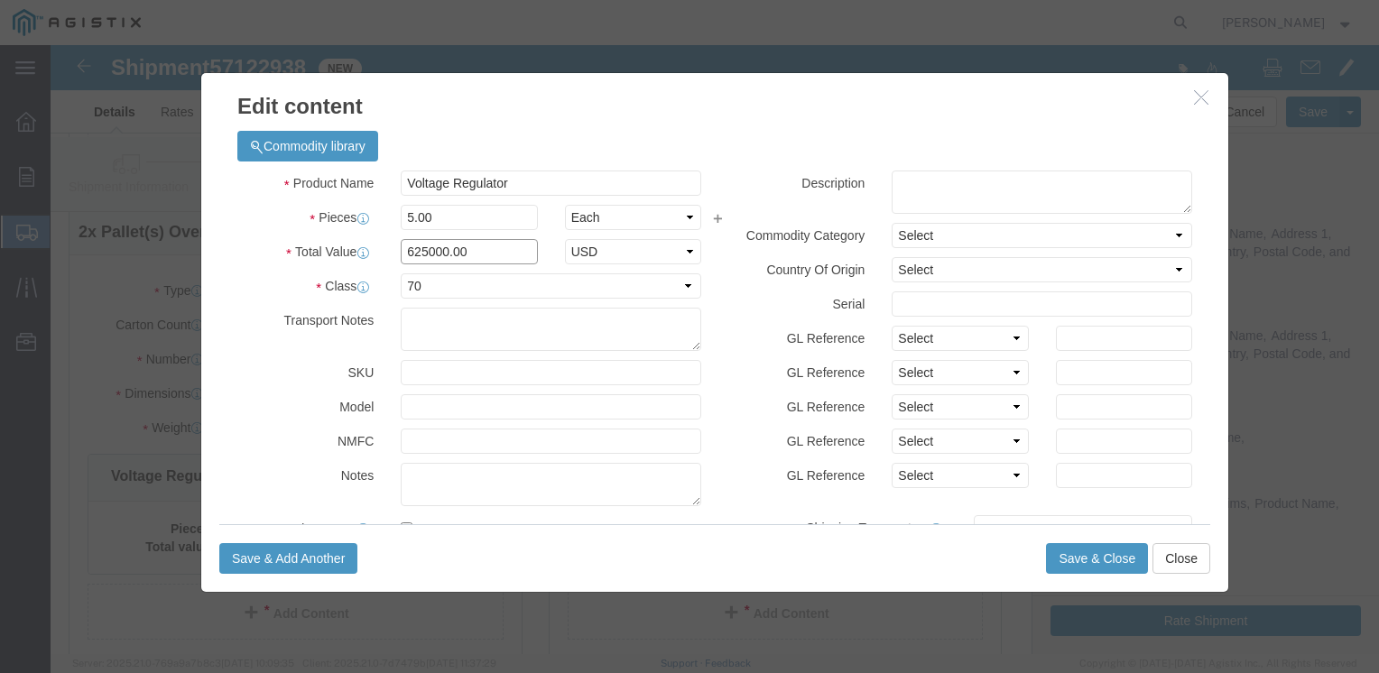
drag, startPoint x: 442, startPoint y: 202, endPoint x: 165, endPoint y: 231, distance: 278.5
click div "Commodity library Product Name Voltage Regulator Pieces 5.00 Select Bag Barrels…"
type input "125000"
click button "Save & Close"
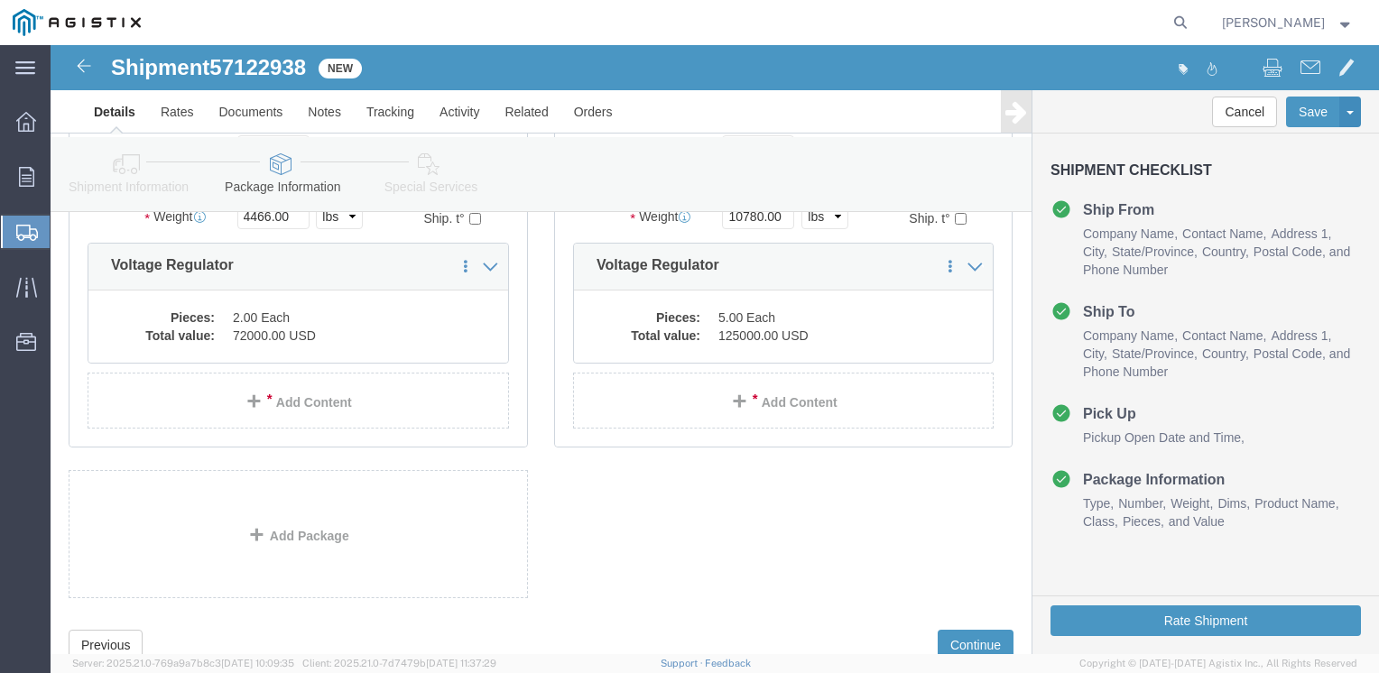
scroll to position [849, 0]
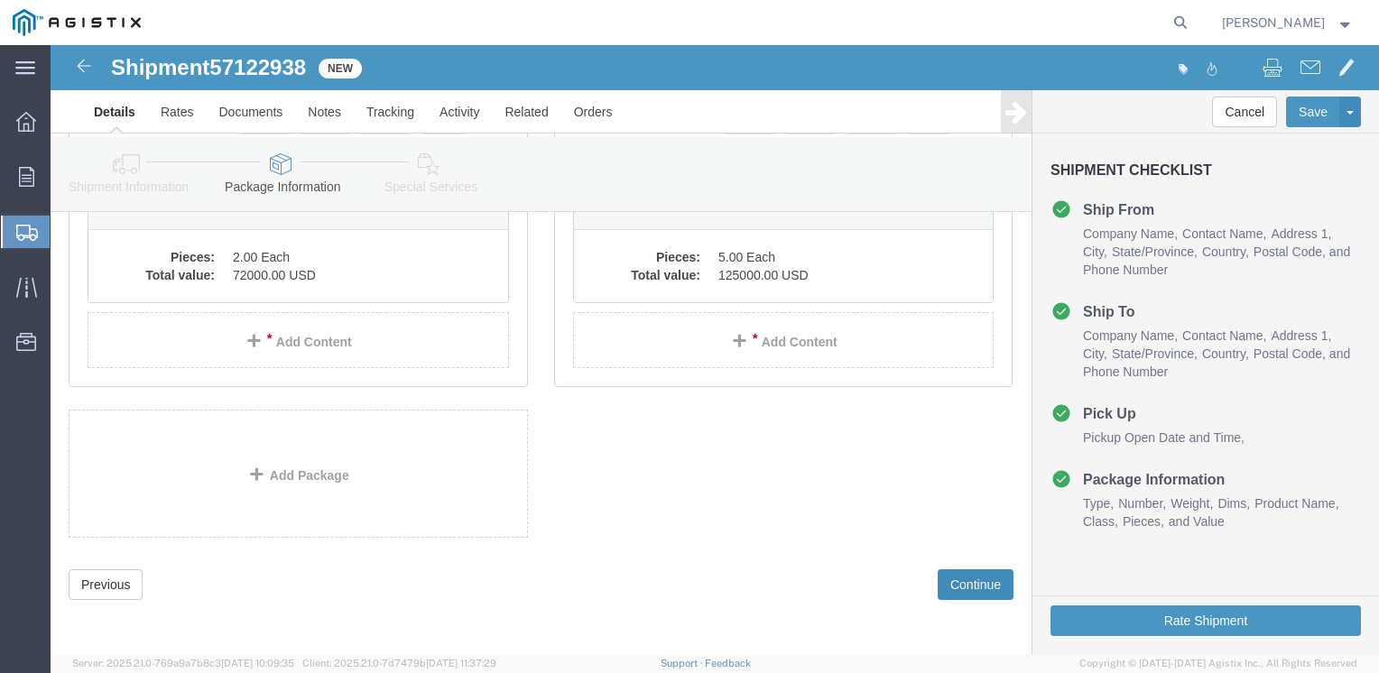
click button "Continue"
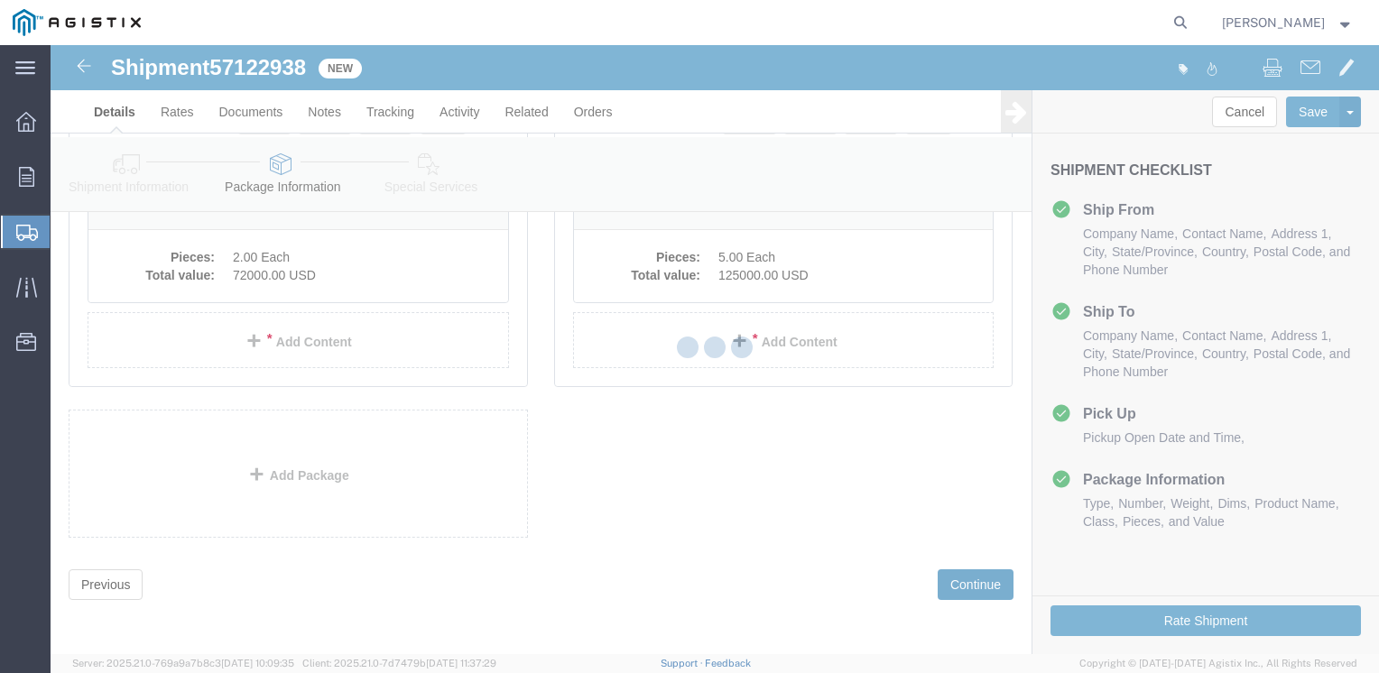
select select
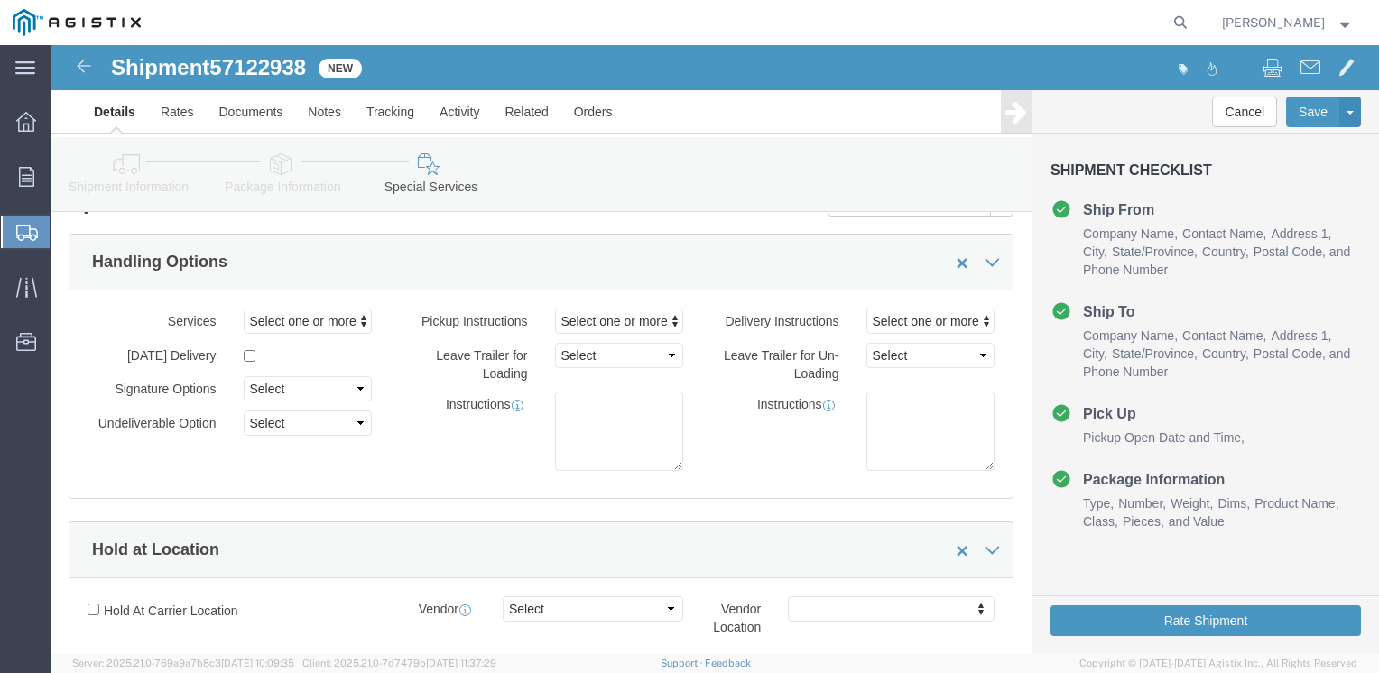
scroll to position [0, 0]
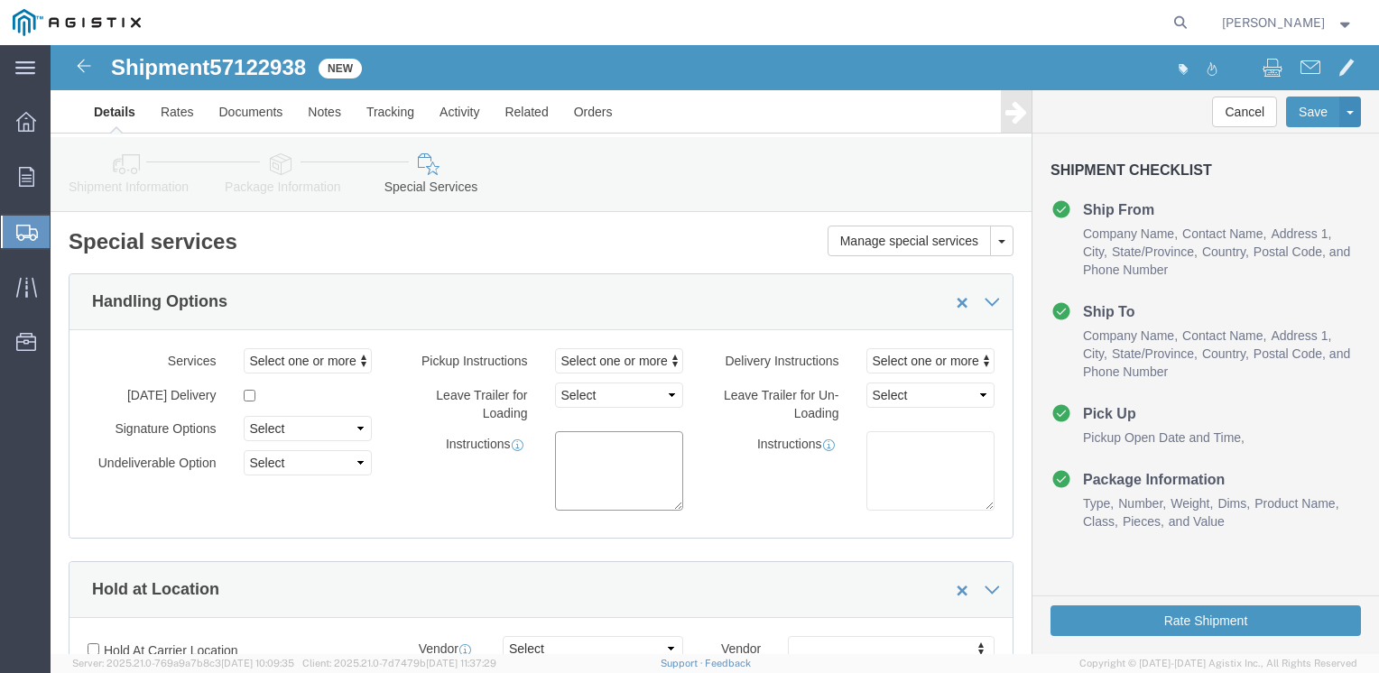
click textarea
drag, startPoint x: 607, startPoint y: 406, endPoint x: 421, endPoint y: 430, distance: 187.5
click div "Instructions Needs a stepdeck"
type textarea "Needs a stepdeck"
click textarea
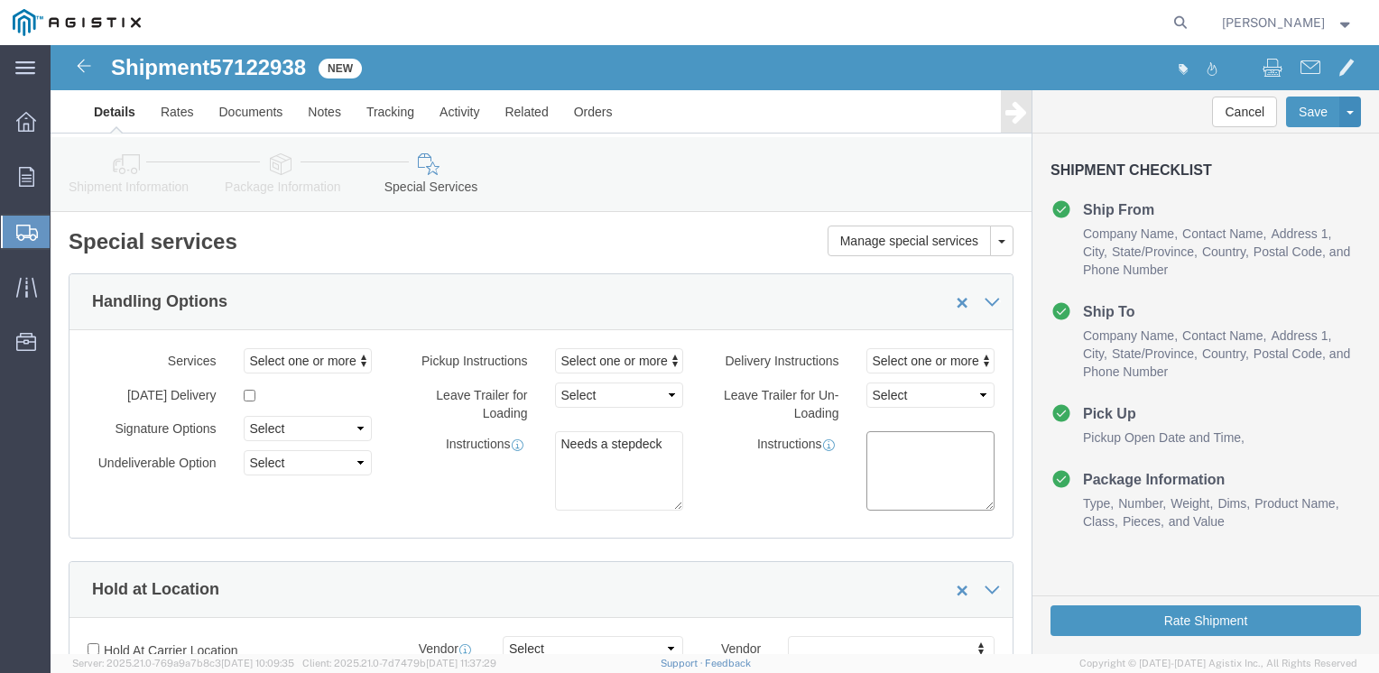
paste textarea "Needs a stepdeck"
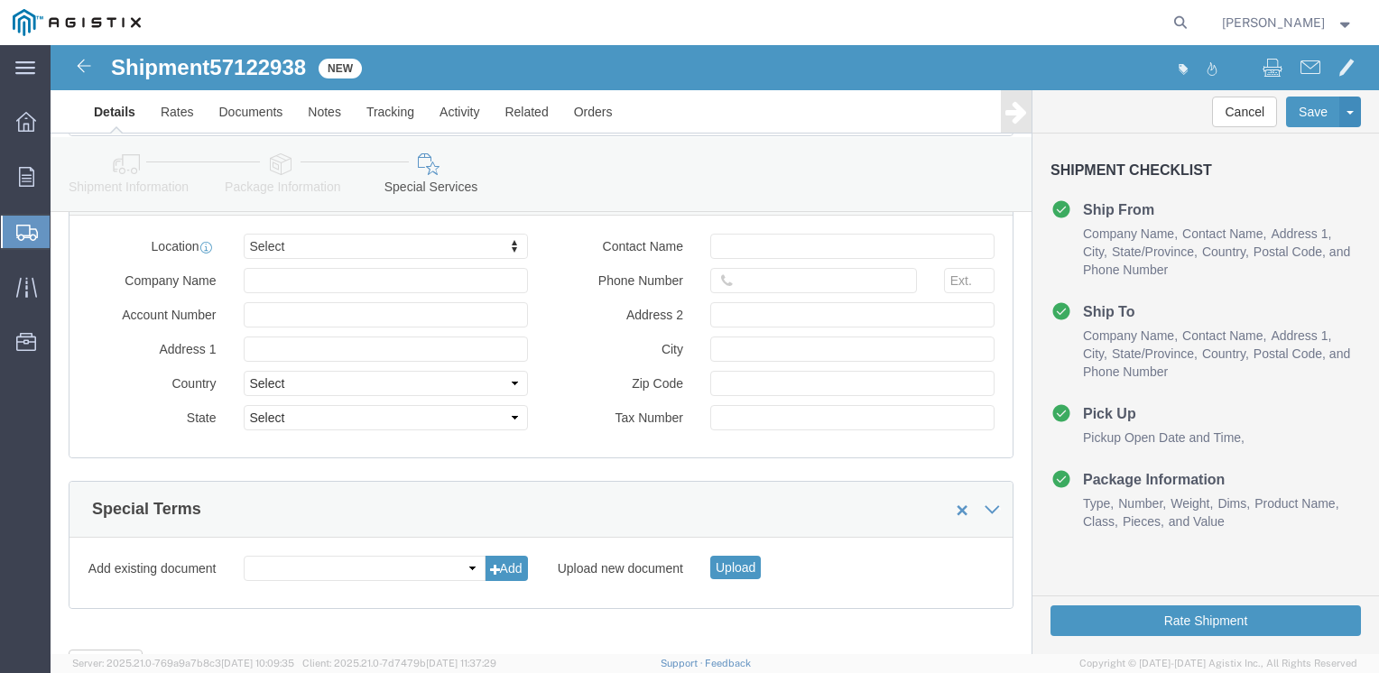
scroll to position [1875, 0]
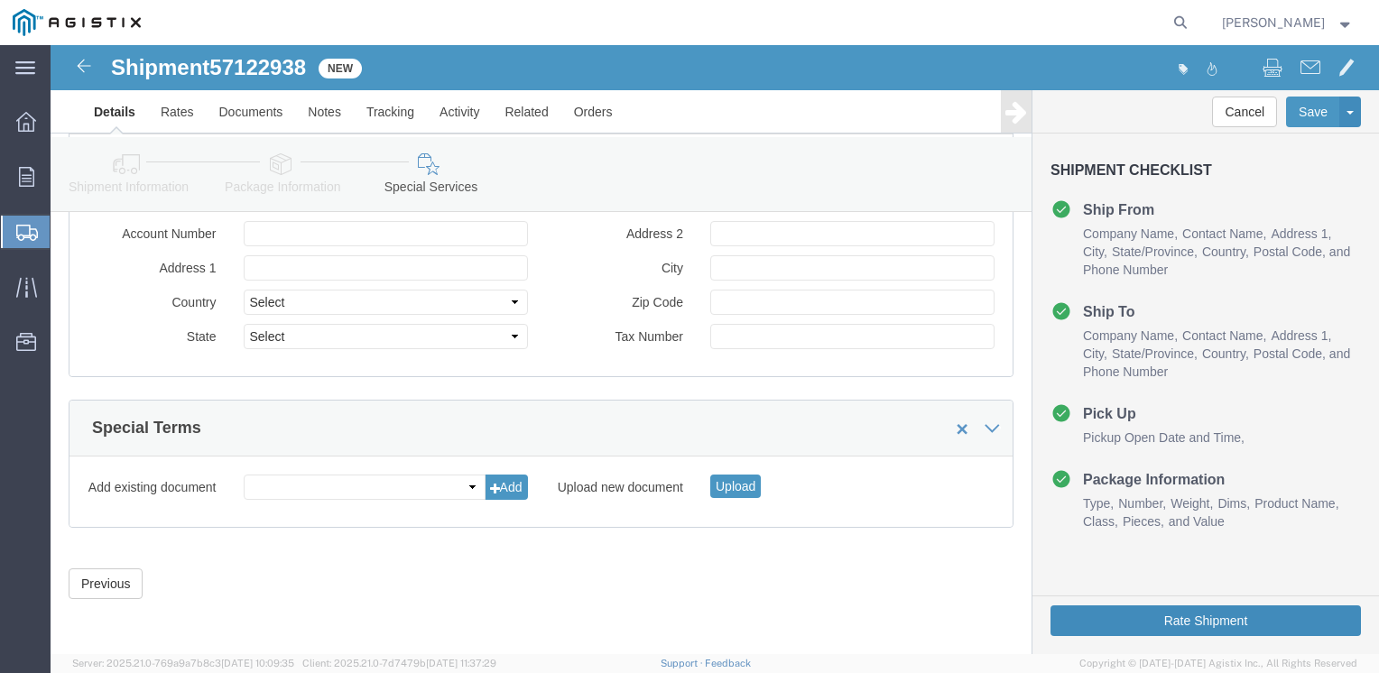
type textarea "Needs a stepdeck"
click button "Rate Shipment"
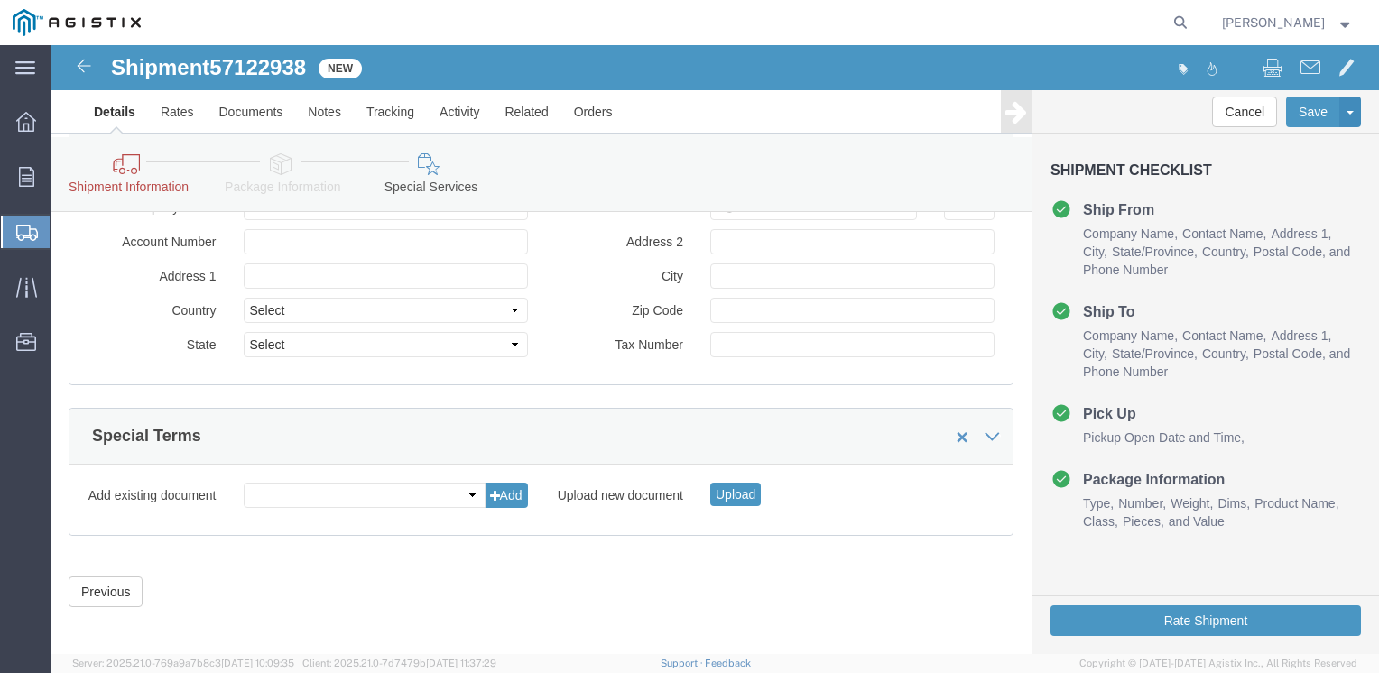
scroll to position [1970, 0]
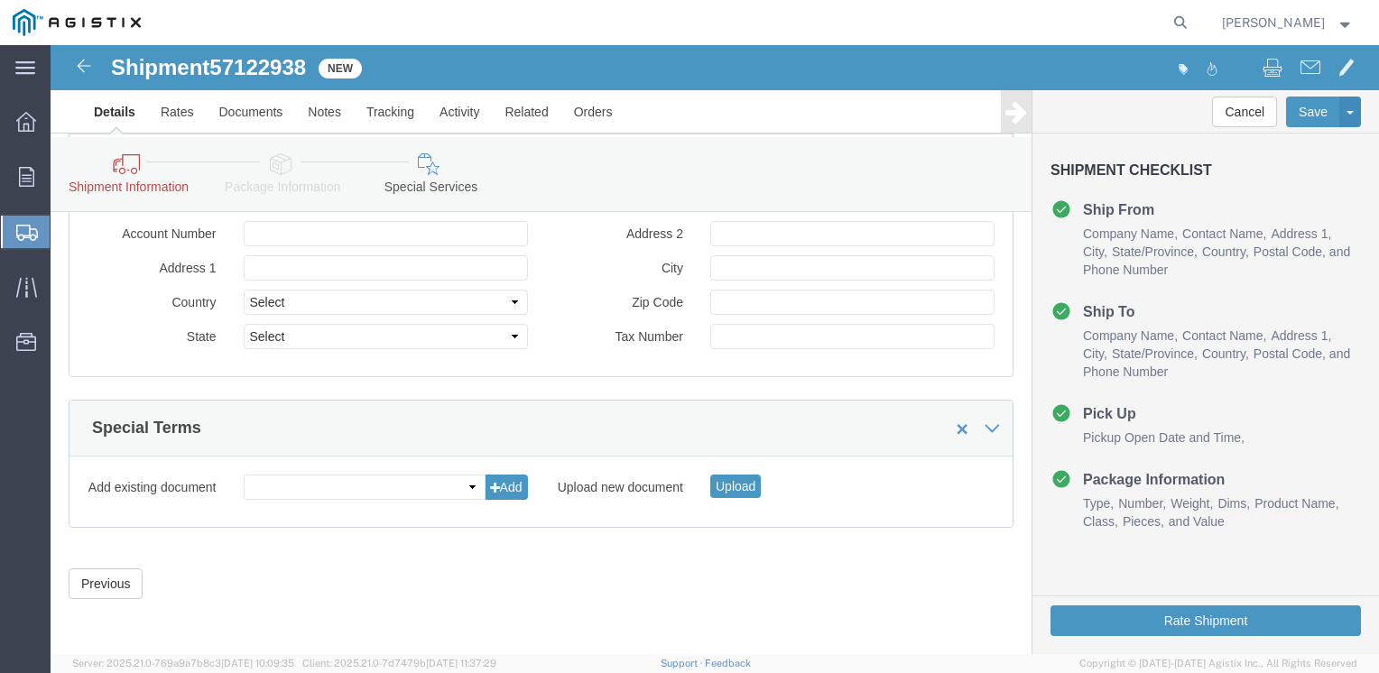
click link "Shipment Information"
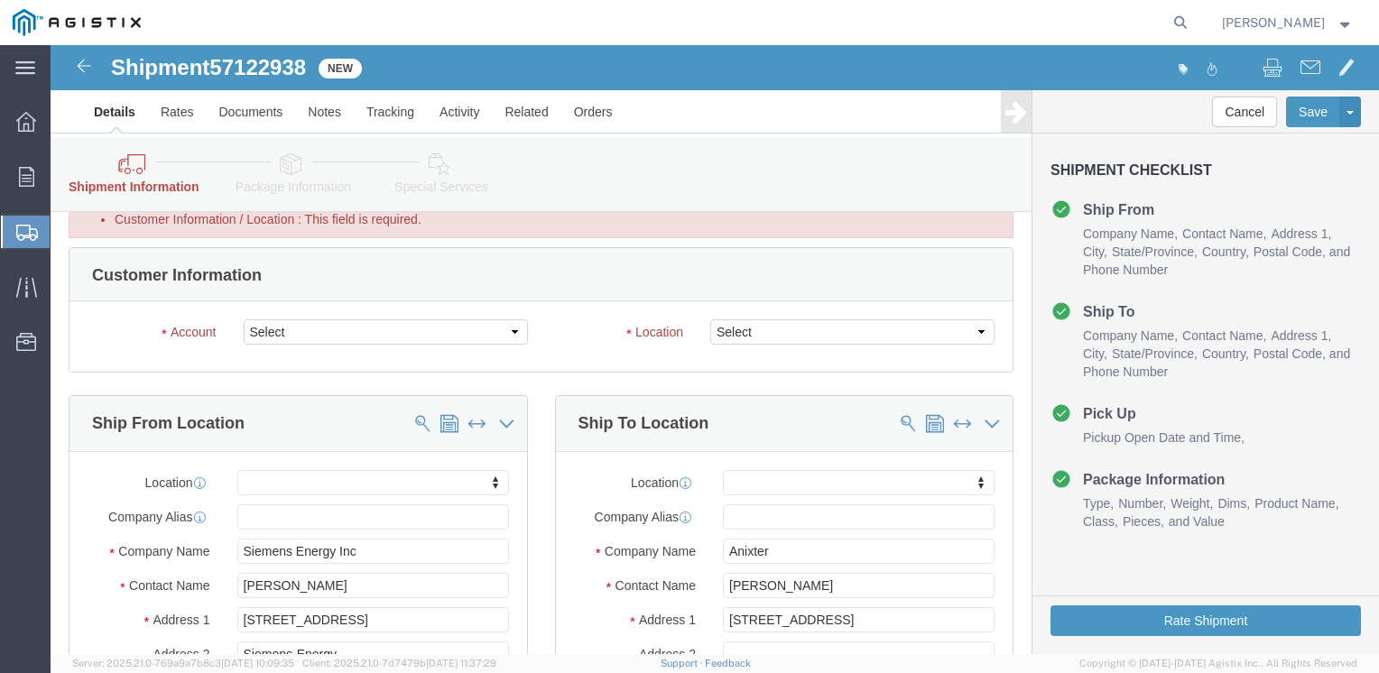
scroll to position [78, 0]
click select "Select PG&E Siemens Industry Inc"
select select "9596"
click select "Select PG&E Siemens Industry Inc"
select select "PURCHORD"
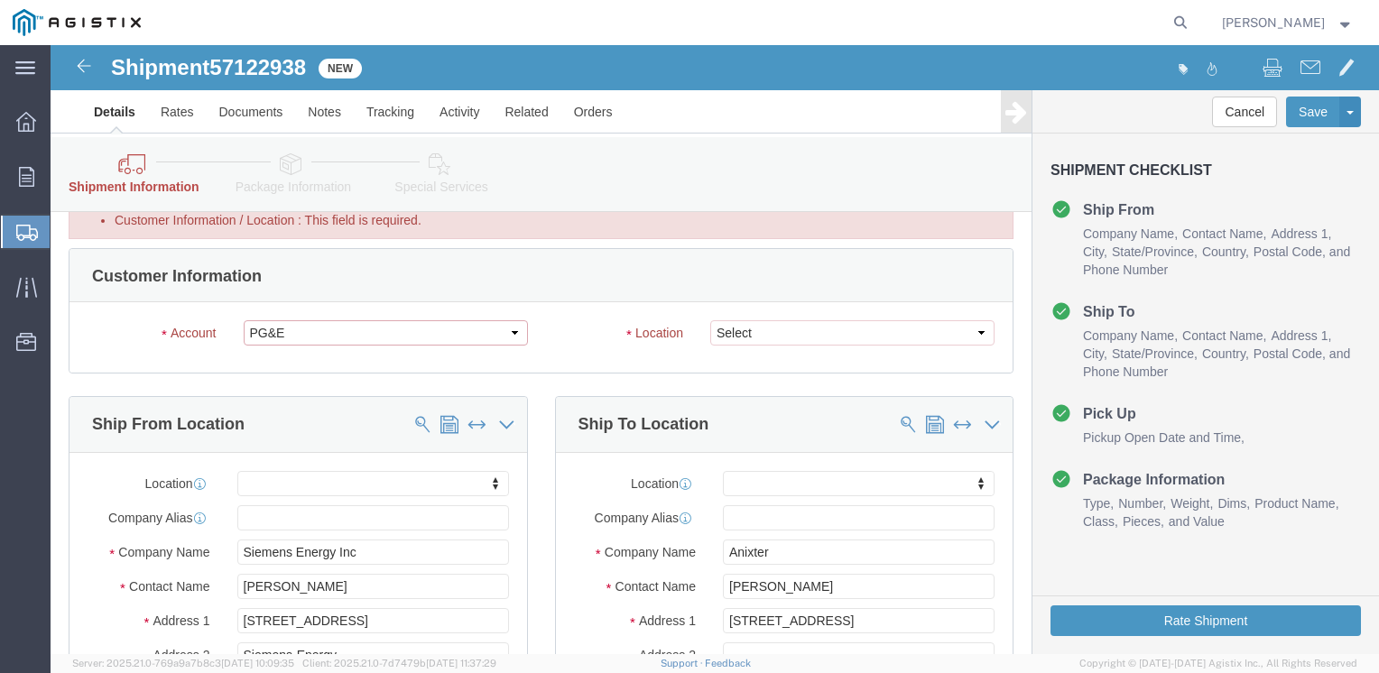
select select
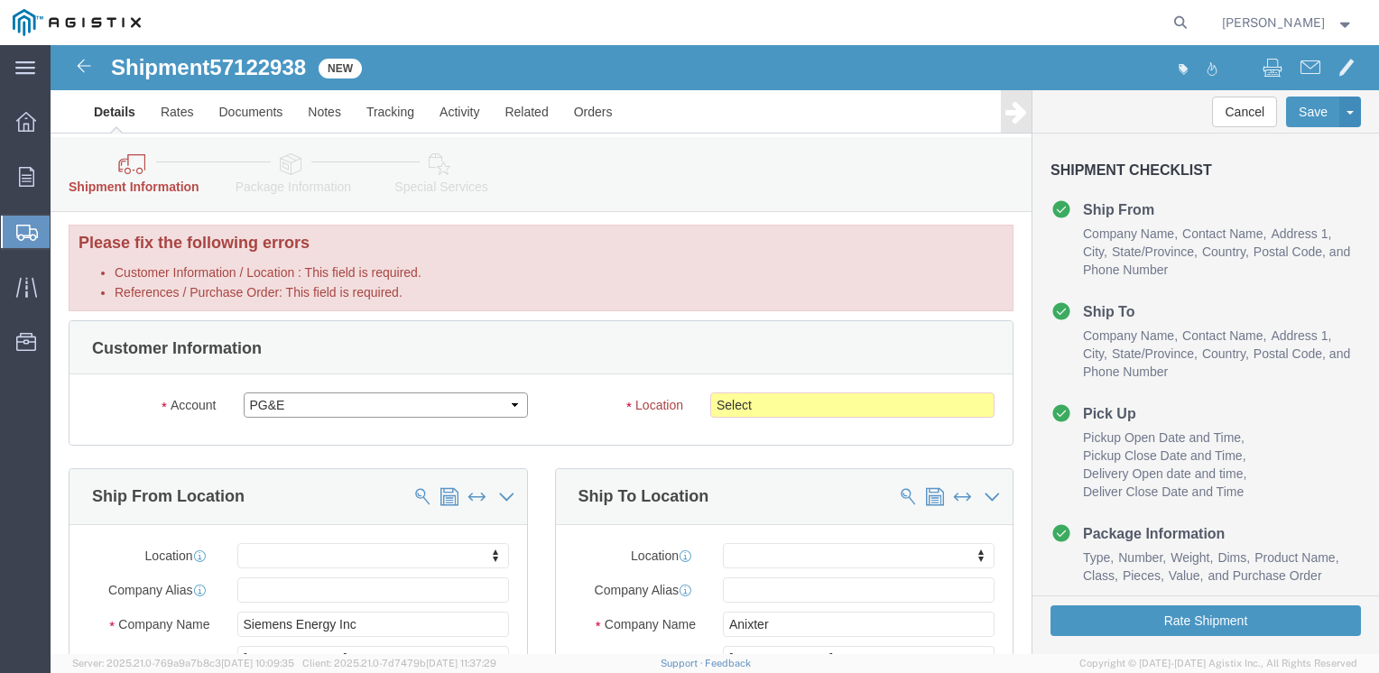
scroll to position [0, 0]
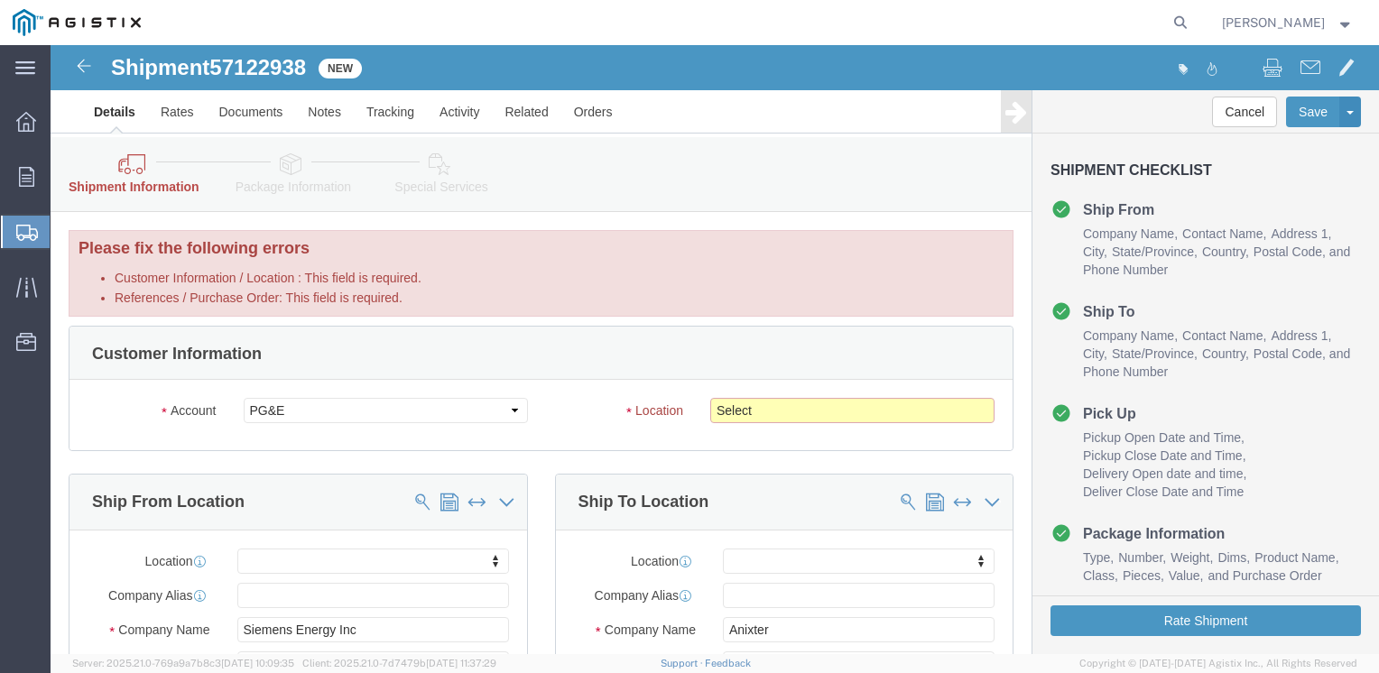
click select "Select All Others [GEOGRAPHIC_DATA] [GEOGRAPHIC_DATA] [GEOGRAPHIC_DATA] [GEOGRA…"
select select "23082"
click select "Select All Others [GEOGRAPHIC_DATA] [GEOGRAPHIC_DATA] [GEOGRAPHIC_DATA] [GEOGRA…"
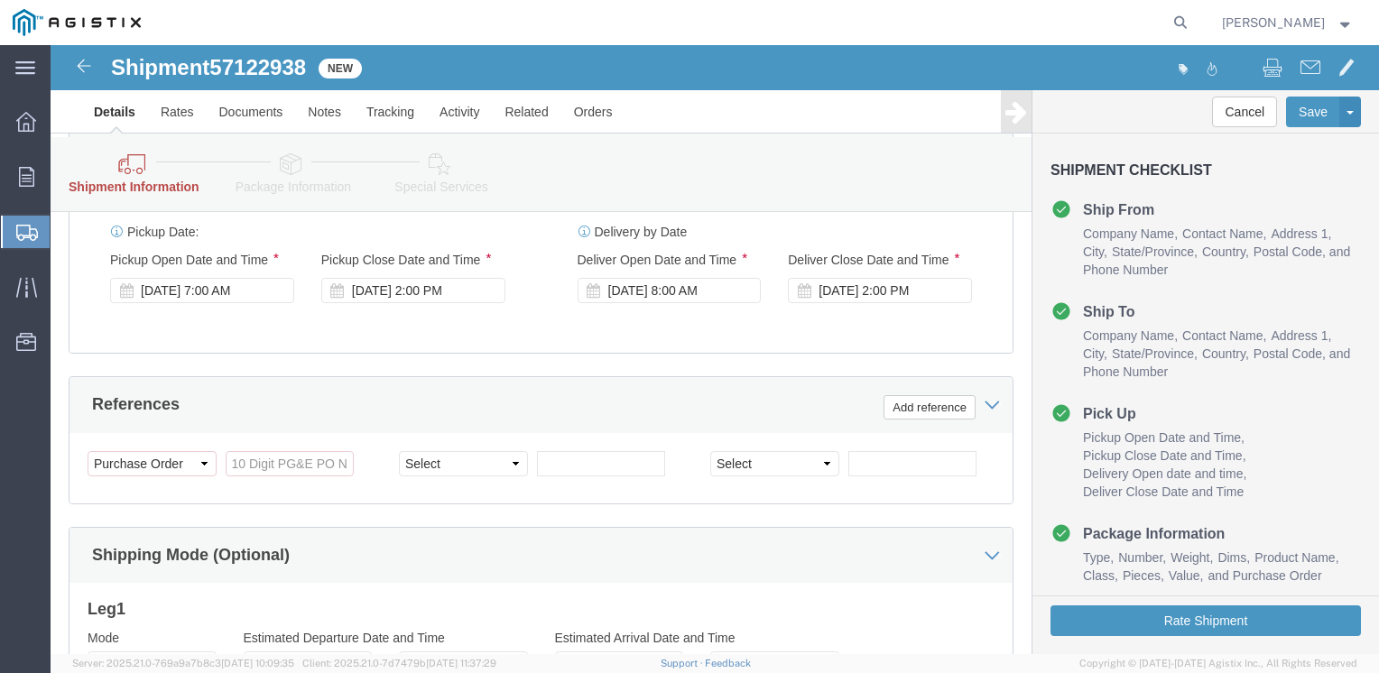
scroll to position [935, 0]
click input "References / Purchase Order: This field is required."
paste input "Needs a st"
type input "Needs a s"
drag, startPoint x: 238, startPoint y: 414, endPoint x: 15, endPoint y: 398, distance: 223.5
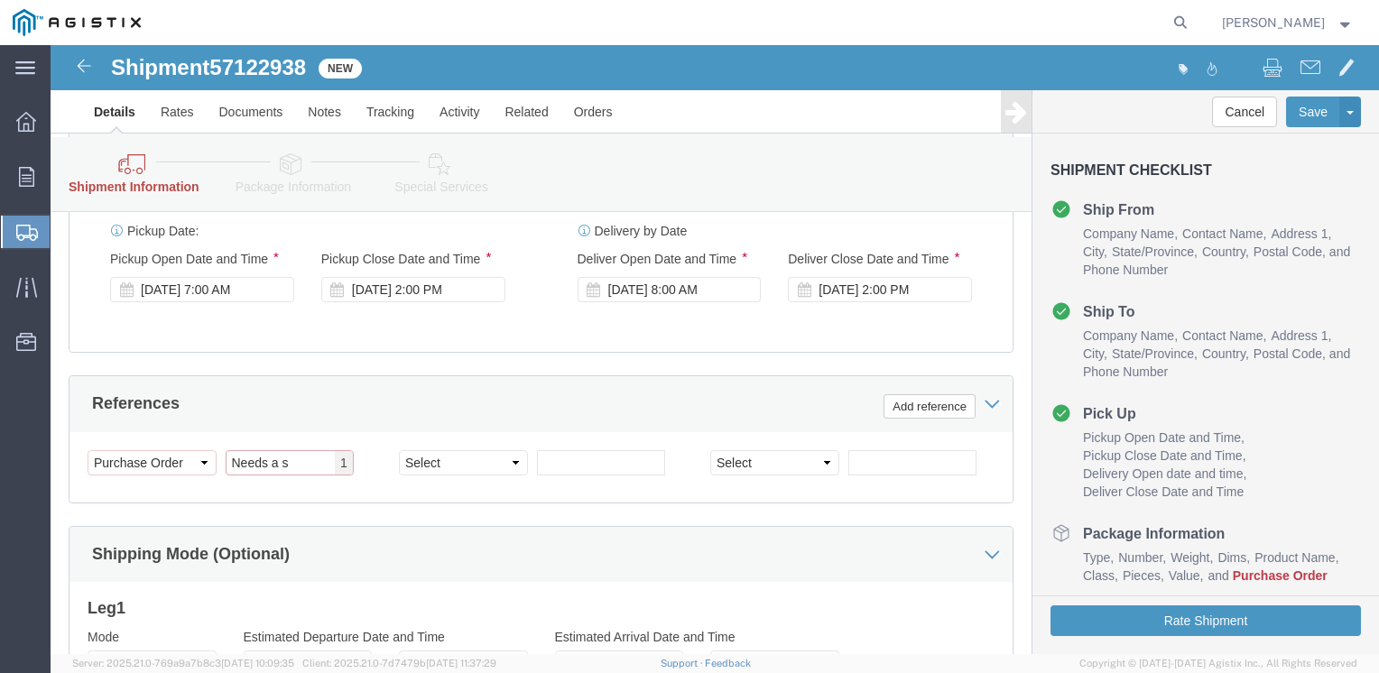
click div "Please fix the following errors Customer Information / Account : This field is …"
click input "References / Purchase Order: This field is required."
paste input "3501367807"
click input "3501367807"
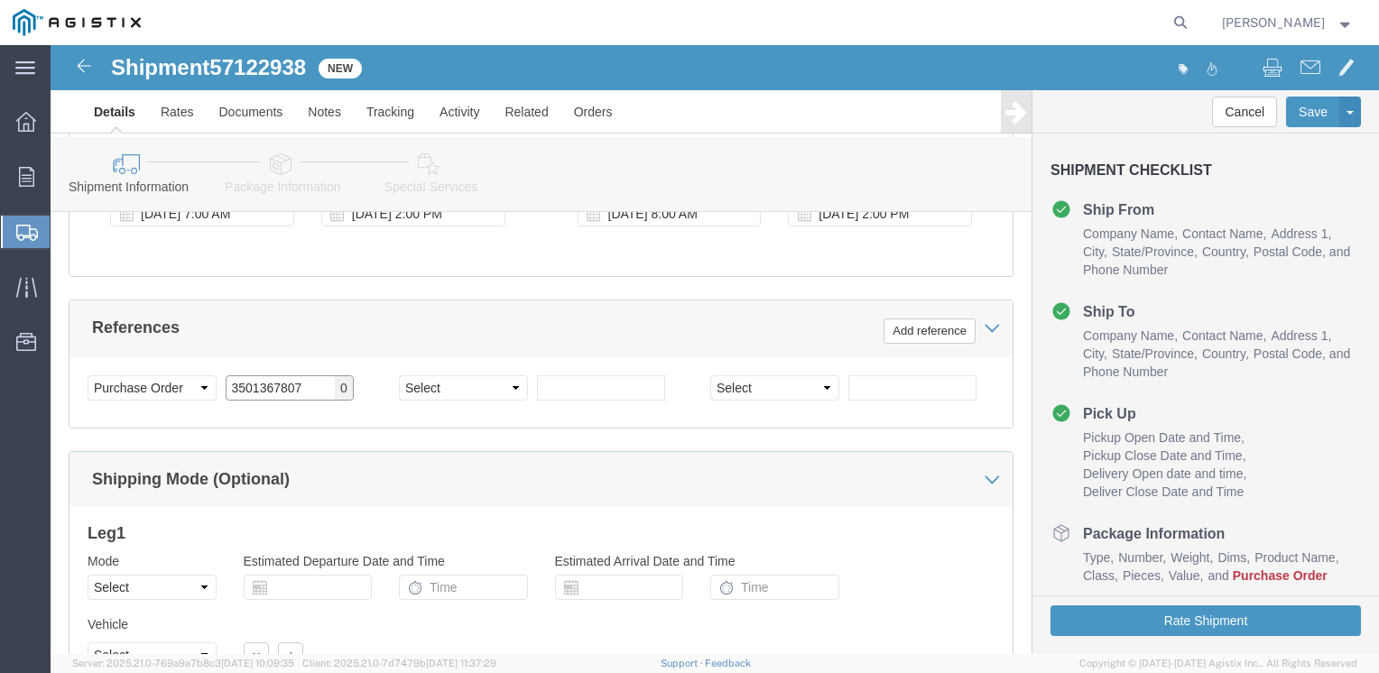
scroll to position [860, 0]
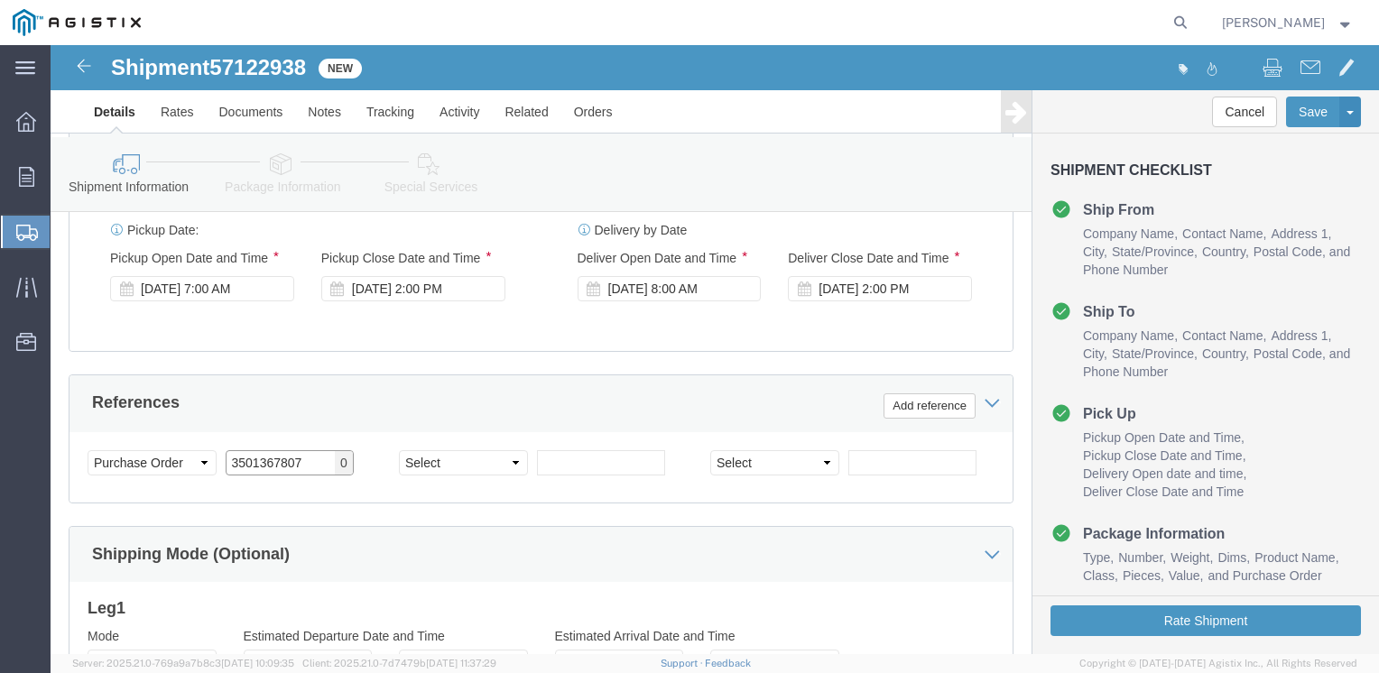
type input "3501367807"
click div "References Add reference"
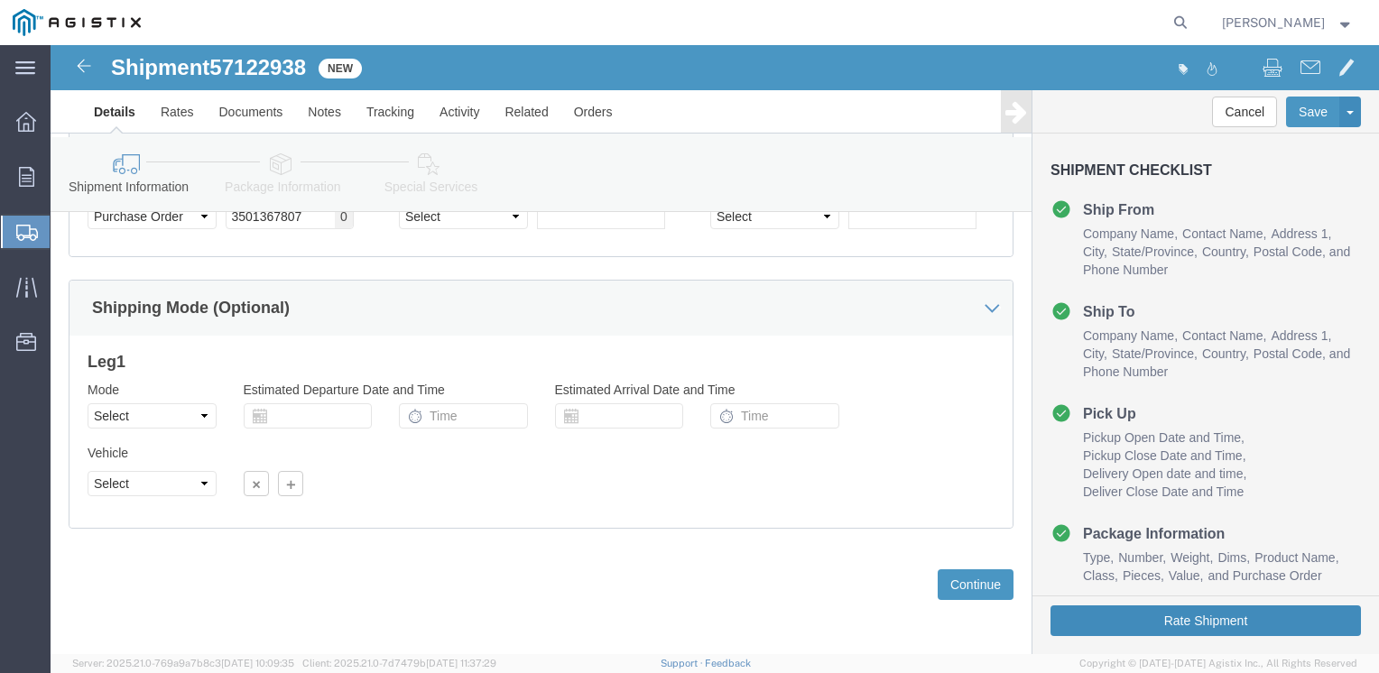
click button "Rate Shipment"
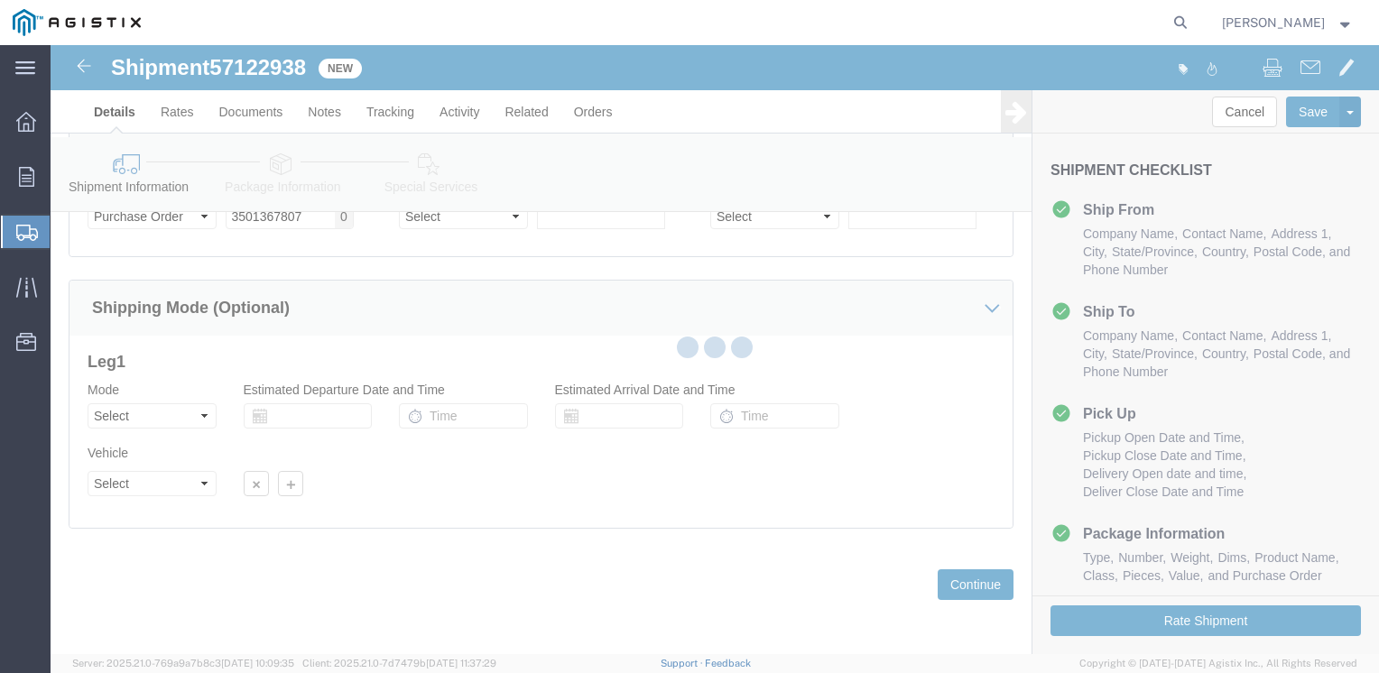
scroll to position [0, 0]
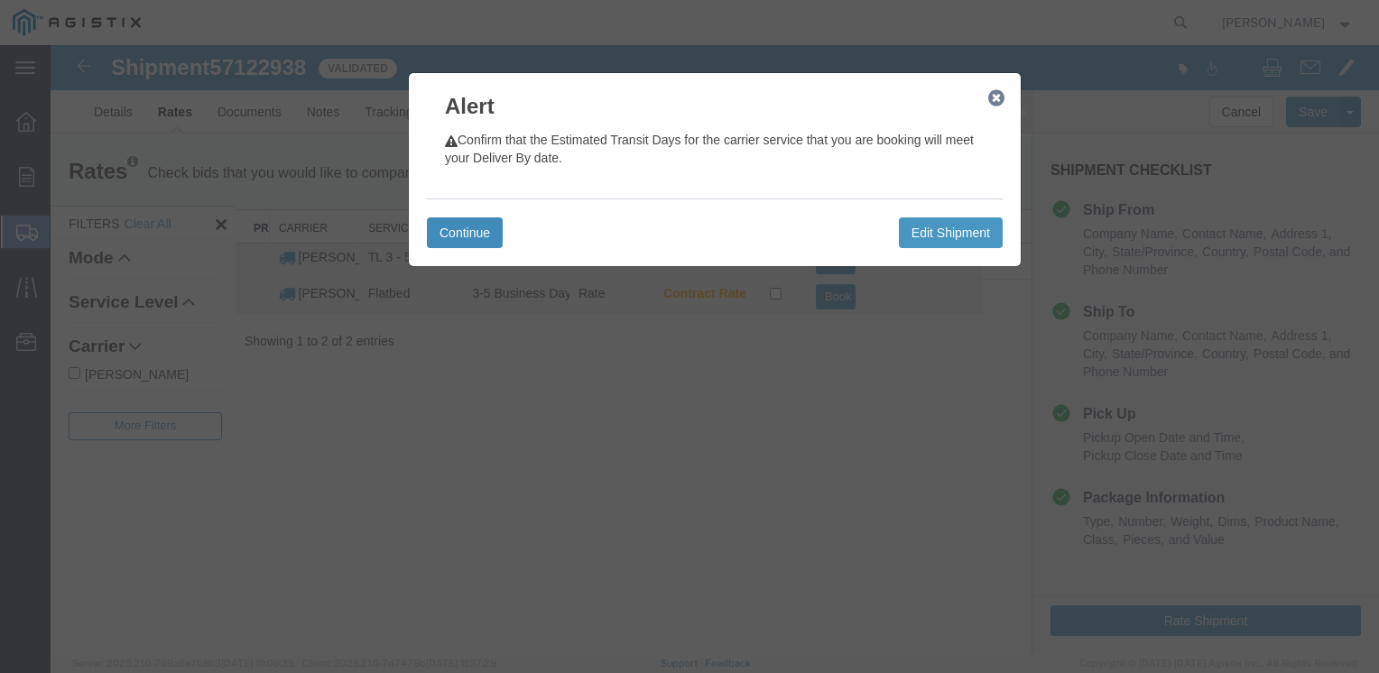
click at [459, 232] on button "Continue" at bounding box center [465, 232] width 76 height 31
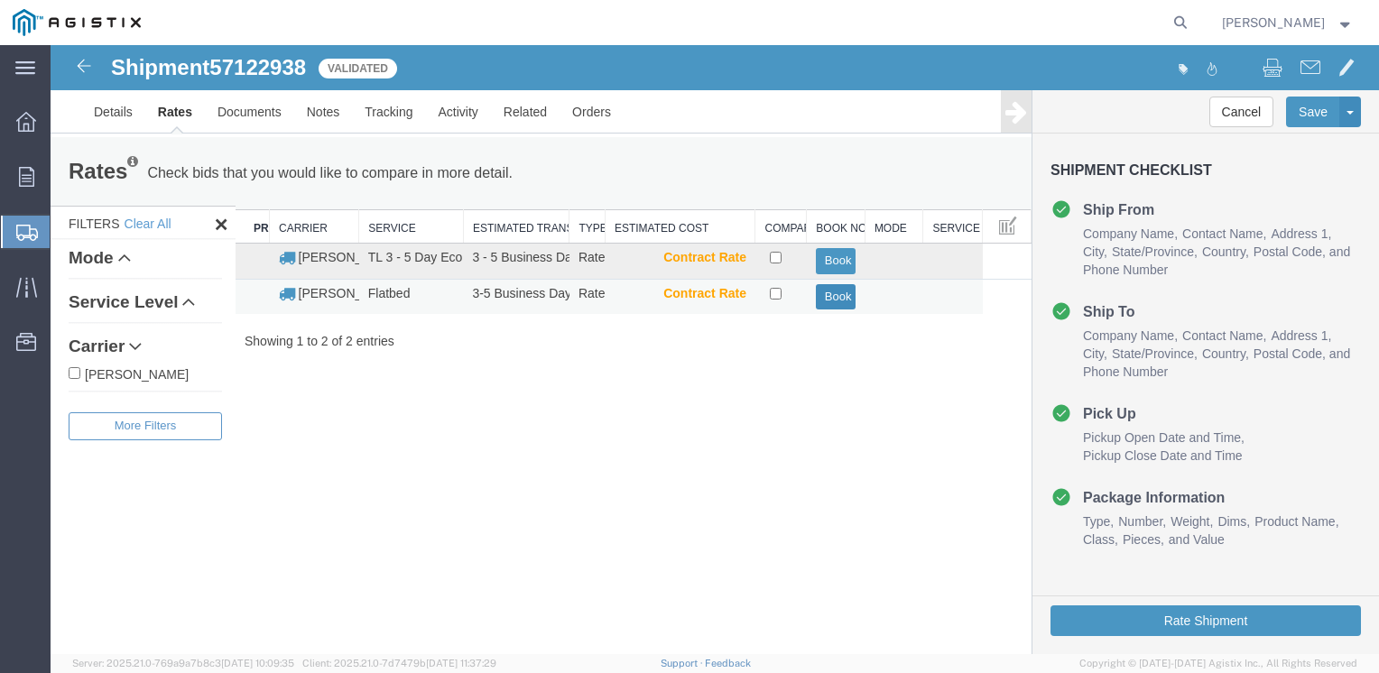
click at [848, 297] on button "Book" at bounding box center [836, 297] width 41 height 26
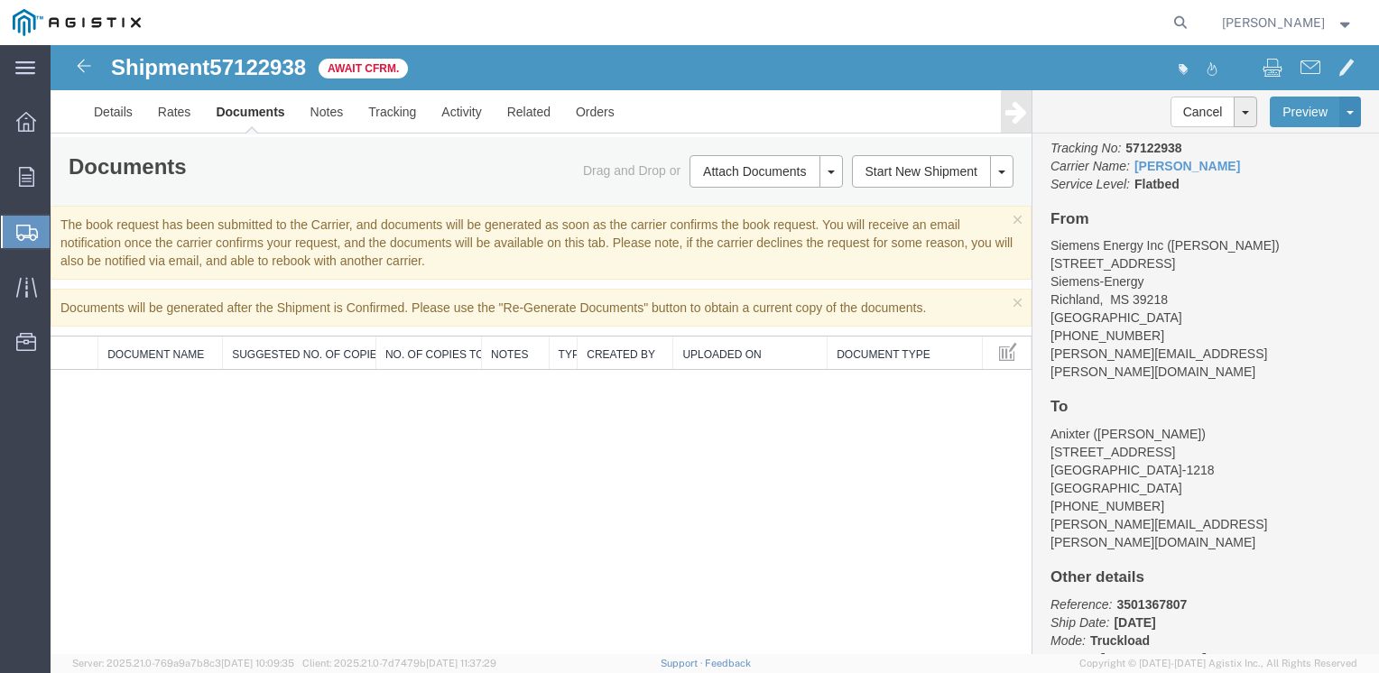
scroll to position [189, 0]
